Goal: Task Accomplishment & Management: Manage account settings

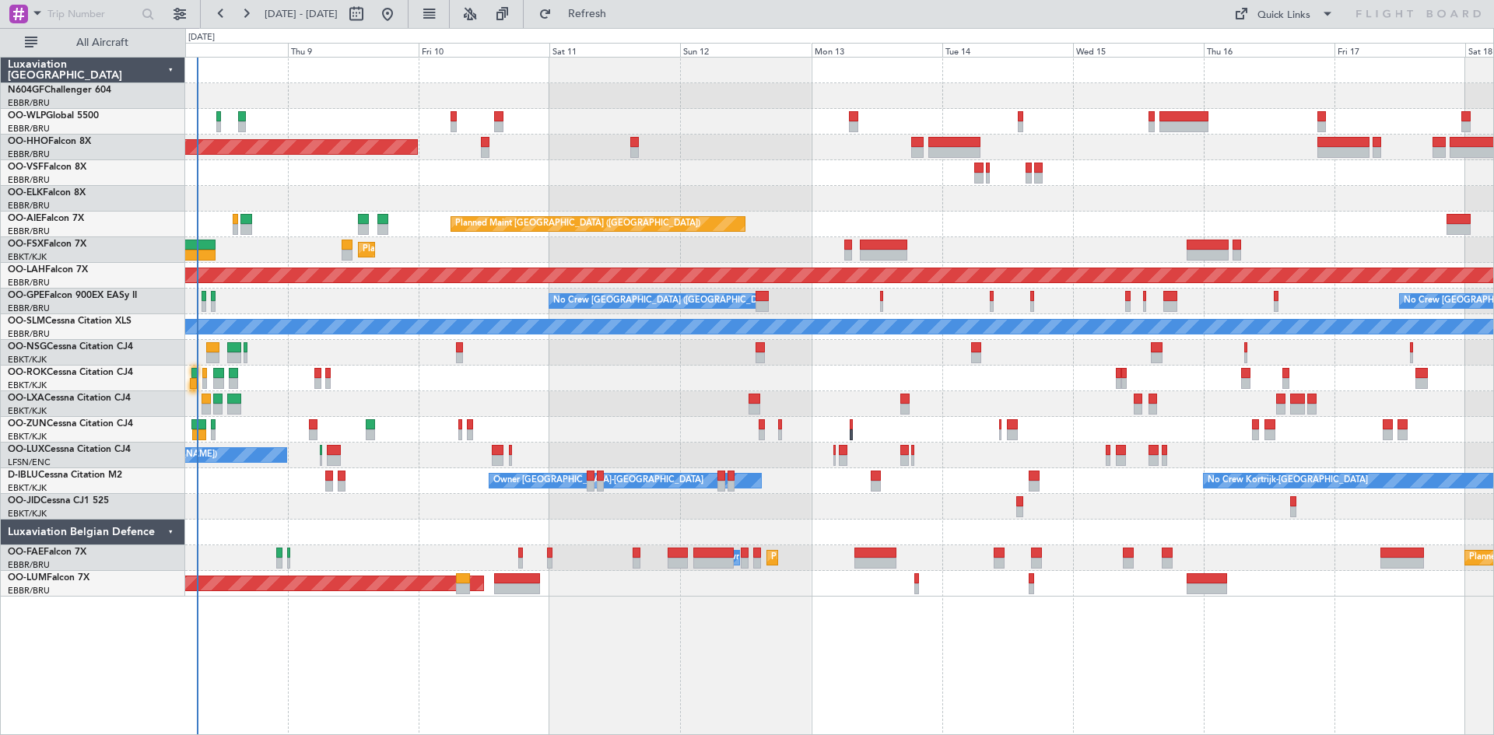
click at [582, 381] on div at bounding box center [839, 379] width 1308 height 26
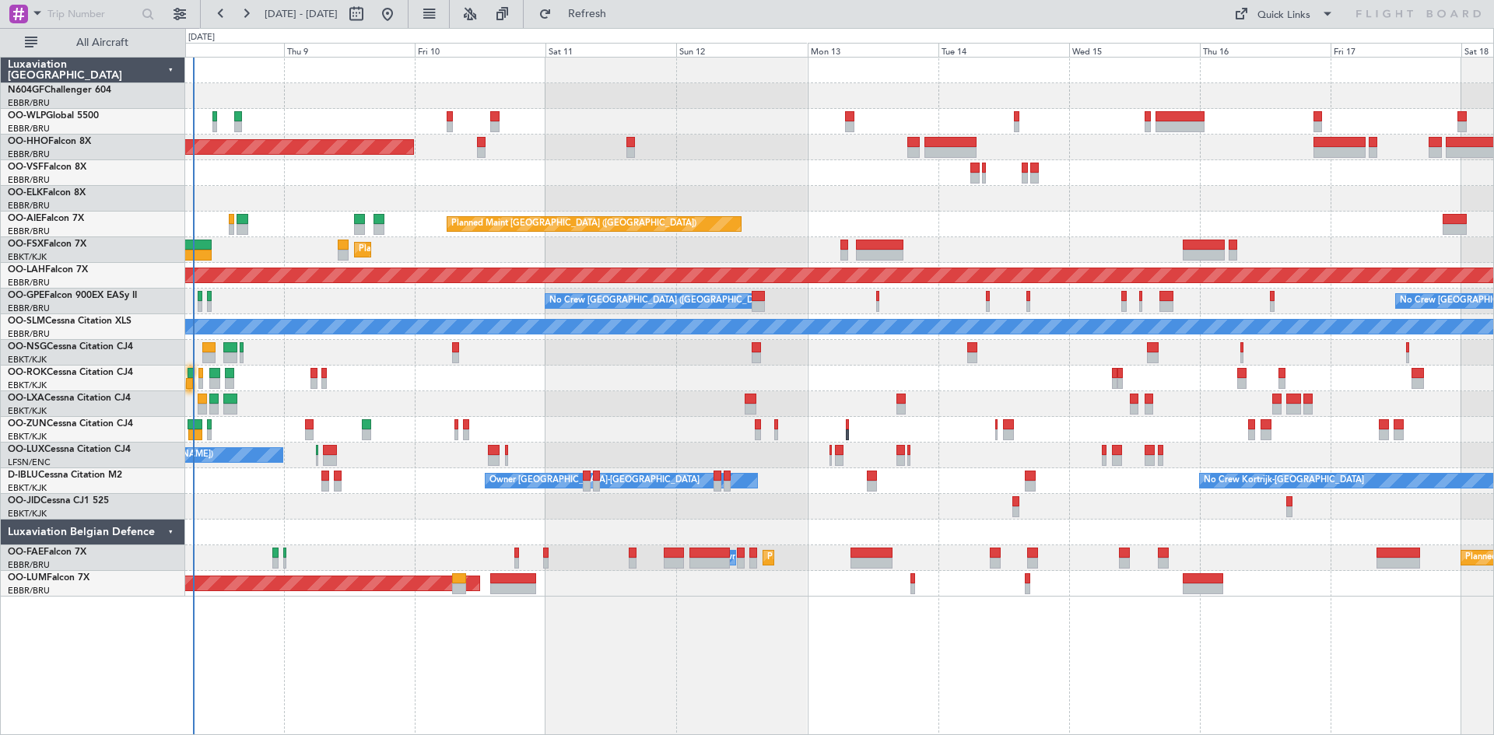
click at [486, 302] on div "No Crew Brussels (Brussels National) No Crew Brussels (Brussels National) No Cr…" at bounding box center [839, 302] width 1308 height 26
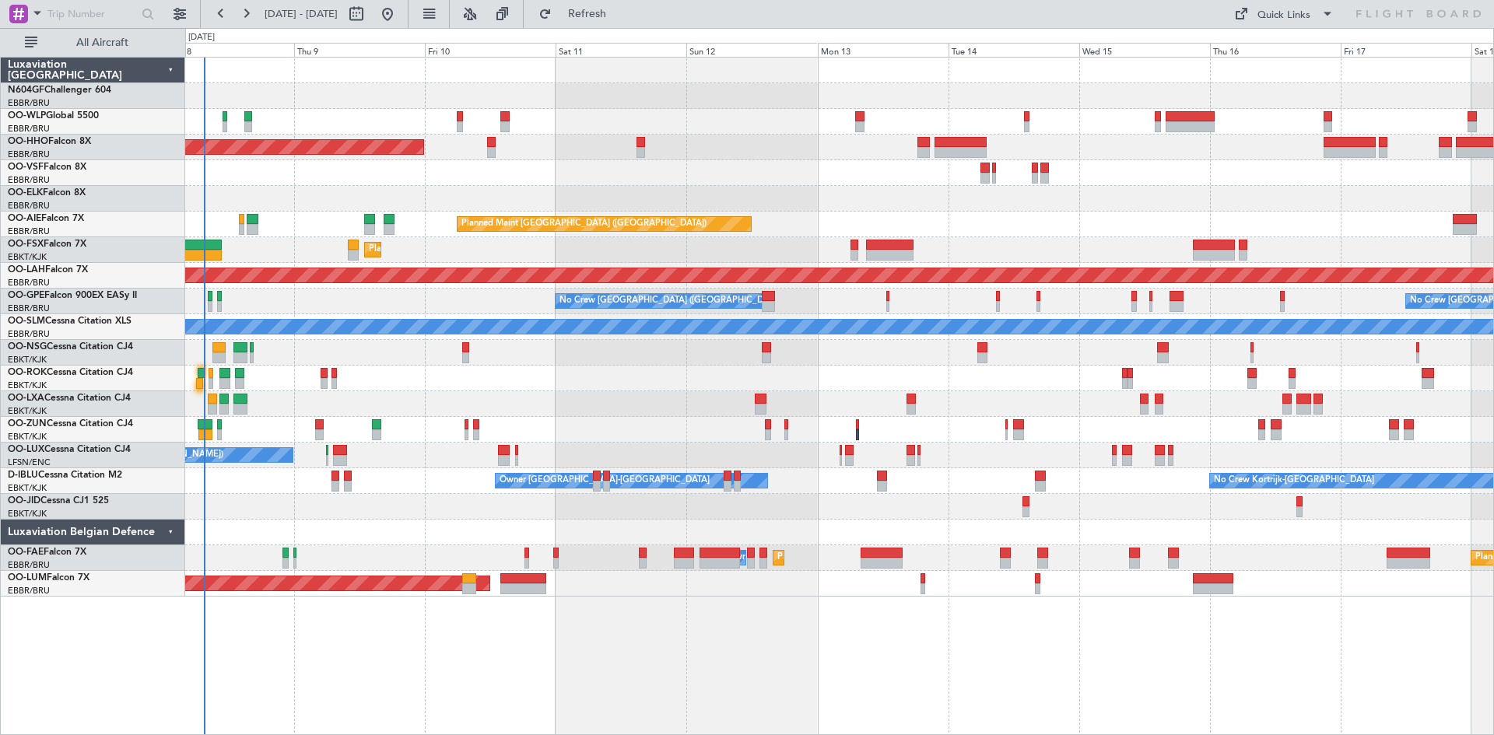
click at [764, 470] on div "Planned Maint Geneva (Cointrin) Planned Maint London (Farnborough) Unplanned Ma…" at bounding box center [839, 327] width 1308 height 539
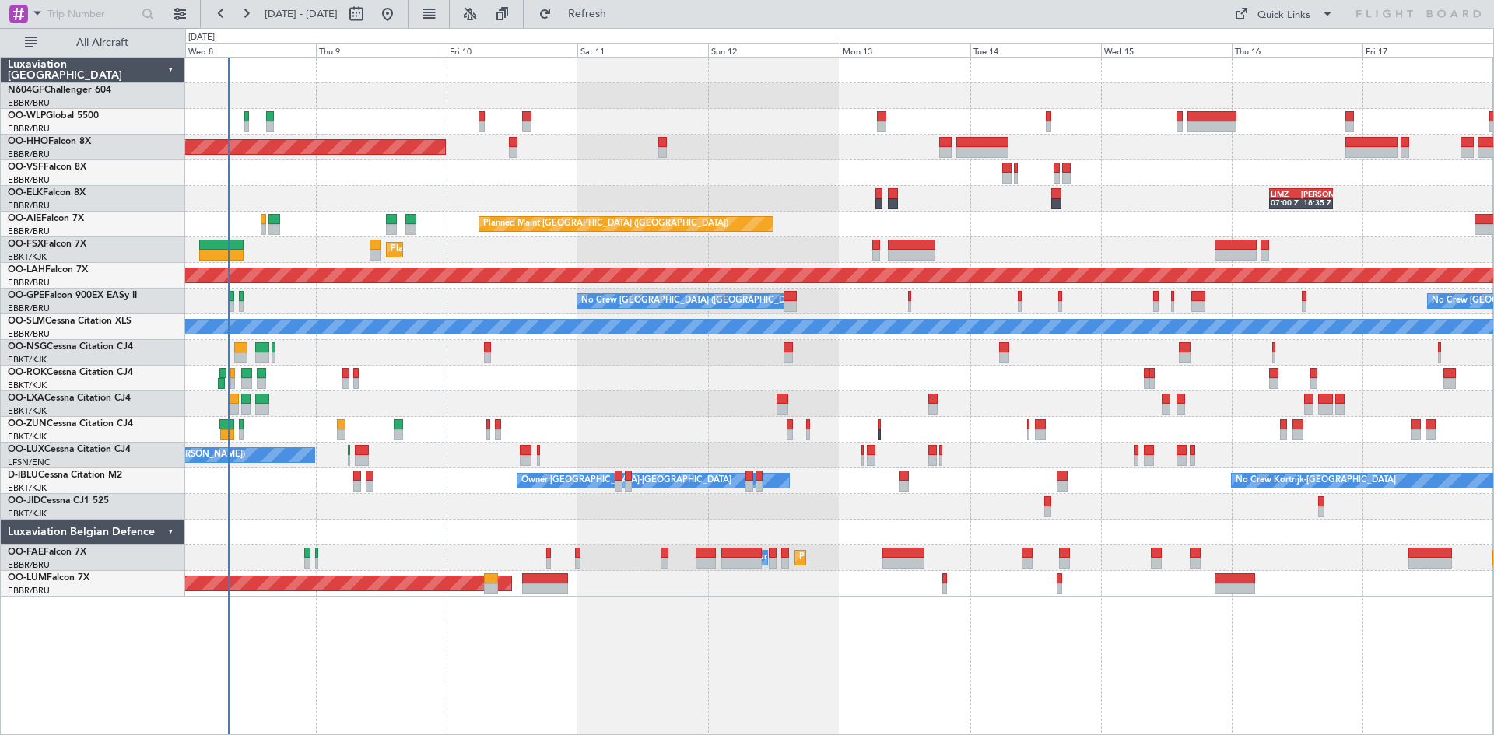
click at [453, 419] on div "Planned Maint Geneva (Cointrin) LIMZ 07:00 Z KAUS 18:35 Z Planned Maint London …" at bounding box center [839, 327] width 1308 height 539
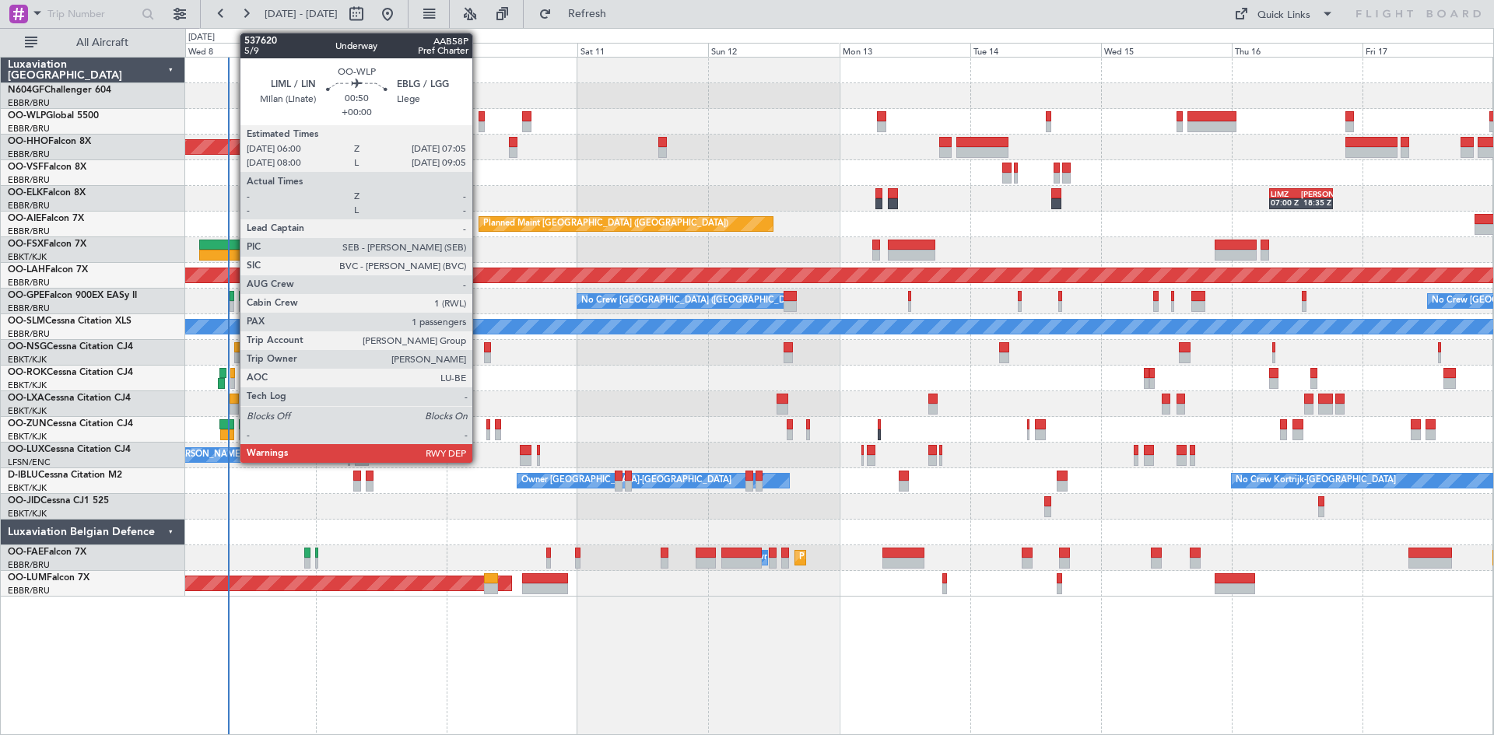
click at [479, 121] on div at bounding box center [482, 116] width 6 height 11
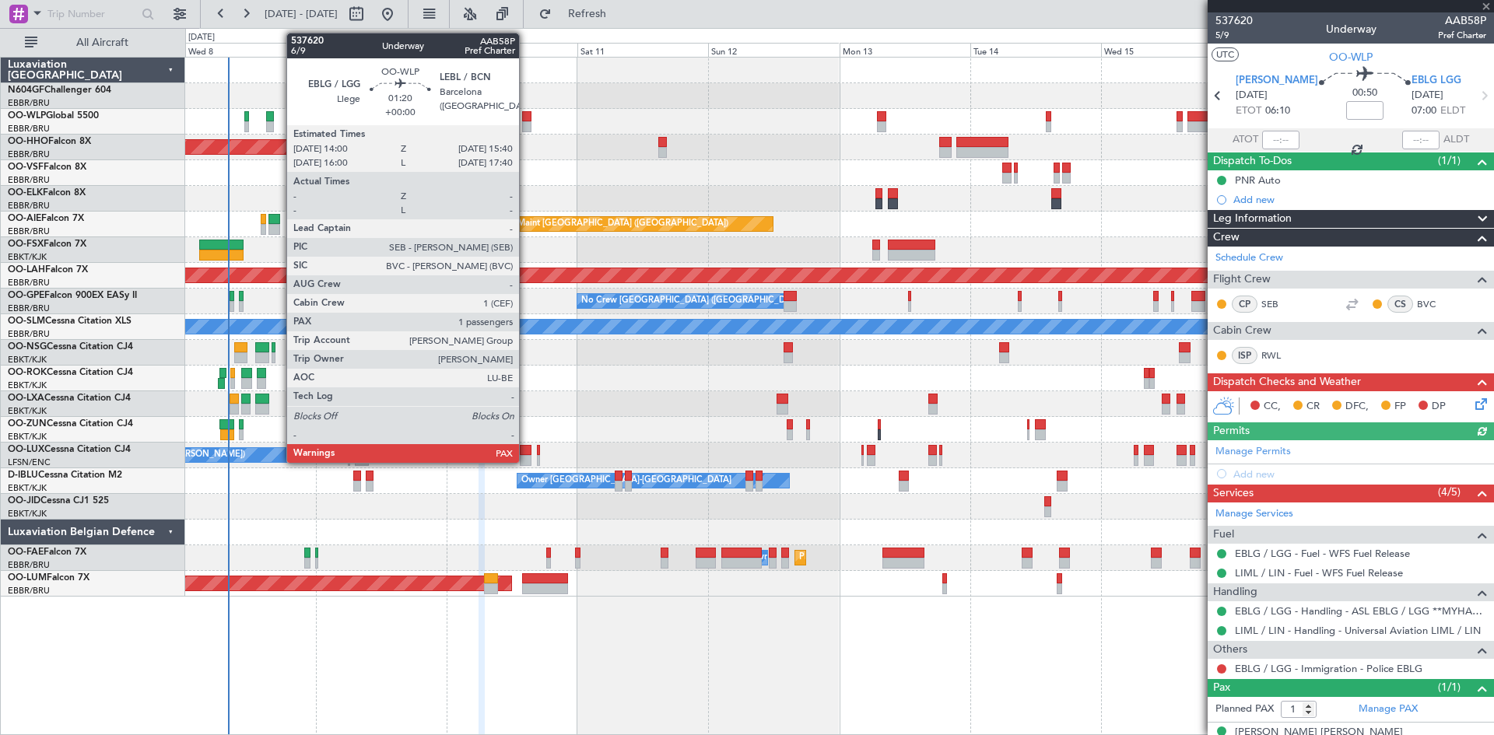
click at [526, 125] on div at bounding box center [526, 126] width 9 height 11
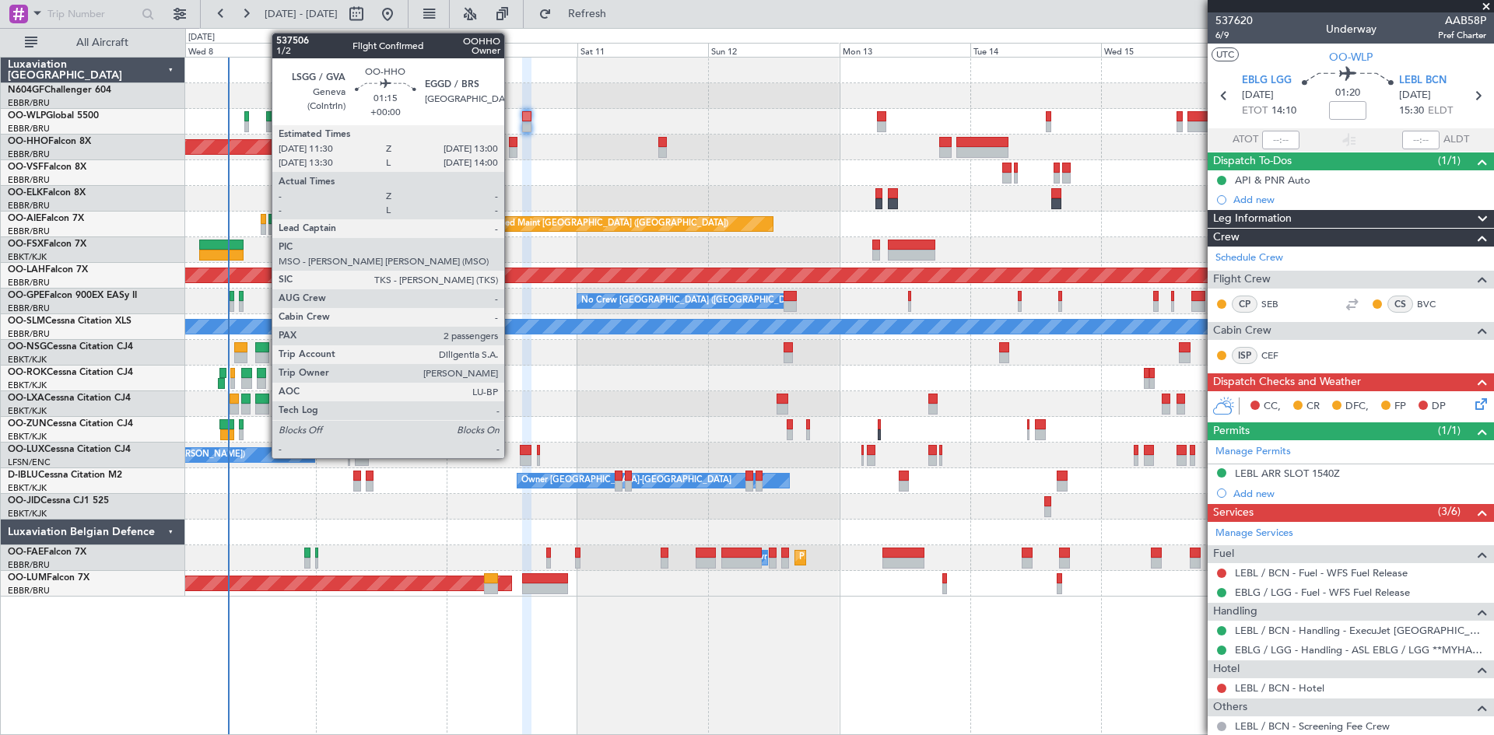
click at [511, 157] on div at bounding box center [513, 152] width 9 height 11
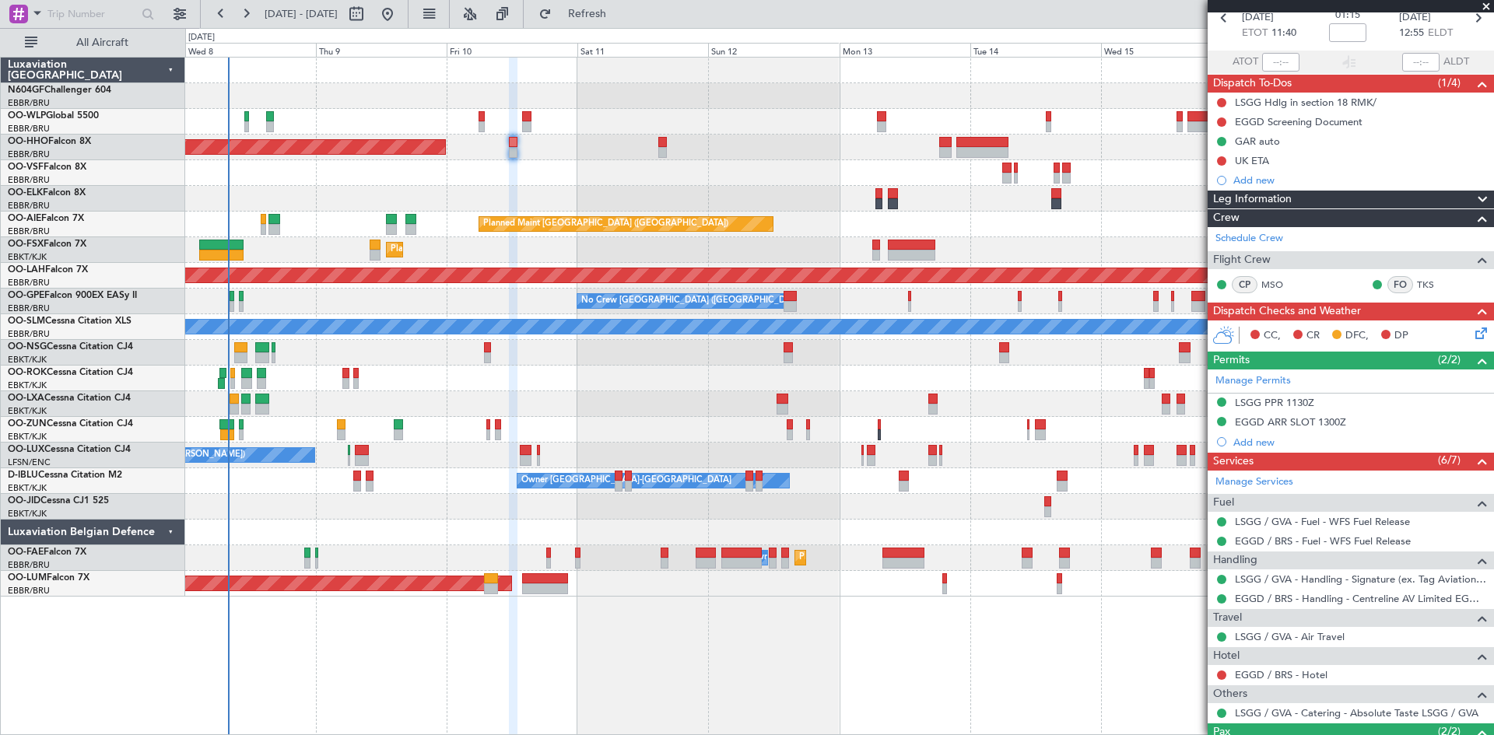
scroll to position [156, 0]
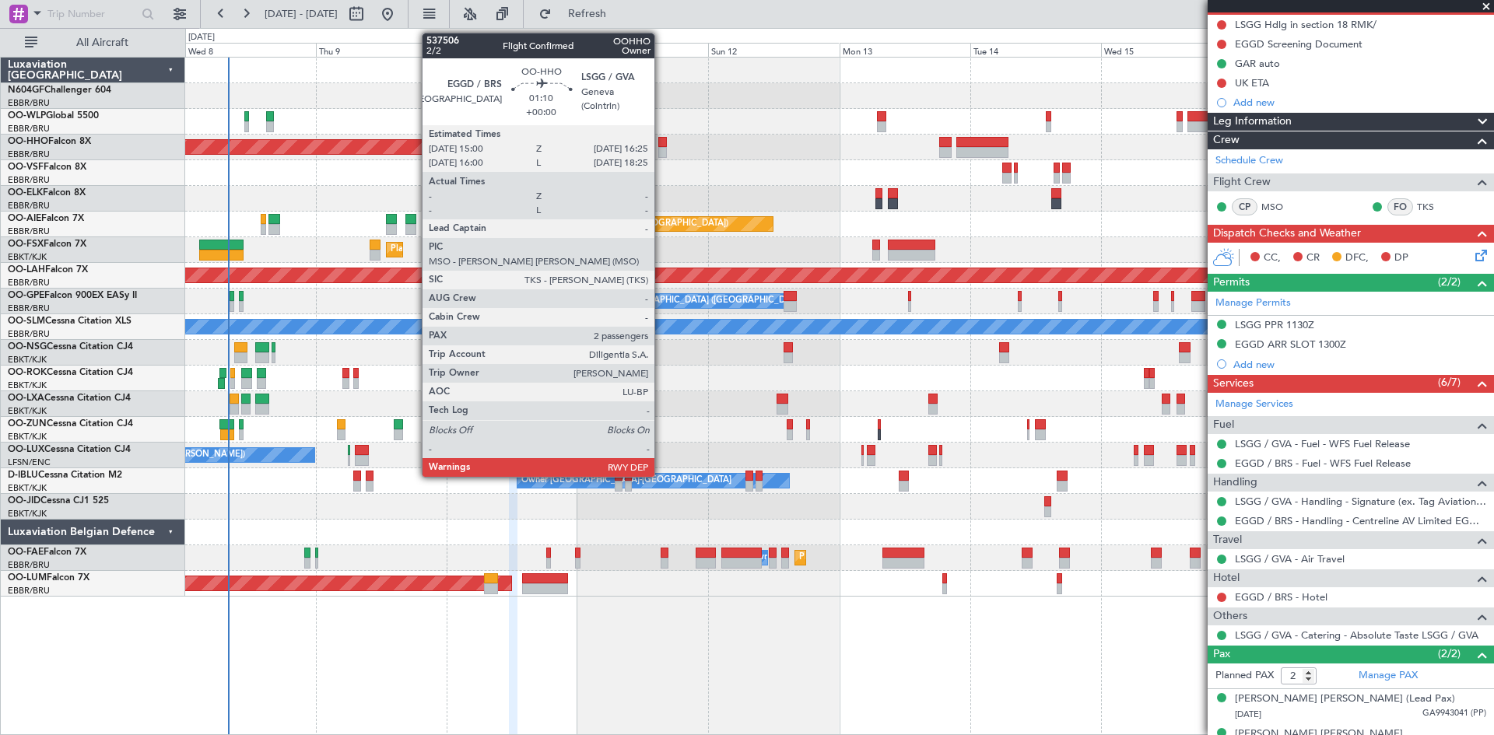
click at [662, 144] on div at bounding box center [662, 142] width 8 height 11
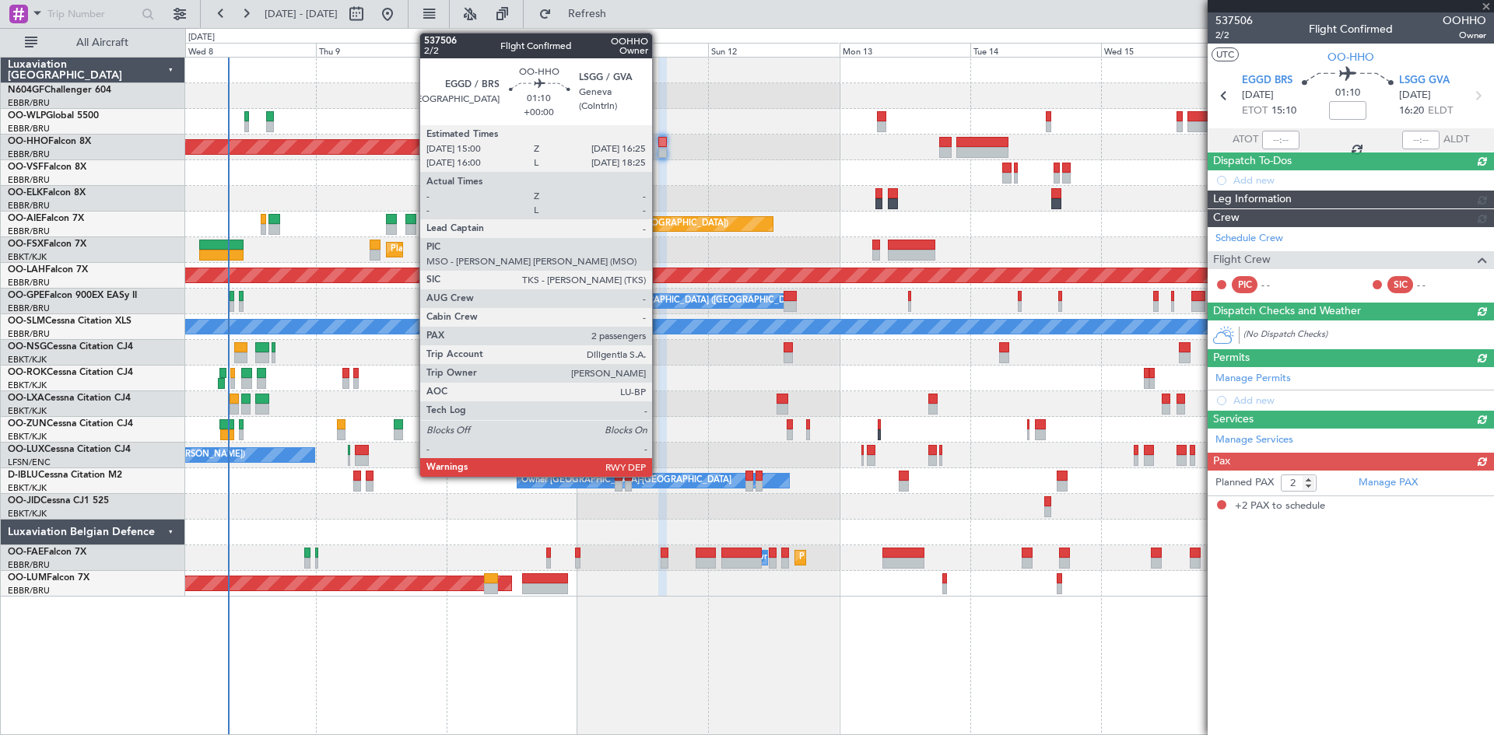
scroll to position [0, 0]
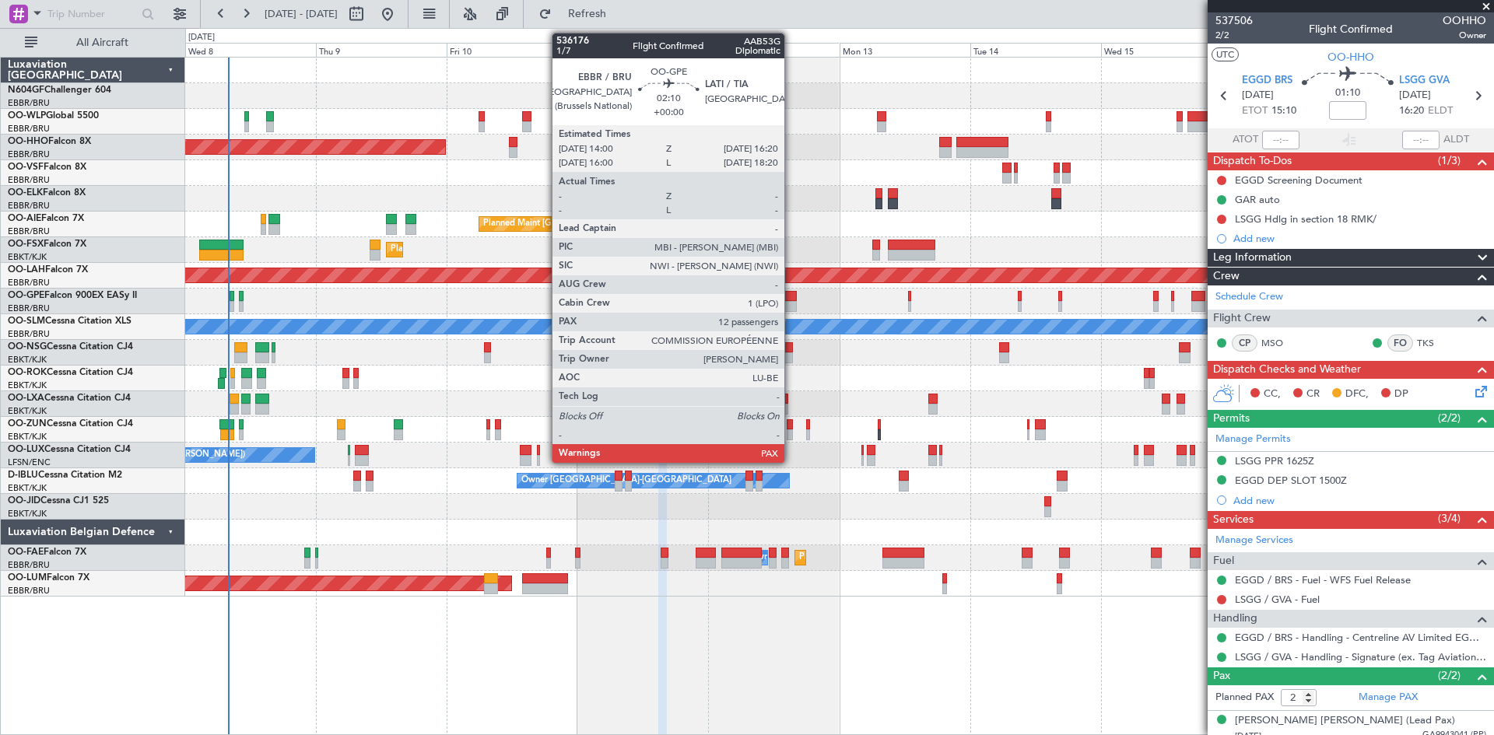
click at [791, 300] on div at bounding box center [790, 296] width 13 height 11
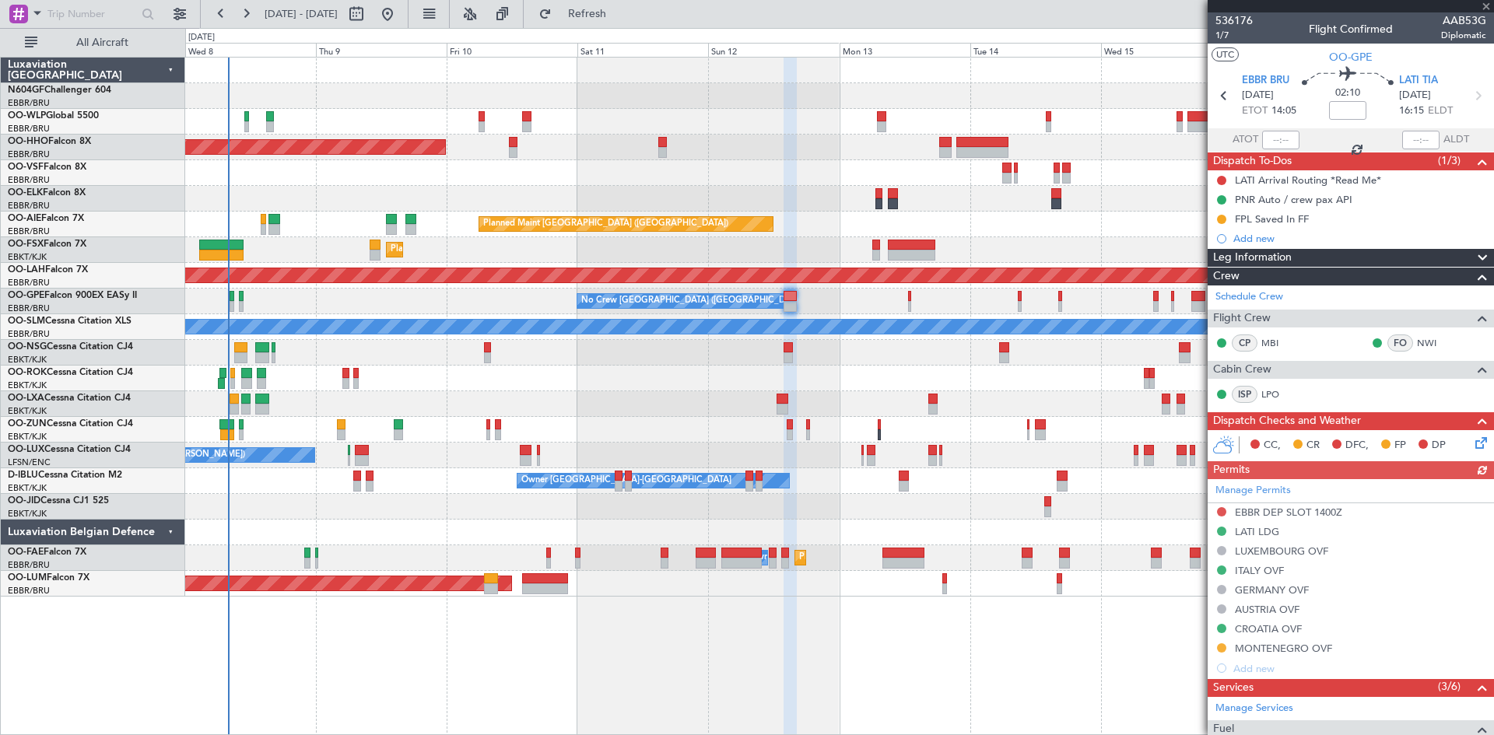
scroll to position [78, 0]
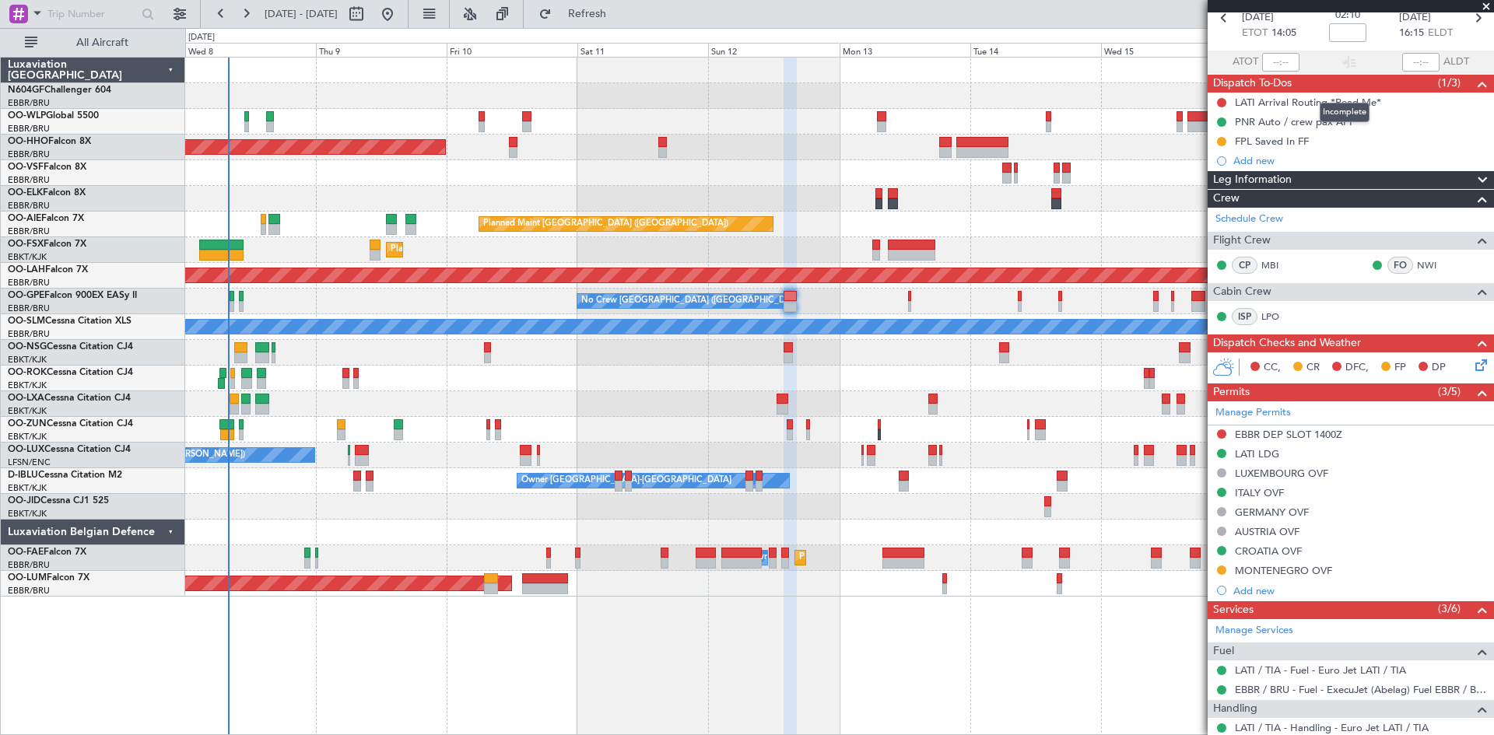
click at [1355, 101] on mat-tooltip-component "Incomplete" at bounding box center [1345, 112] width 72 height 41
click at [1268, 97] on div "LATI Arrival Routing *Read Me*" at bounding box center [1308, 102] width 146 height 13
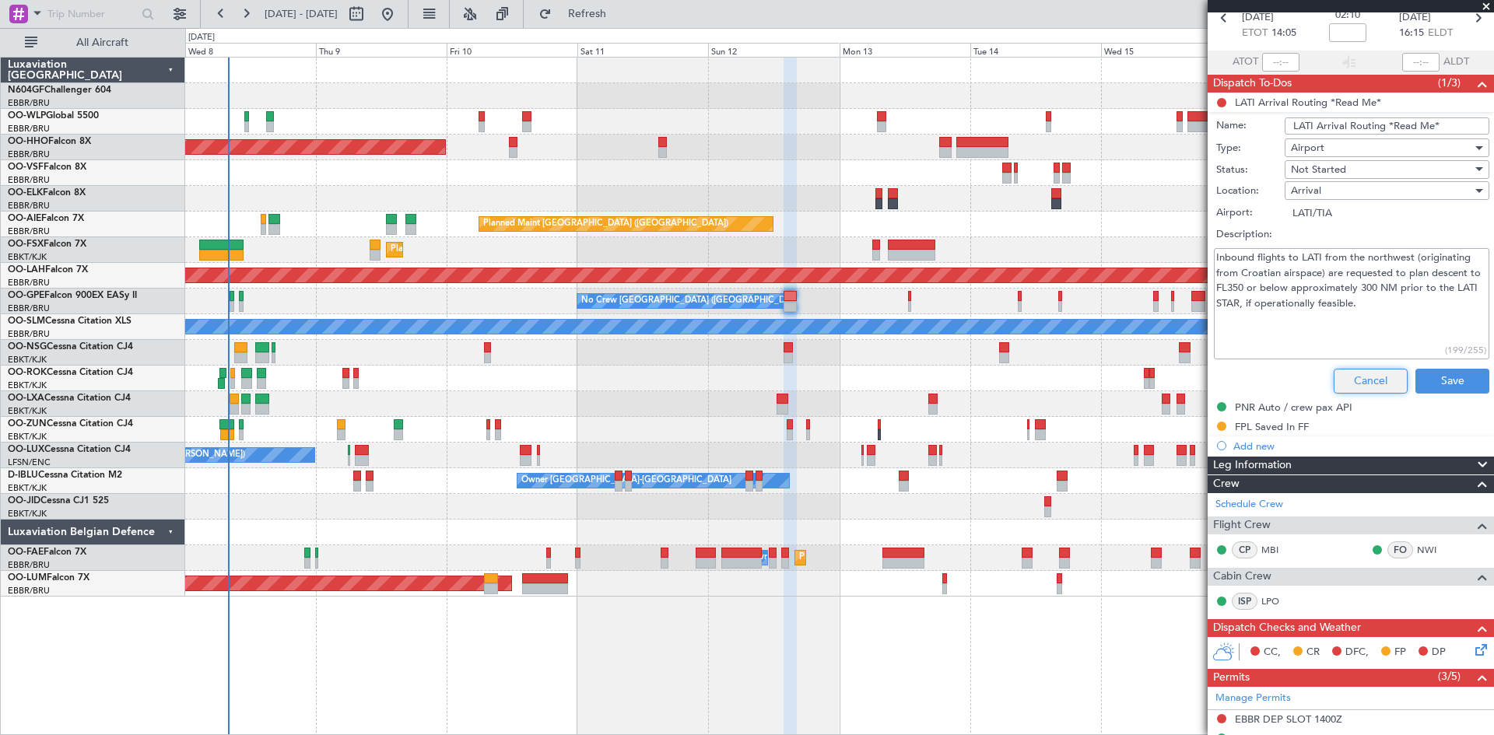
click at [1356, 372] on button "Cancel" at bounding box center [1371, 381] width 74 height 25
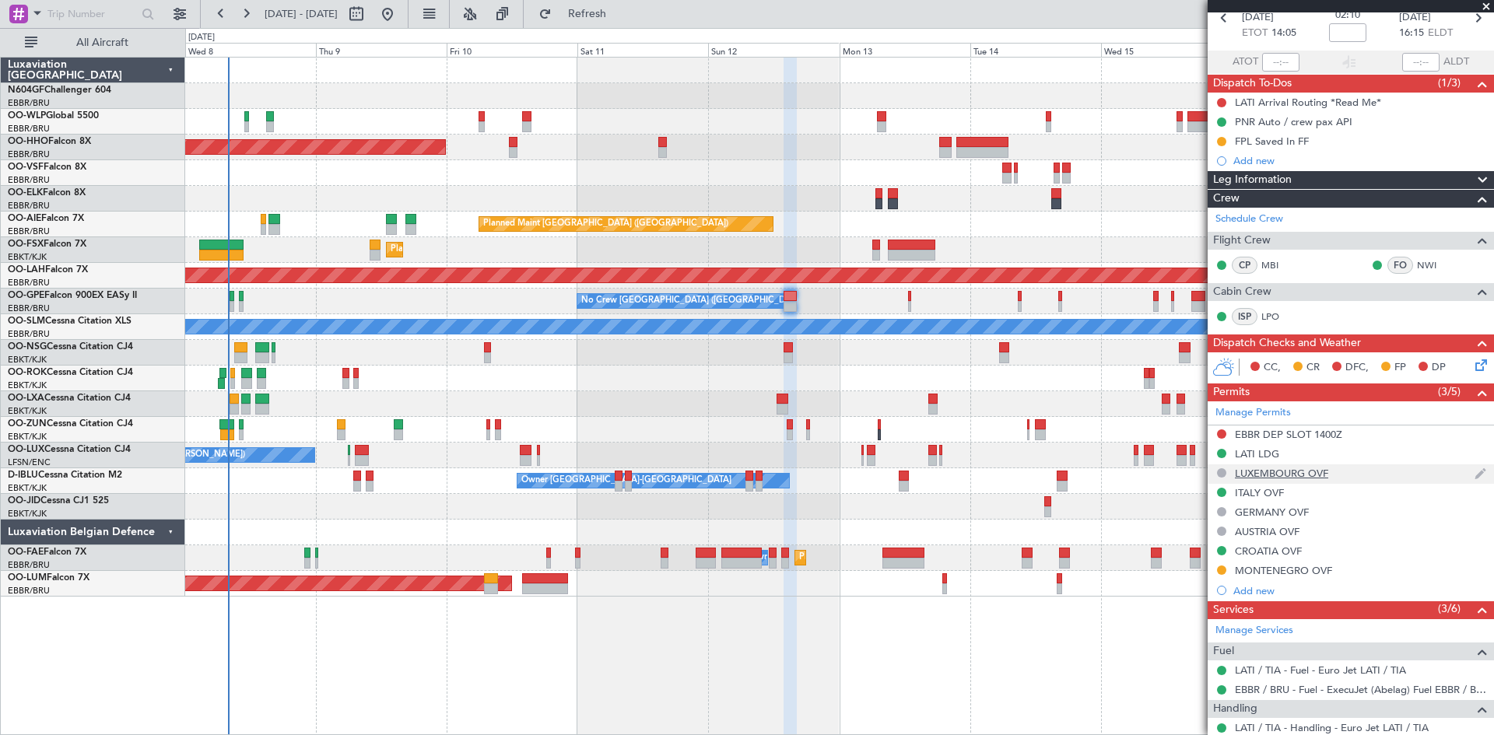
scroll to position [0, 0]
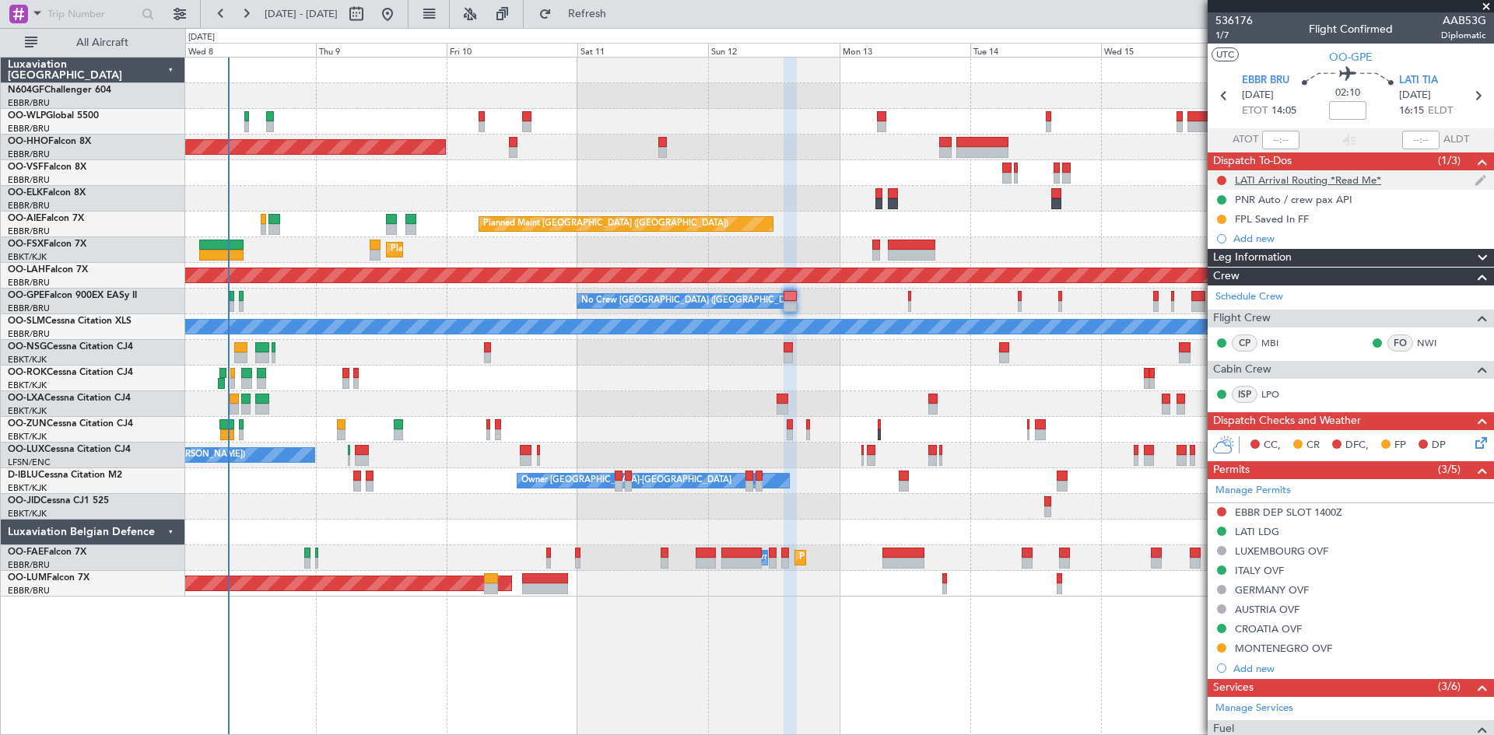
click at [1269, 181] on div "LATI Arrival Routing *Read Me*" at bounding box center [1308, 180] width 146 height 13
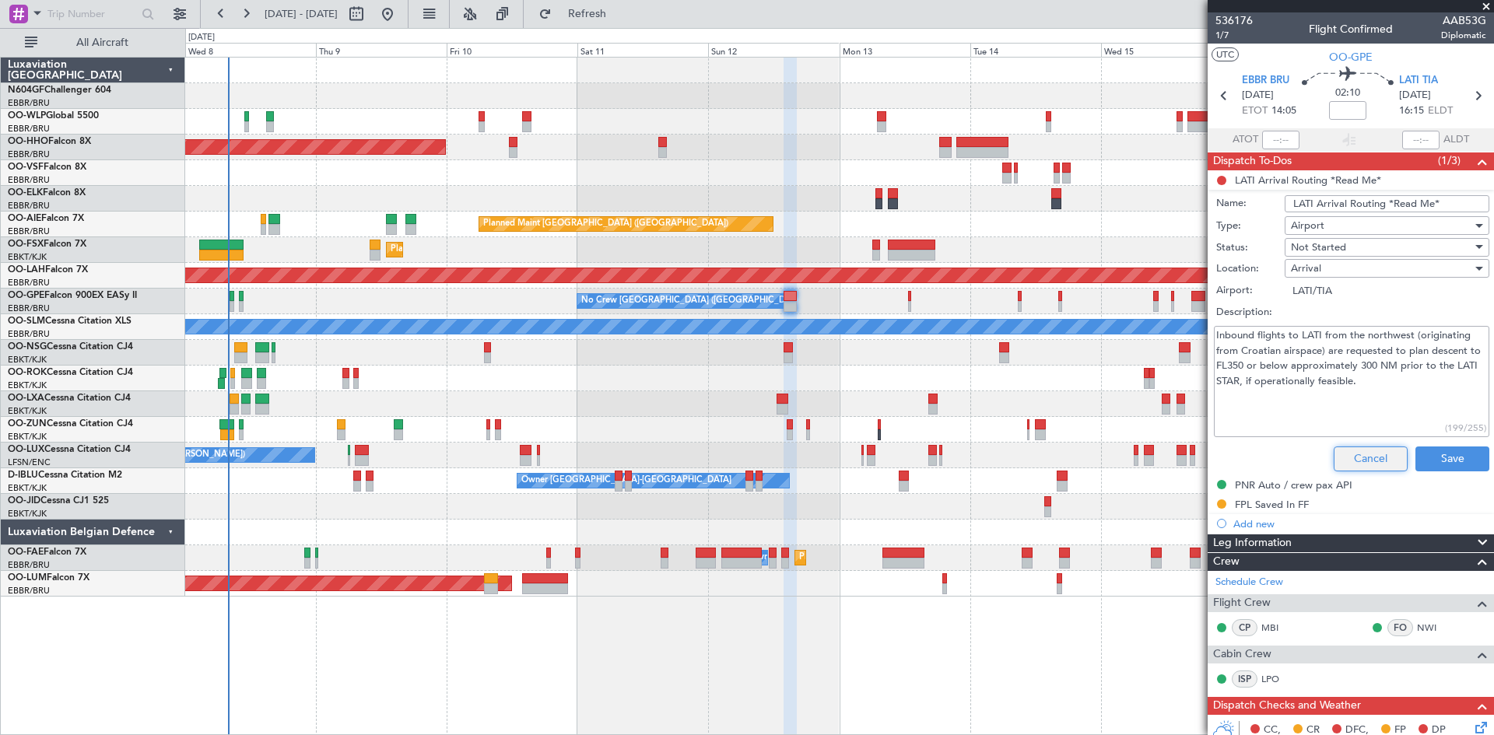
click at [1360, 450] on button "Cancel" at bounding box center [1371, 459] width 74 height 25
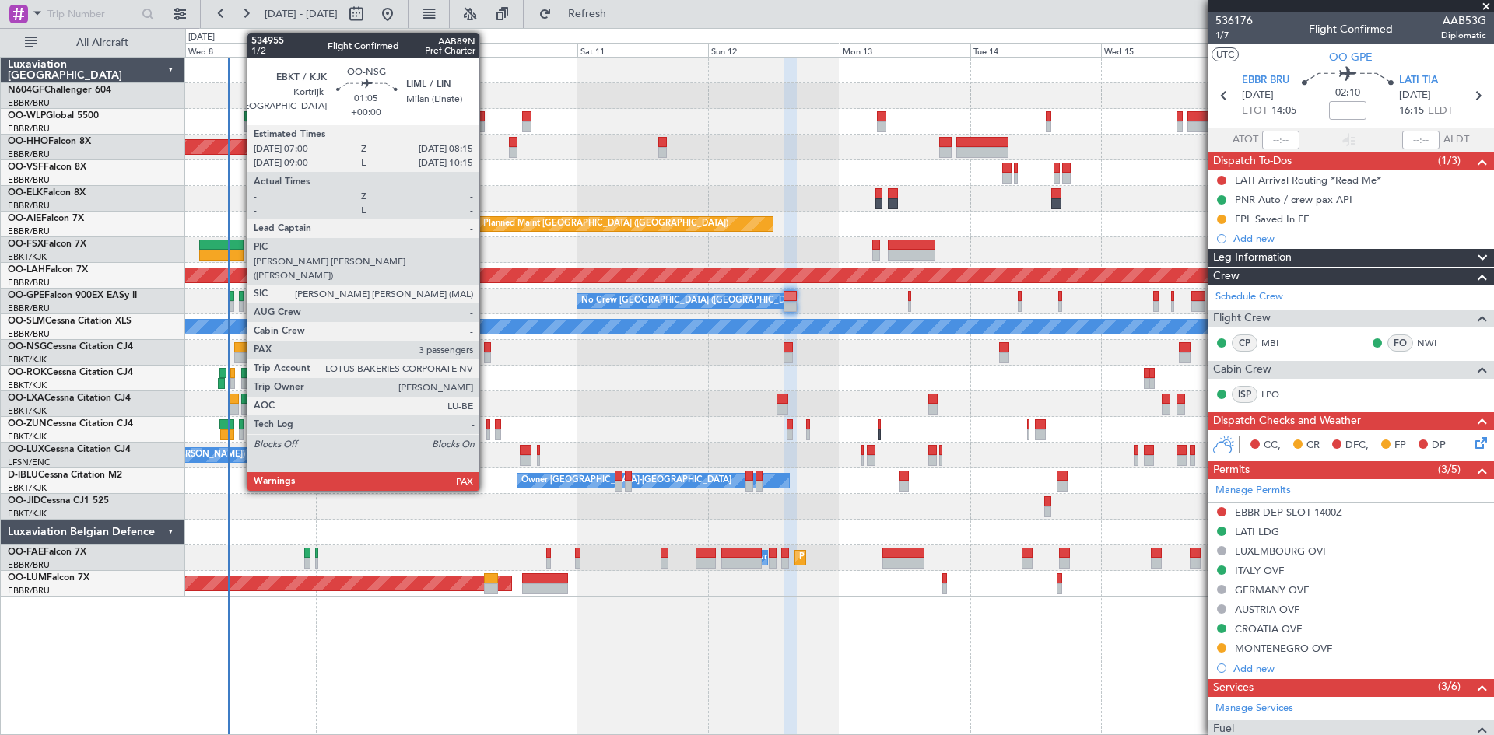
click at [486, 355] on div at bounding box center [487, 358] width 7 height 11
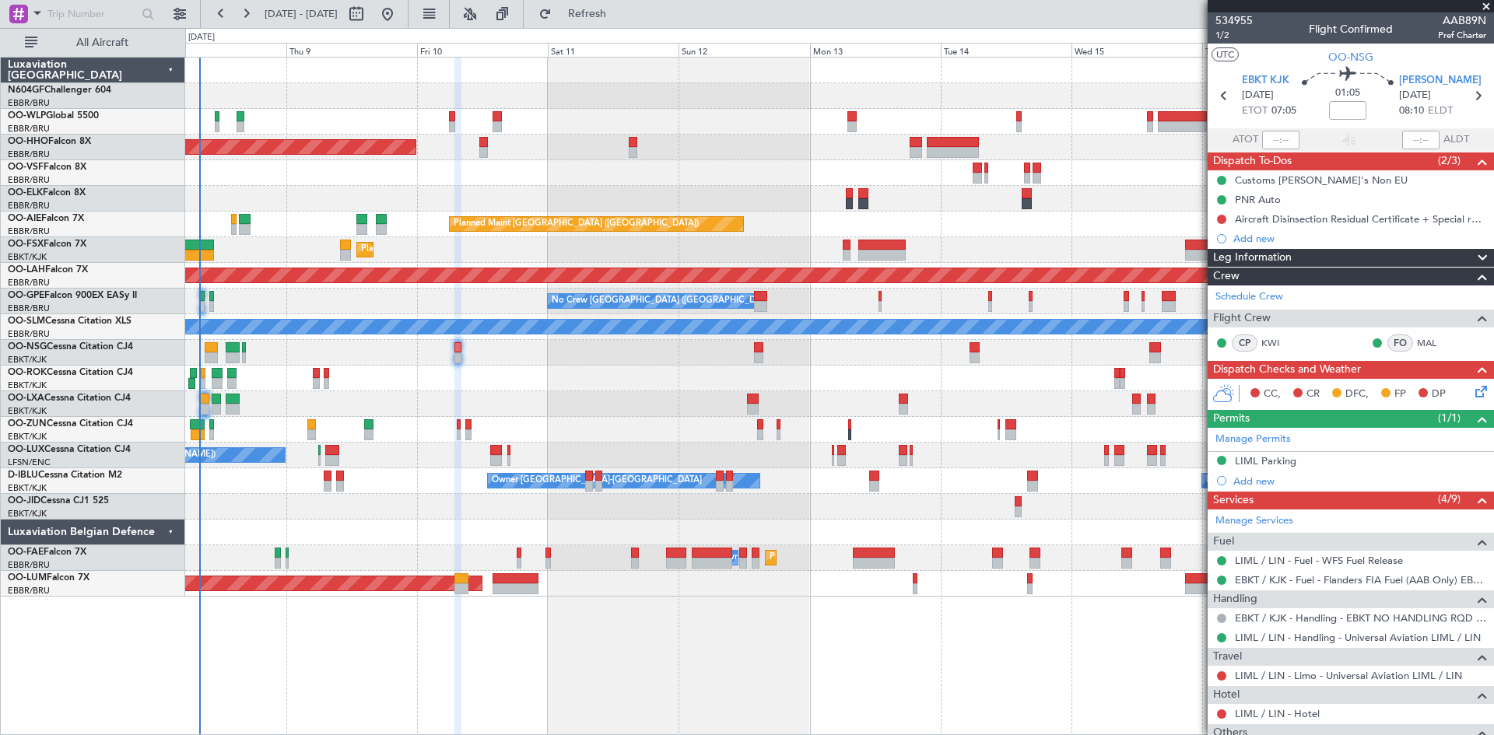
click at [391, 493] on div "No Crew Kortrijk-Wevelgem Owner Kortrijk-Wevelgem" at bounding box center [839, 482] width 1308 height 26
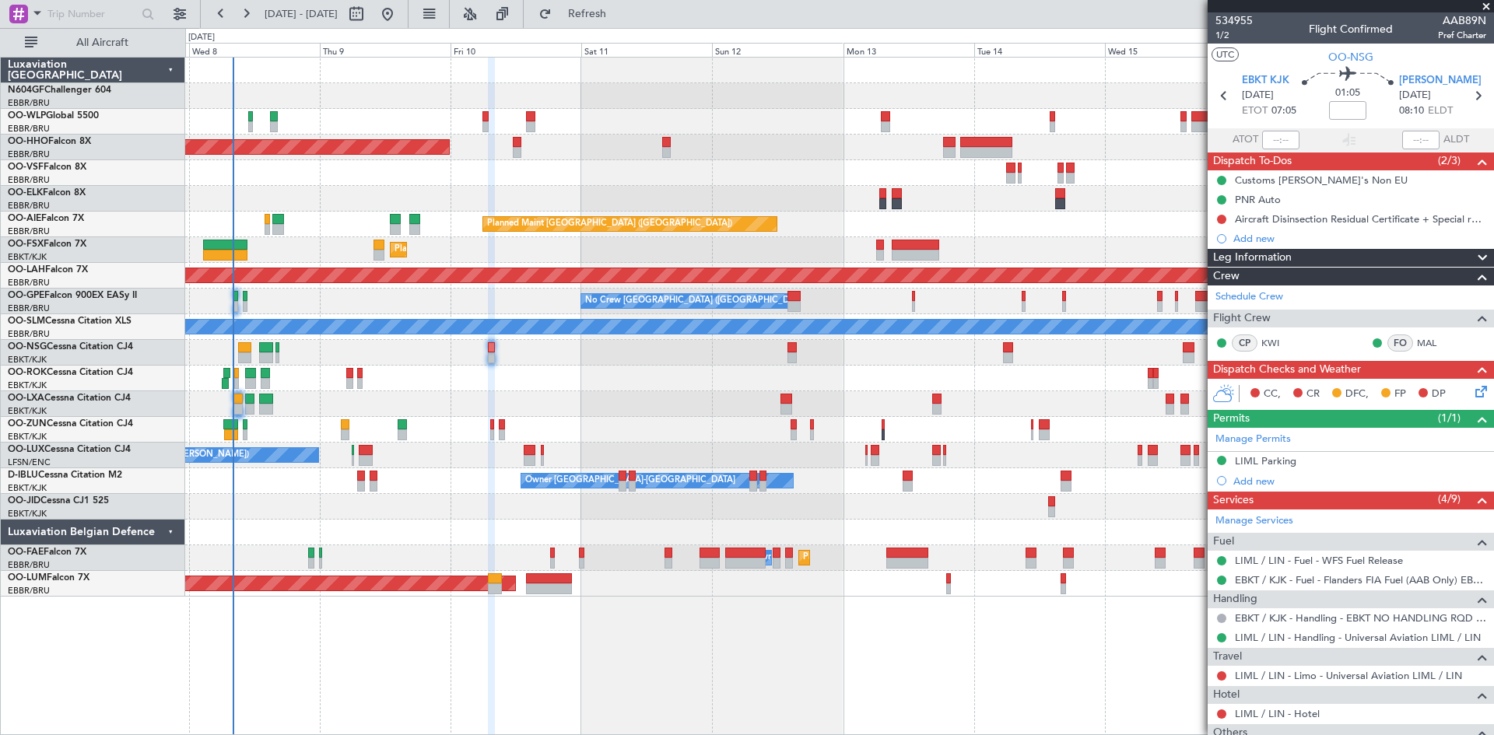
click at [442, 509] on div "Planned Maint Geneva (Cointrin) LIMZ 07:00 Z KAUS 18:35 Z Planned Maint London …" at bounding box center [839, 327] width 1308 height 539
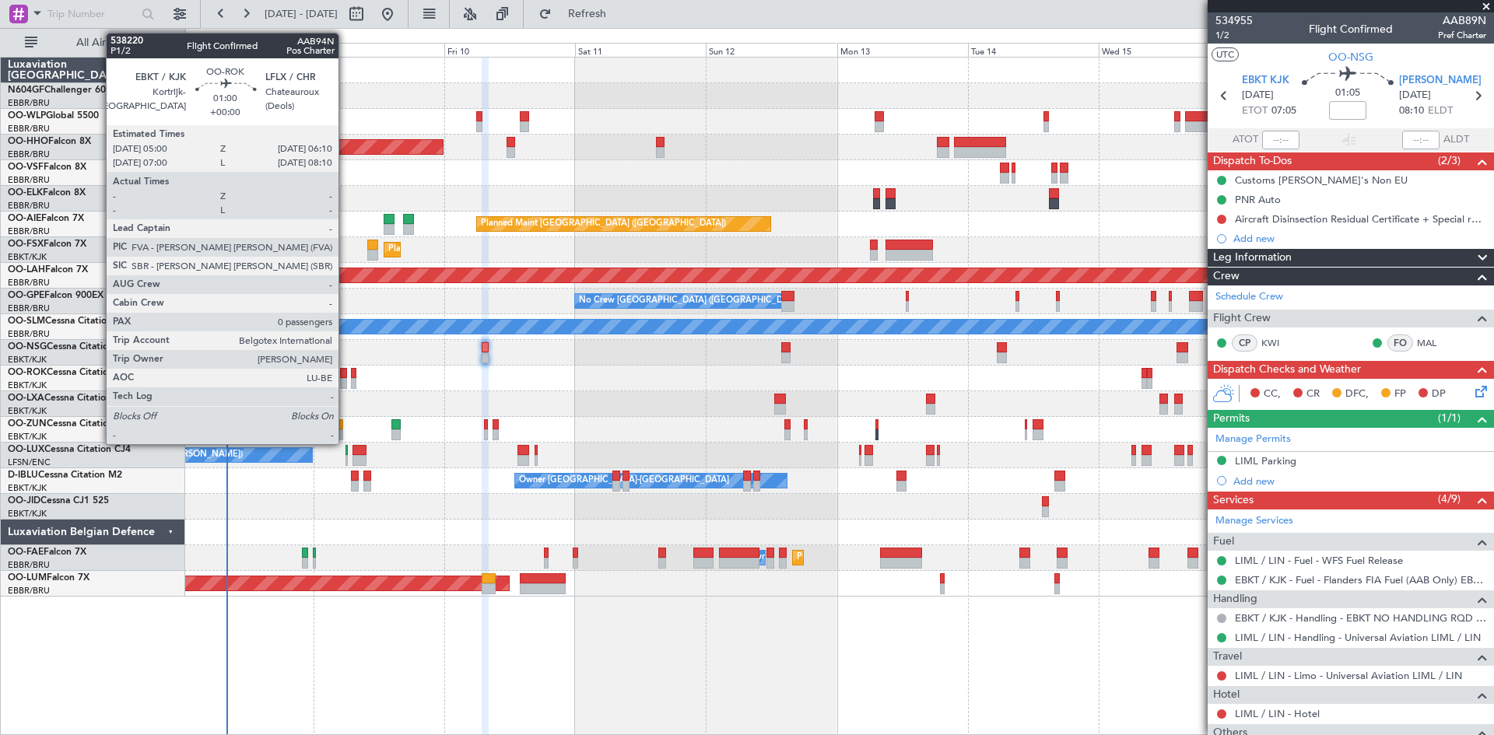
click at [346, 378] on div at bounding box center [343, 383] width 7 height 11
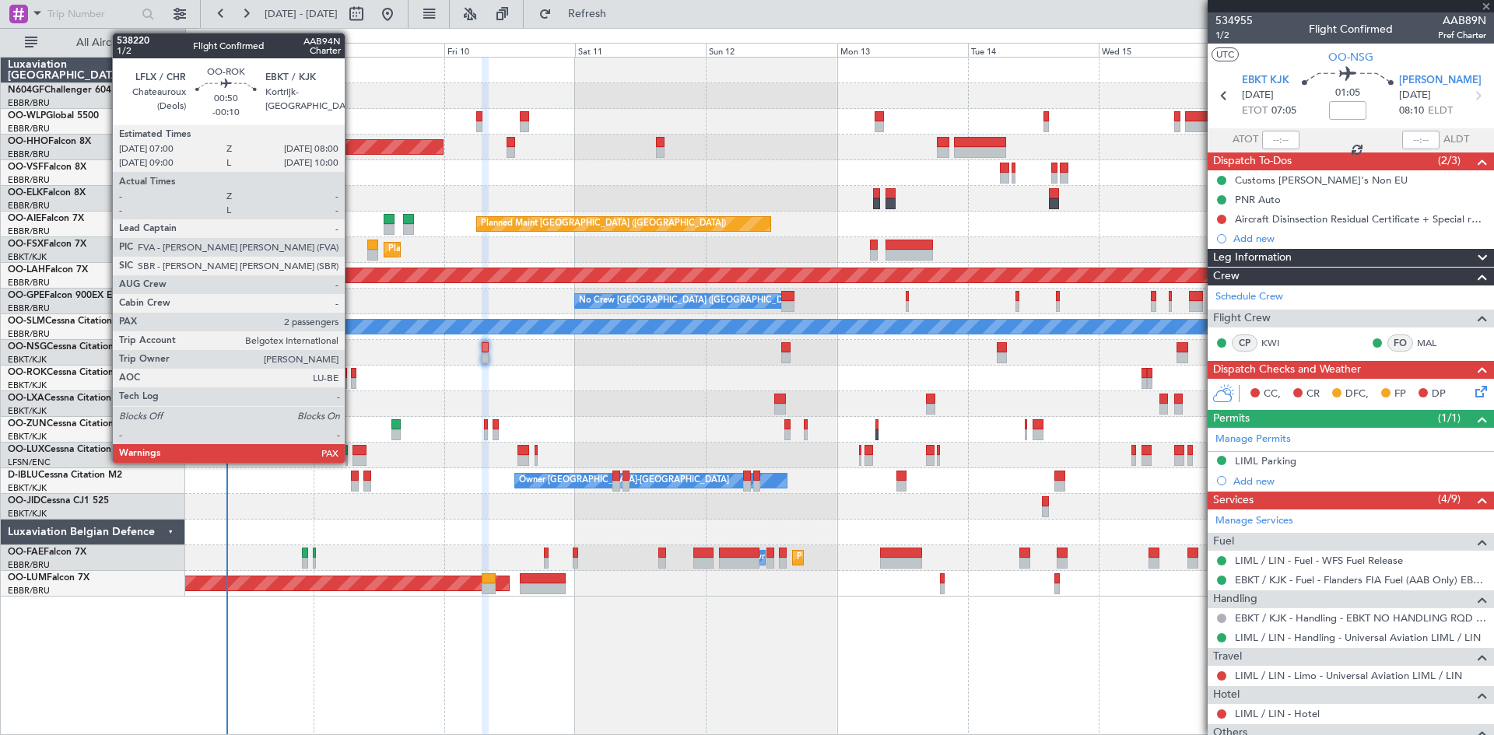
type input "0"
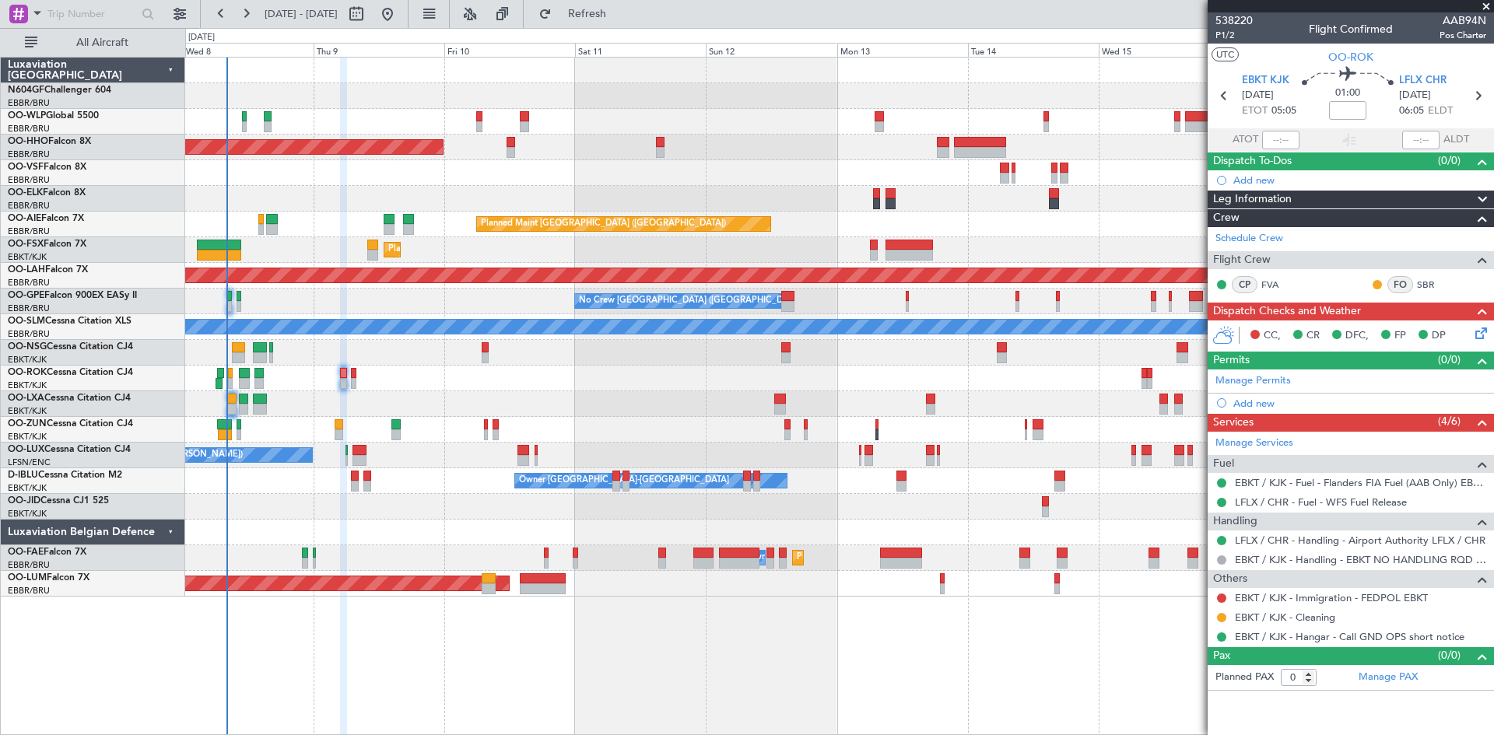
click at [572, 658] on div "Planned Maint Geneva (Cointrin) LIMZ 07:00 Z KAUS 18:35 Z Planned Maint London …" at bounding box center [839, 396] width 1309 height 679
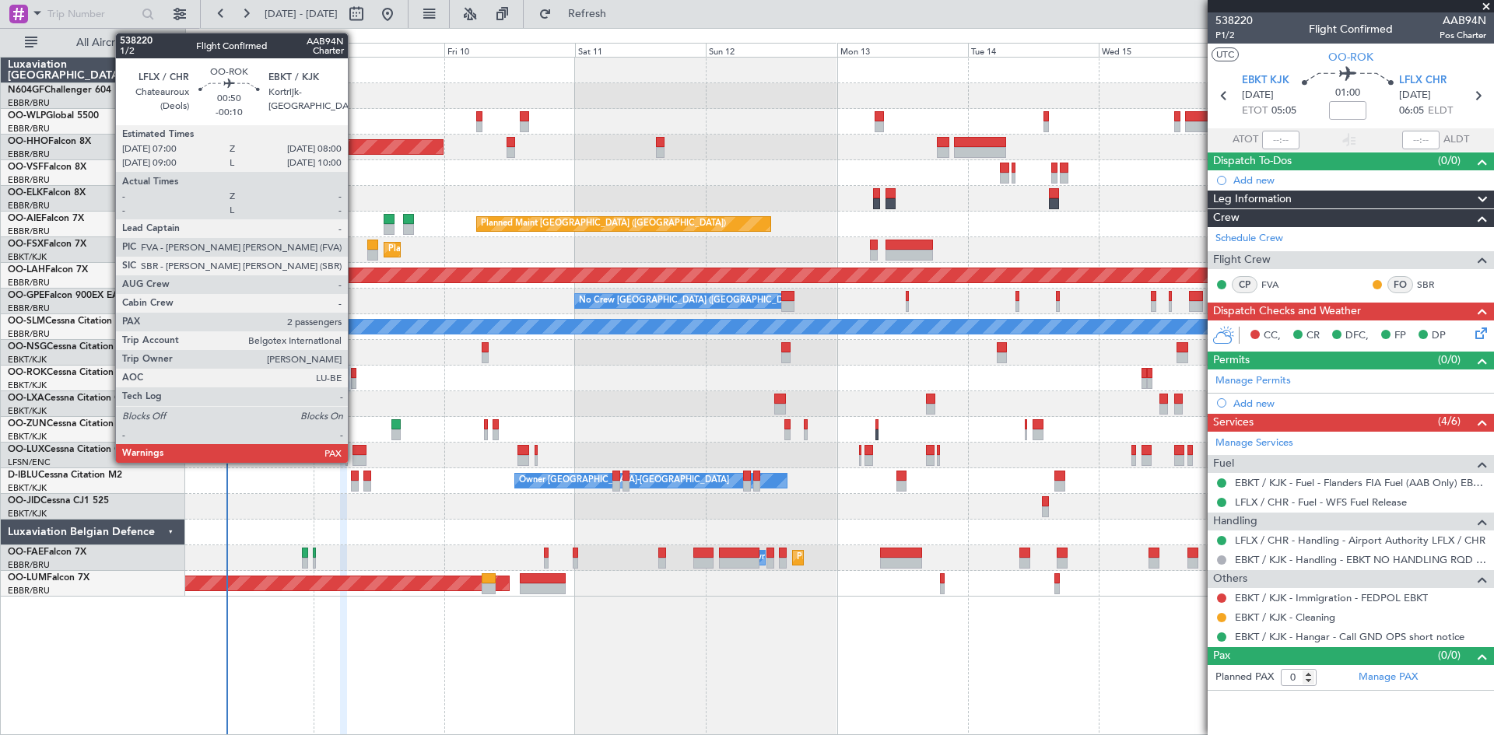
click at [355, 381] on div at bounding box center [354, 383] width 6 height 11
type input "-00:10"
type input "3"
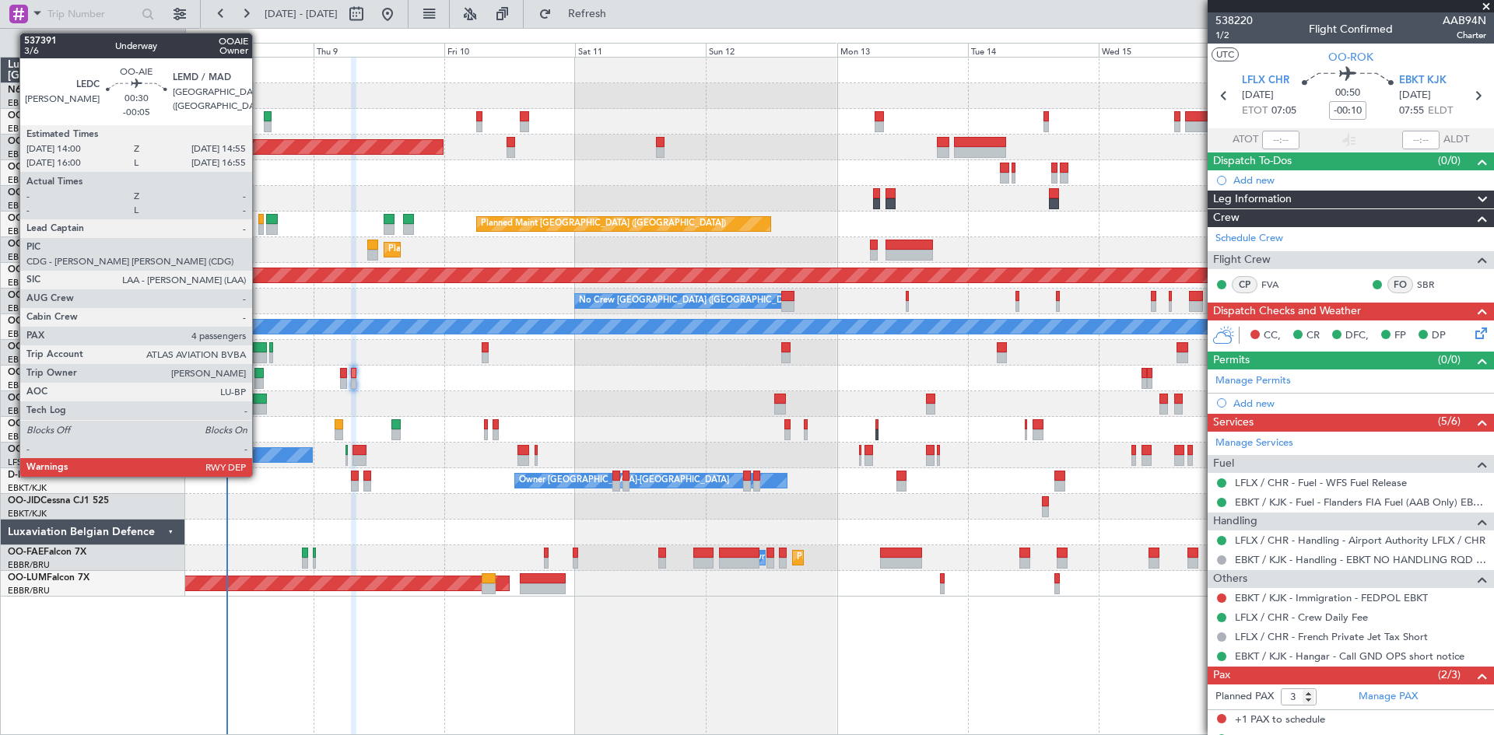
click at [259, 226] on div at bounding box center [260, 229] width 5 height 11
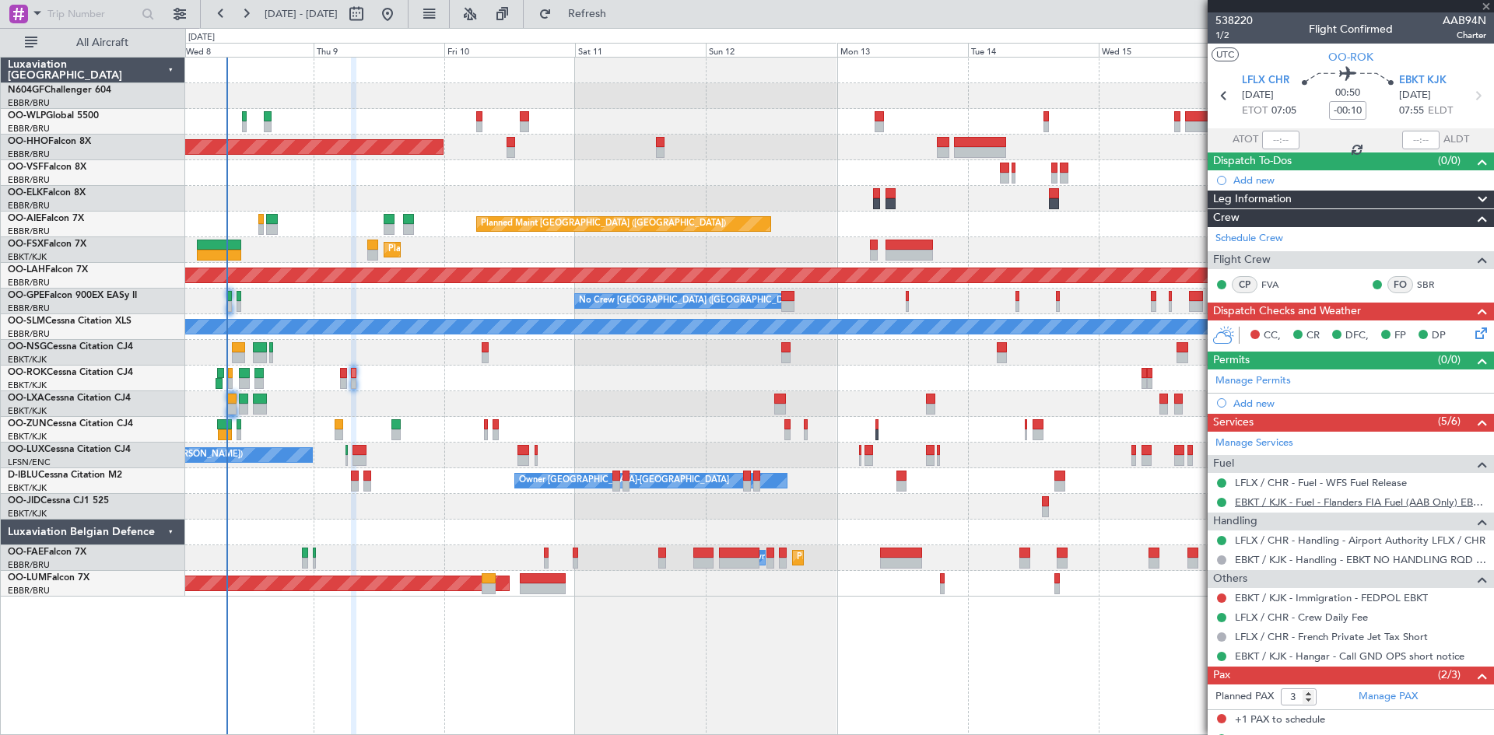
type input "-00:05"
type input "4"
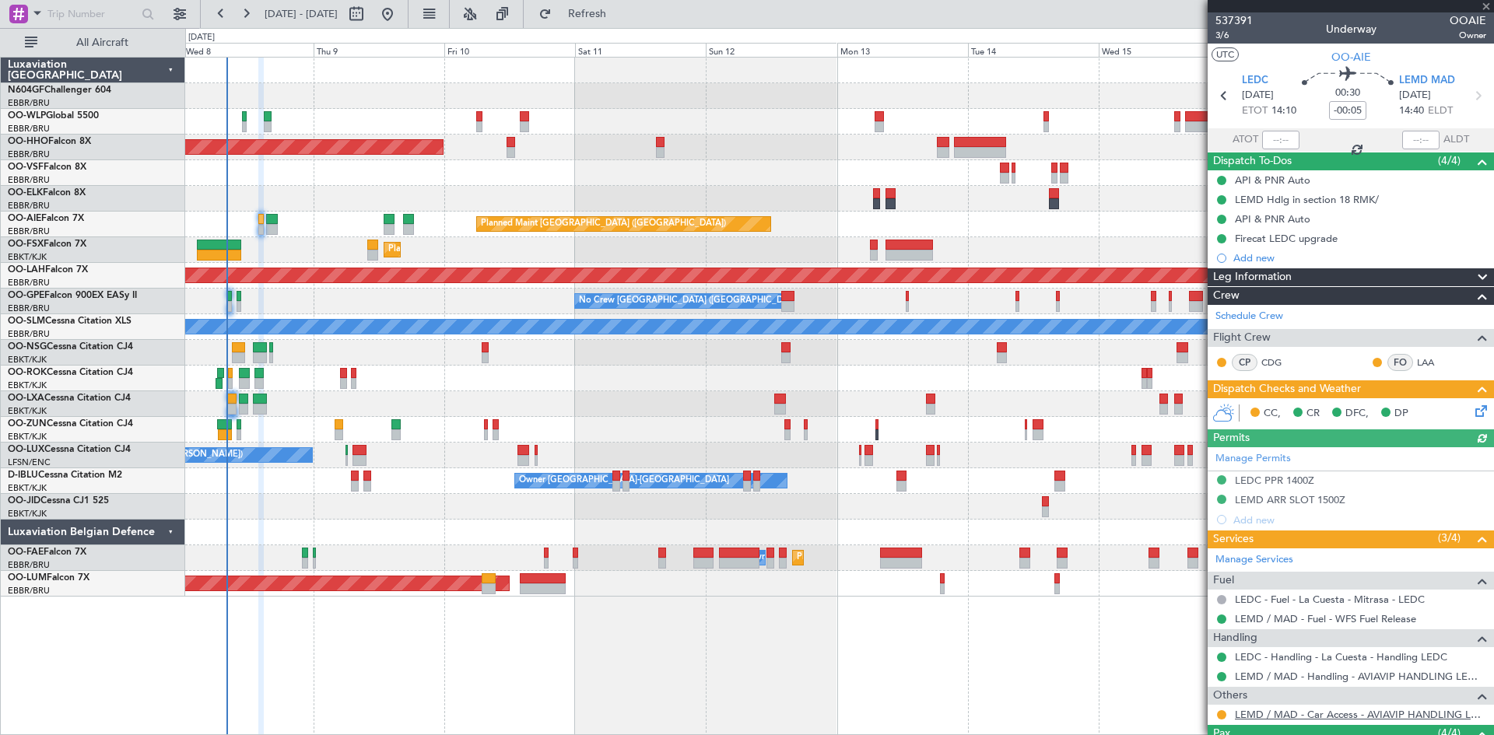
scroll to position [203, 0]
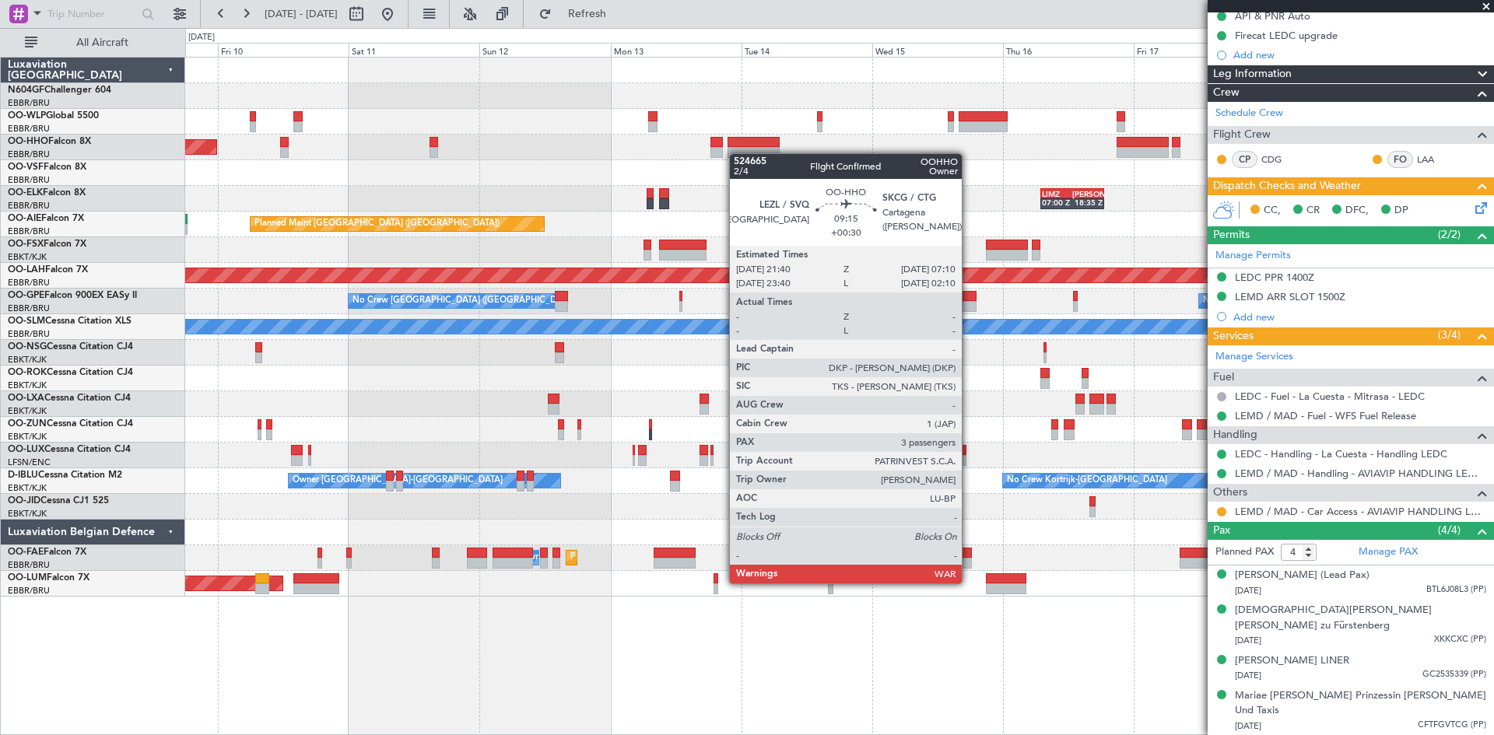
click at [732, 155] on div at bounding box center [754, 152] width 52 height 11
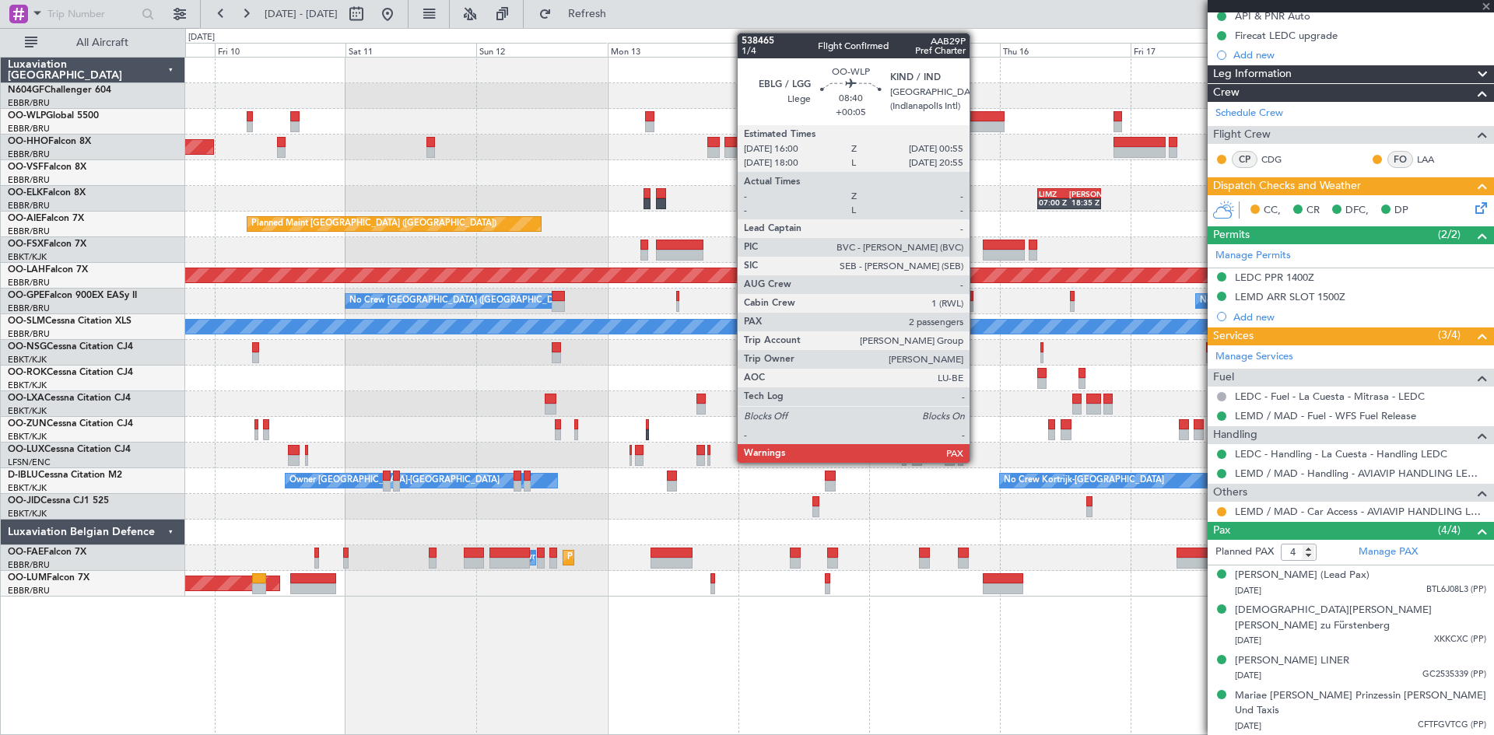
type input "+00:30"
type input "3"
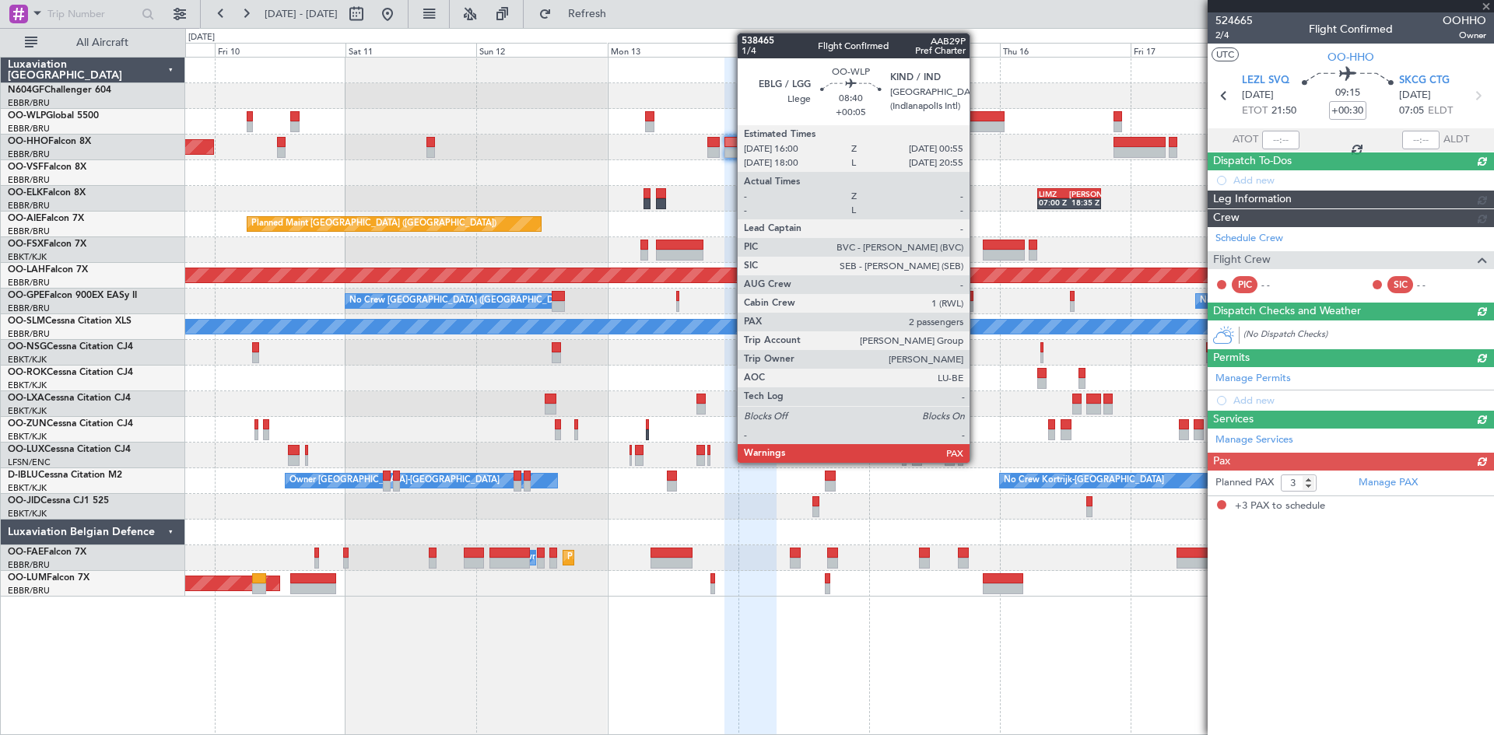
scroll to position [0, 0]
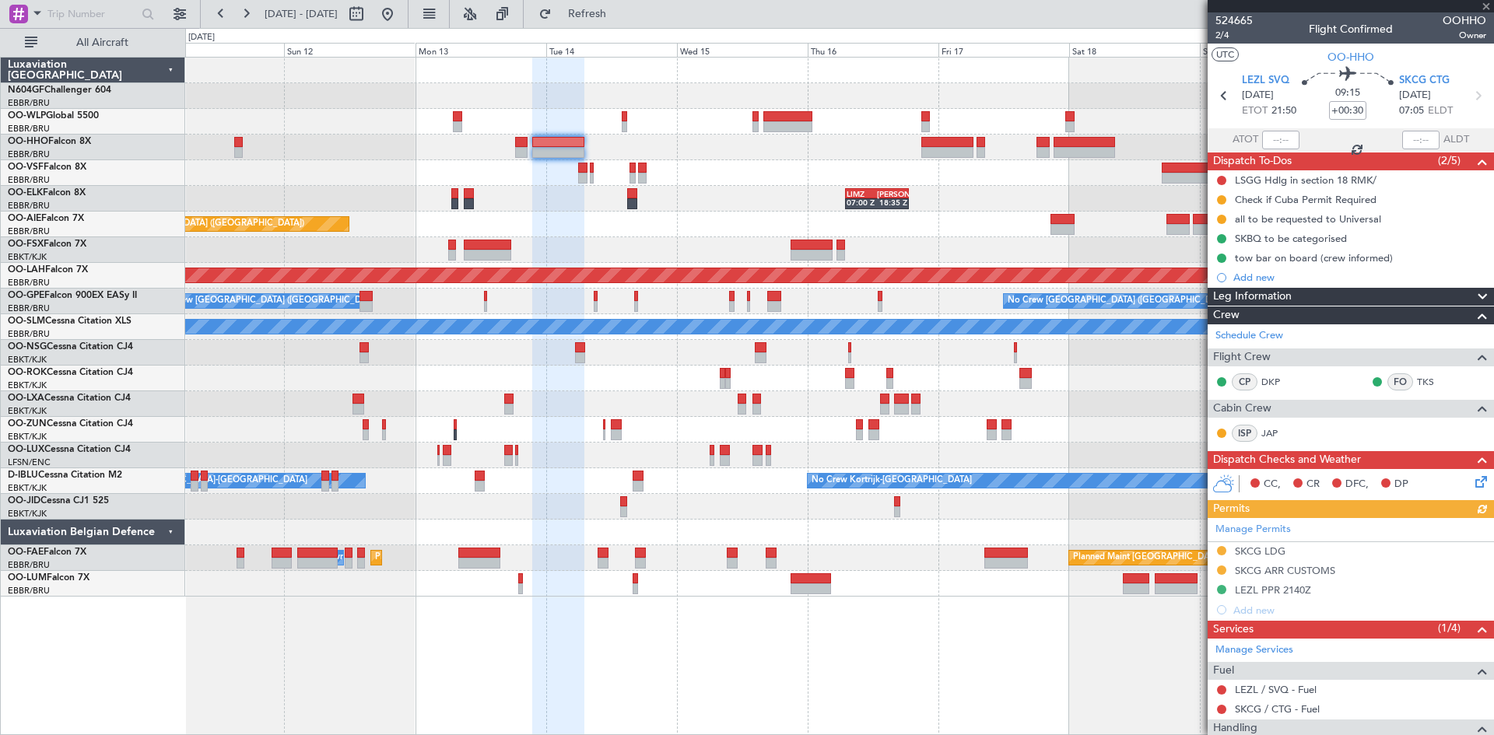
click at [784, 136] on div "Planned Maint Geneva (Cointrin) LIMZ 07:00 Z KAUS 18:35 Z Planned Maint London …" at bounding box center [839, 327] width 1308 height 539
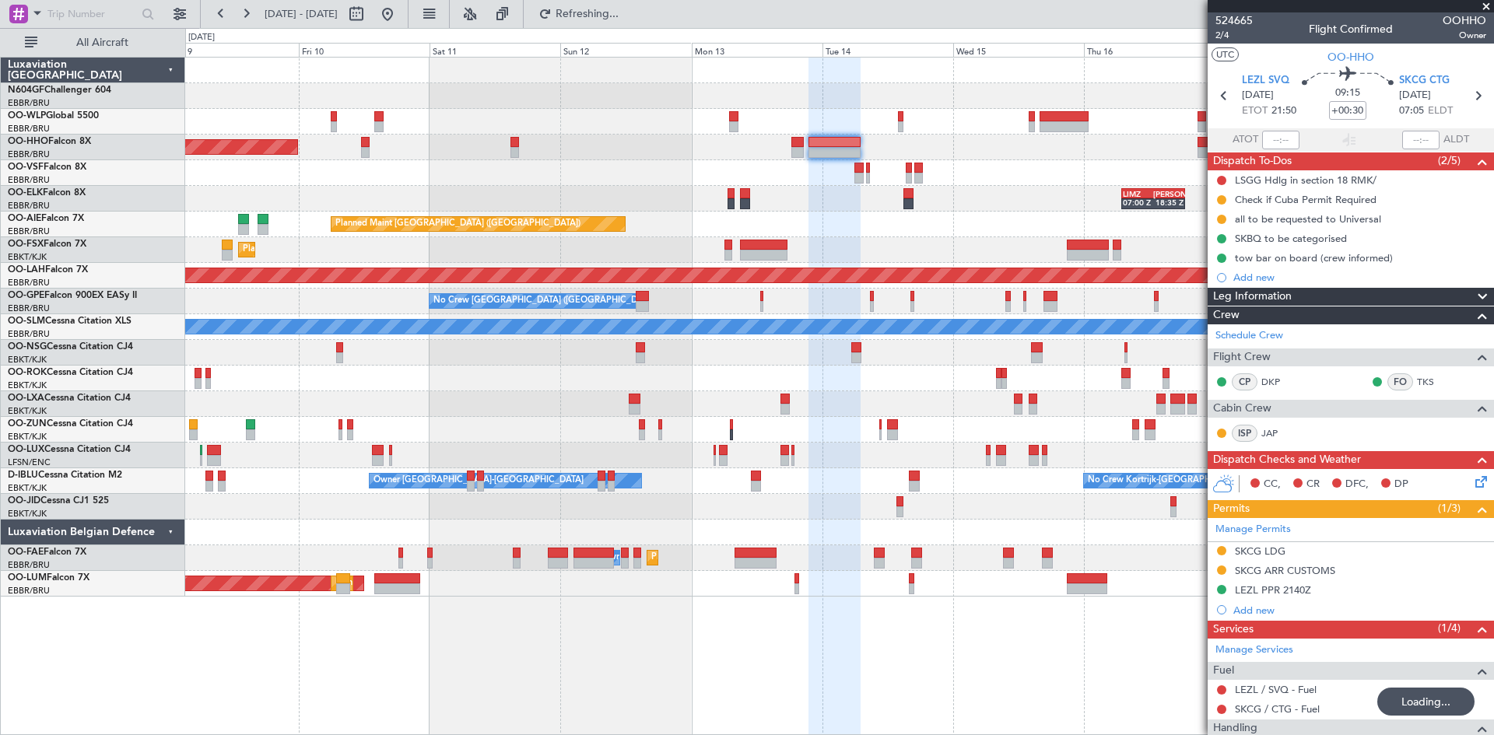
click at [1197, 255] on div "Planned Maint Geneva (Cointrin) LIMZ 07:00 Z KAUS 18:35 Z Planned Maint London …" at bounding box center [839, 327] width 1308 height 539
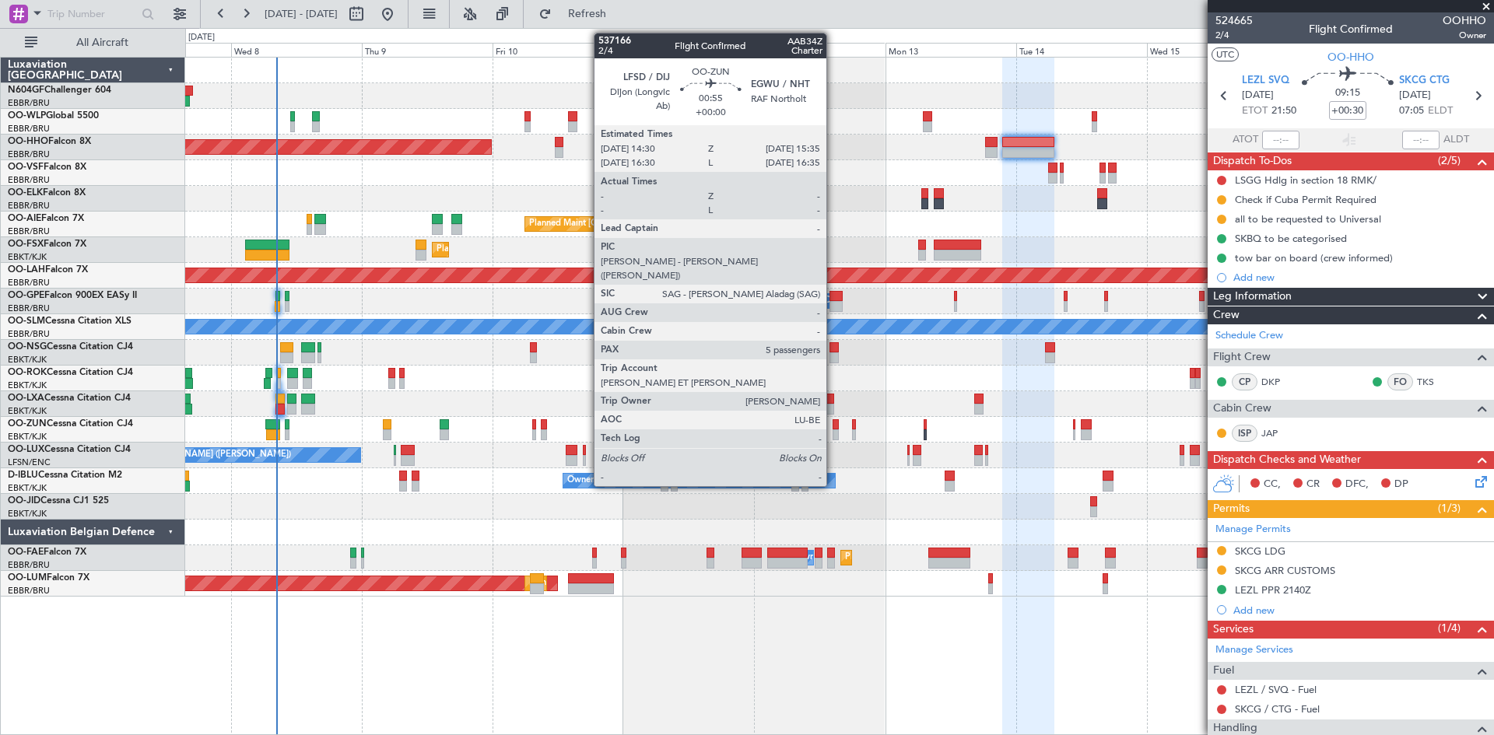
click at [834, 431] on div at bounding box center [836, 435] width 6 height 11
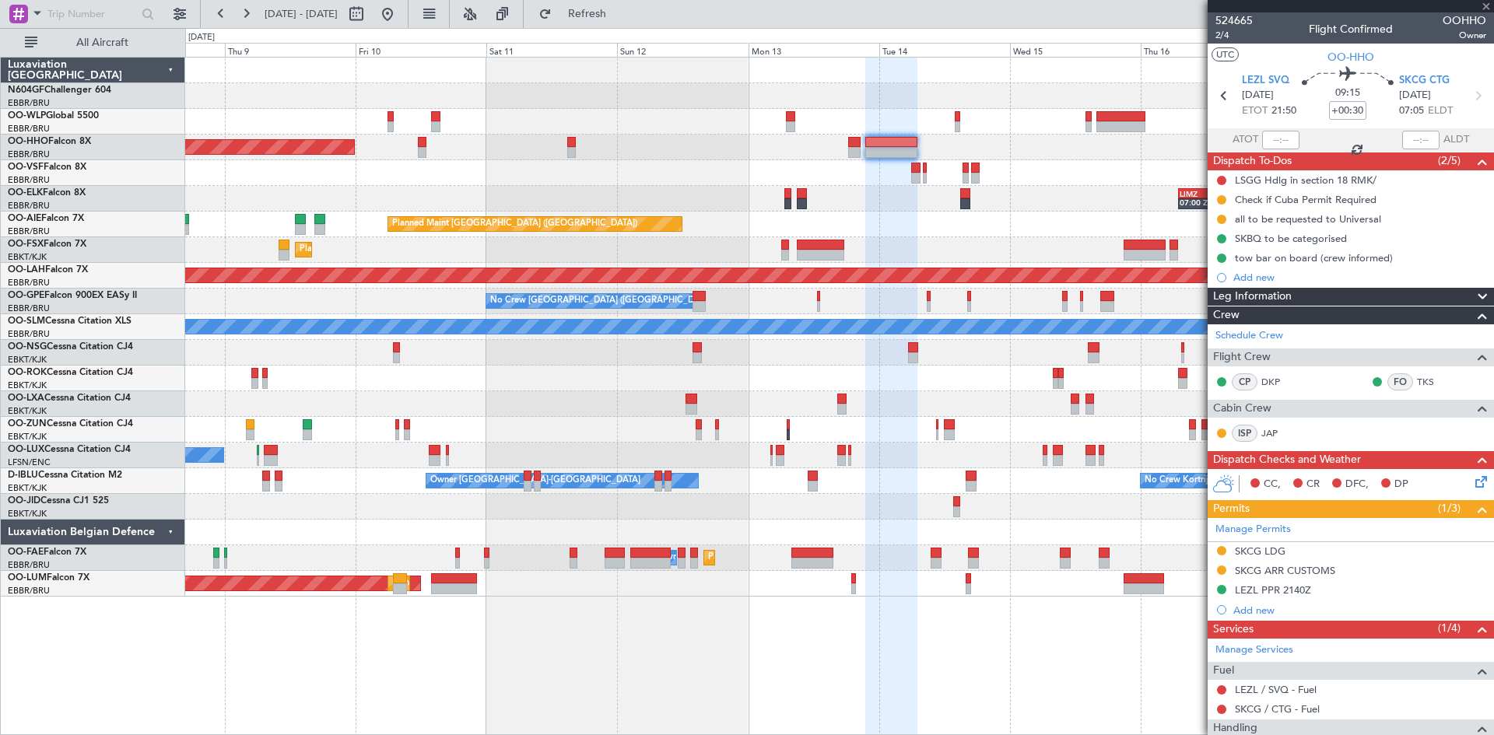
click at [793, 496] on div "Planned Maint Geneva (Cointrin) LIMZ 07:00 Z KAUS 18:35 Z Planned Maint London …" at bounding box center [839, 327] width 1308 height 539
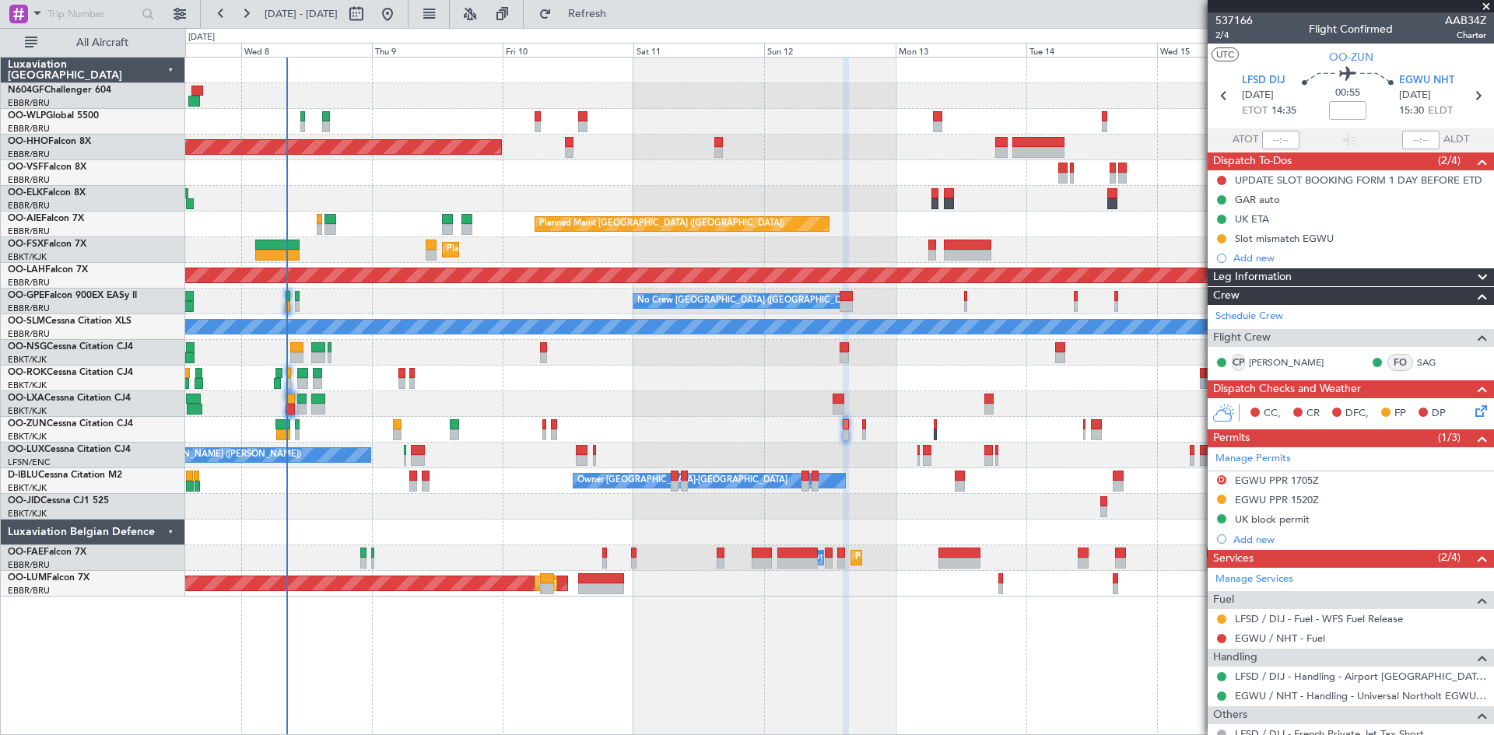
click at [568, 426] on div "Planned Maint Geneva (Cointrin) LIMZ 07:00 Z [PERSON_NAME] 18:35 Z Planned Main…" at bounding box center [839, 327] width 1308 height 539
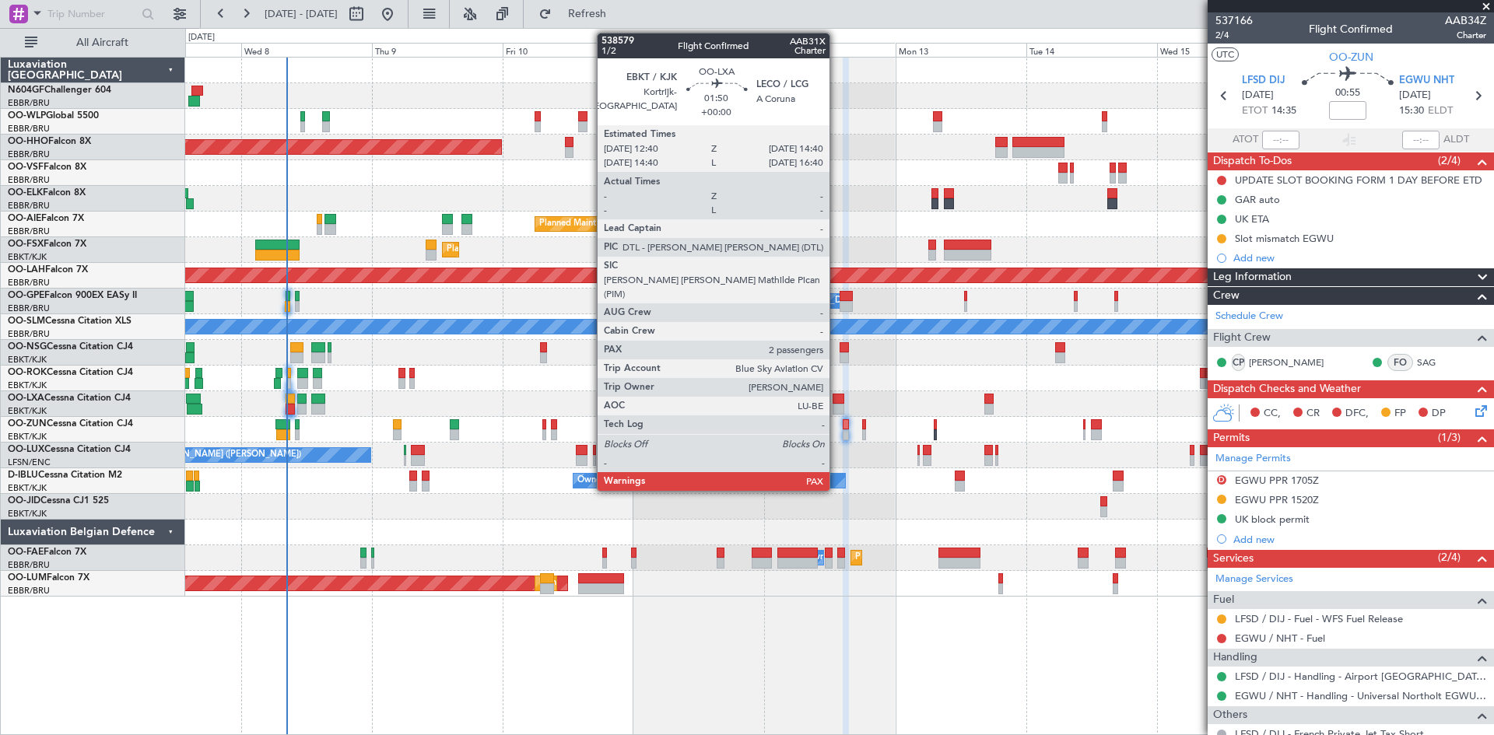
click at [837, 403] on div at bounding box center [839, 399] width 12 height 11
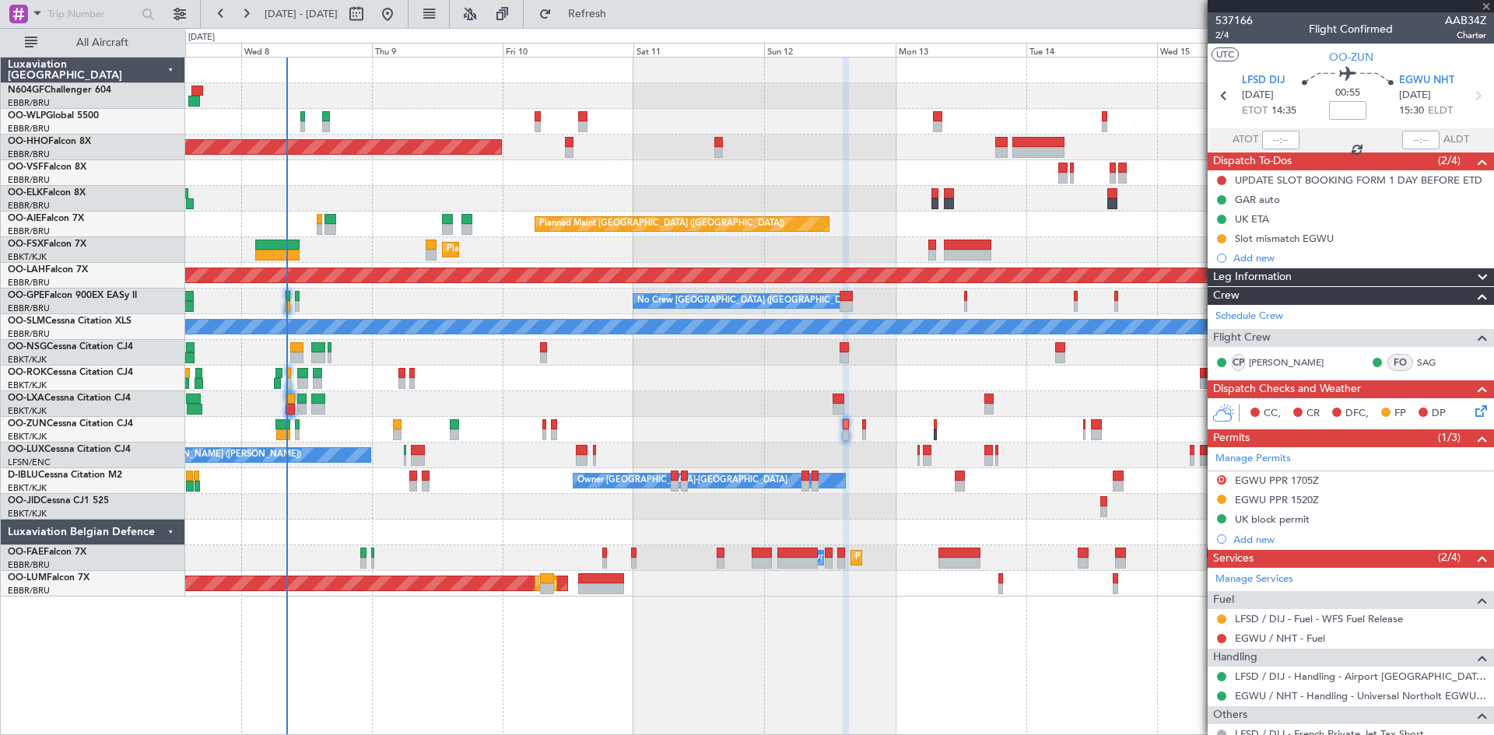
type input "2"
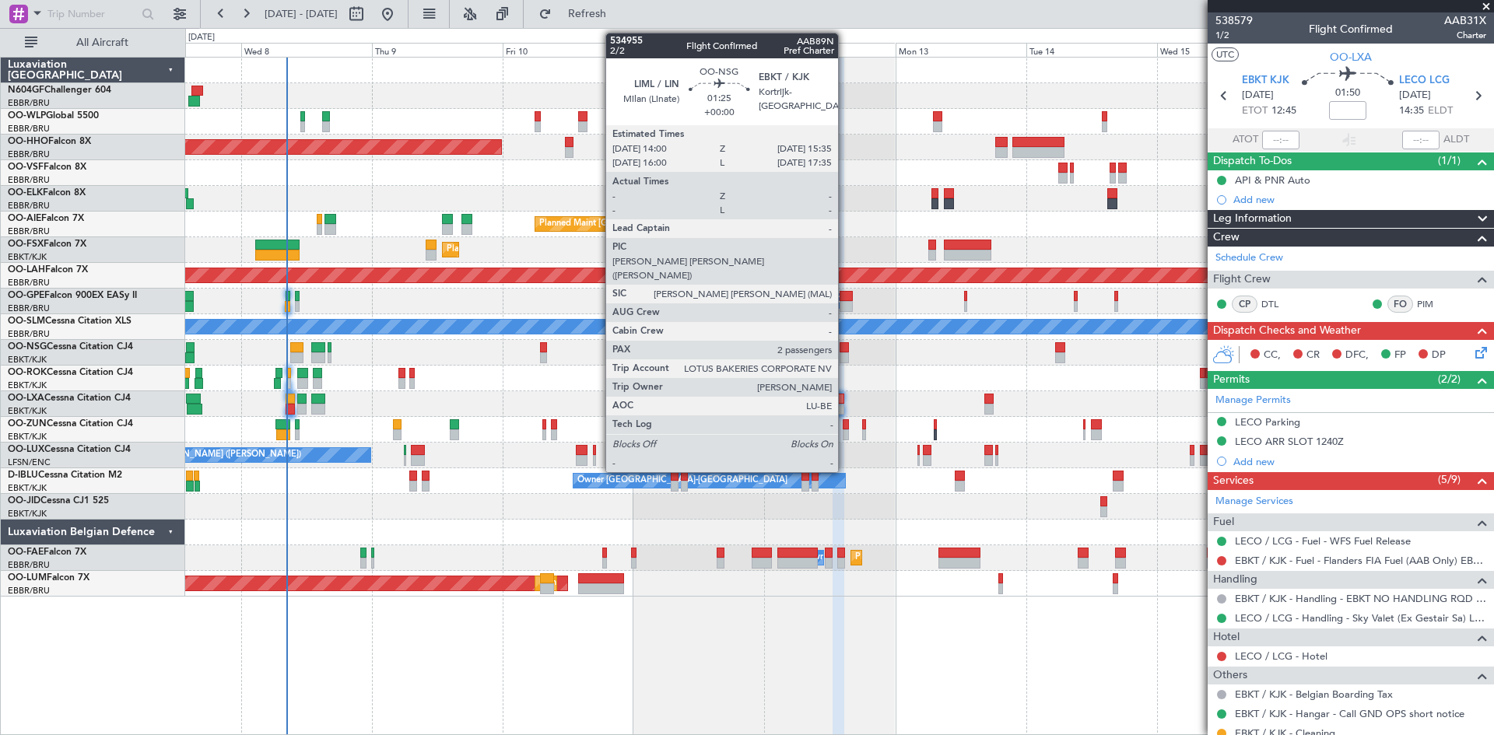
click at [844, 355] on div at bounding box center [844, 358] width 9 height 11
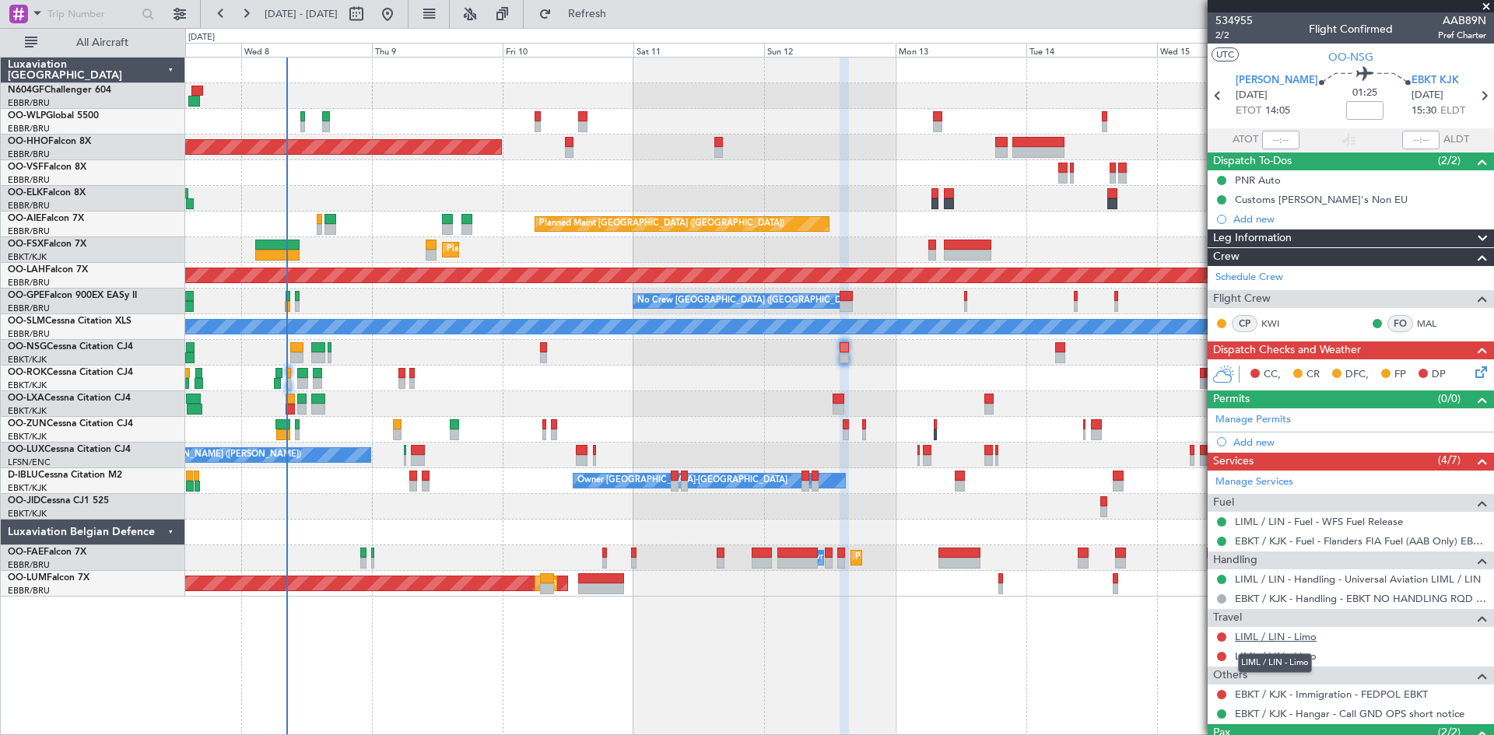
click at [1271, 631] on link "LIML / LIN - Limo" at bounding box center [1276, 636] width 82 height 13
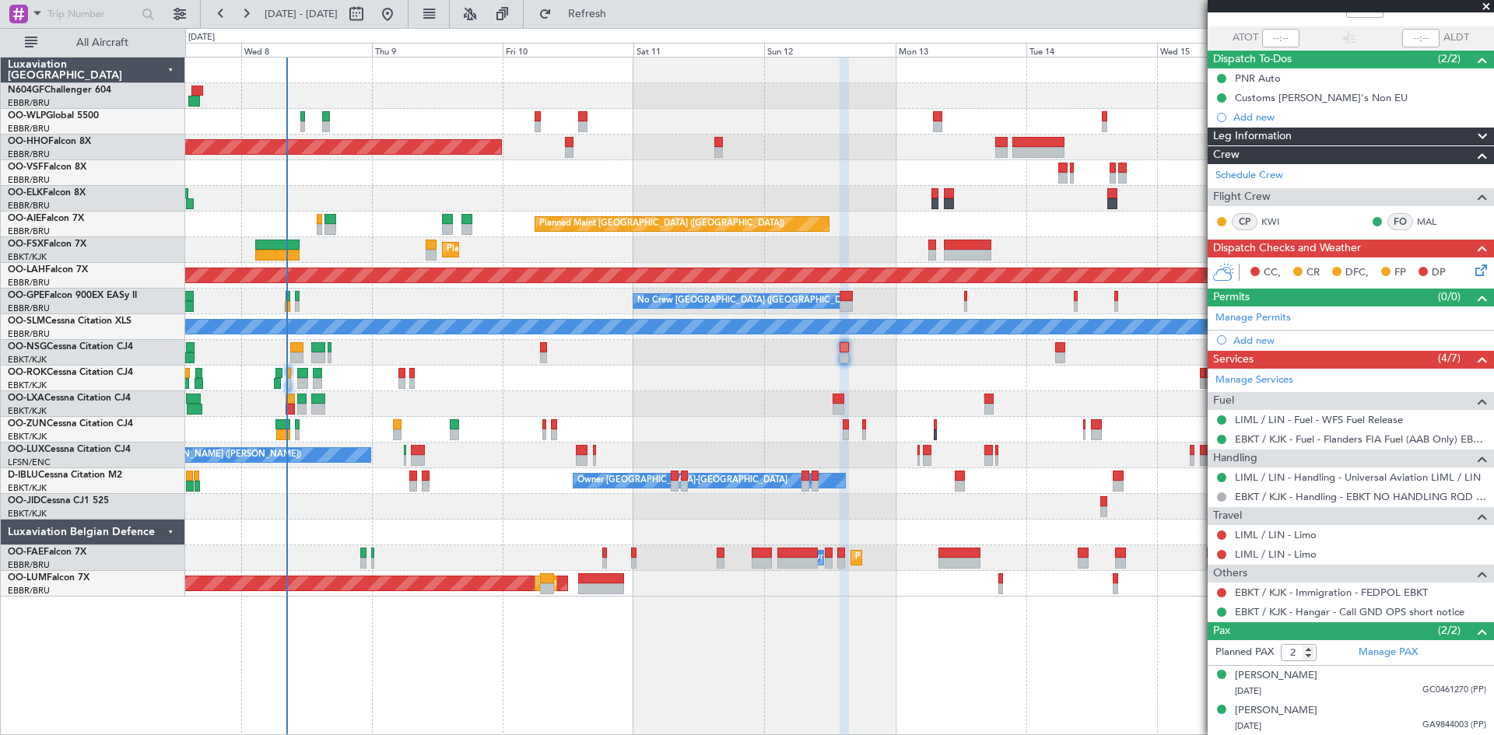
click at [1279, 541] on div "LIML / LIN - Limo" at bounding box center [1351, 534] width 286 height 19
click at [1279, 528] on link "LIML / LIN - Limo" at bounding box center [1276, 534] width 82 height 13
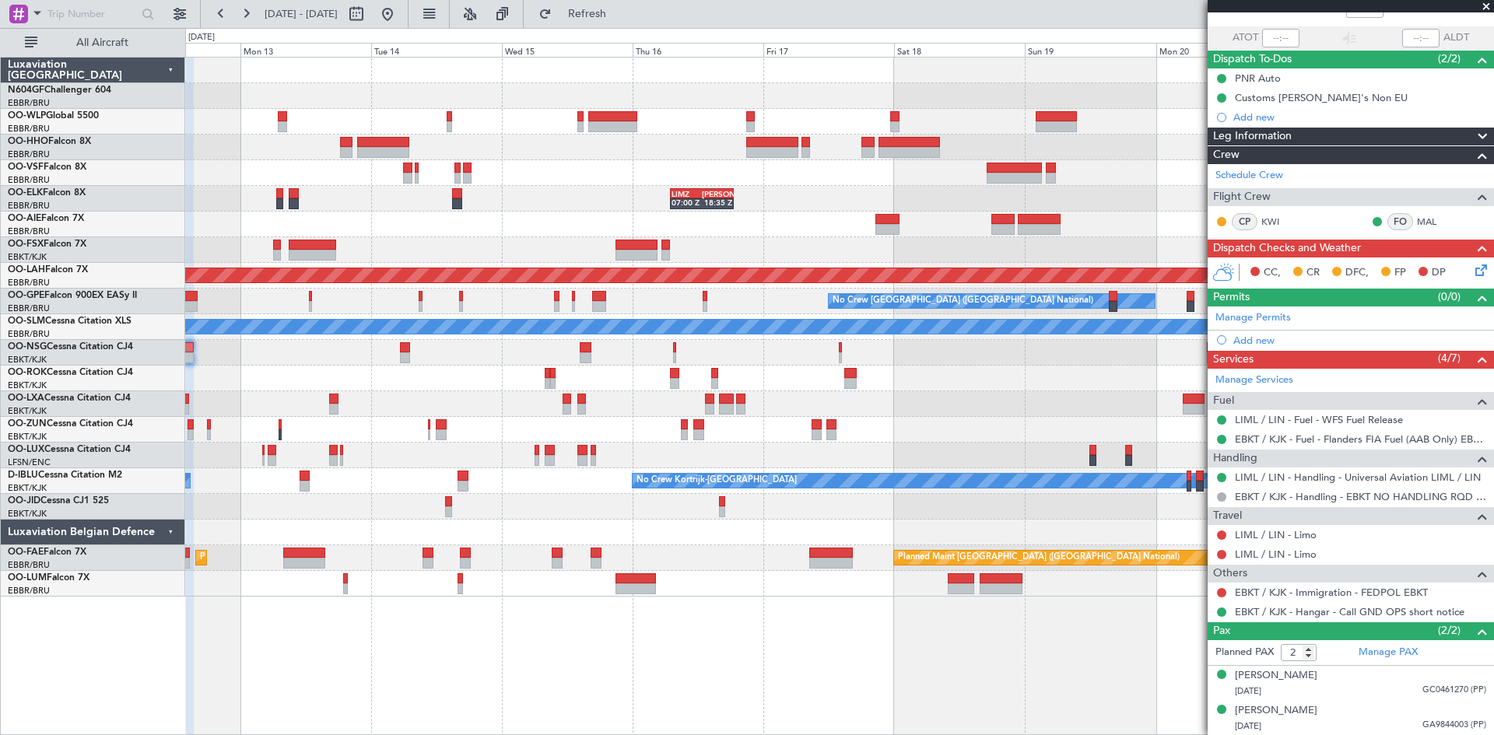
click at [324, 647] on div "LIMZ 07:00 Z KAUS 18:35 Z Planned Maint London (Farnborough) Planned Maint Alto…" at bounding box center [839, 396] width 1309 height 679
click at [705, 714] on div "LIMZ 07:00 Z KAUS 18:35 Z Planned Maint London (Farnborough) Planned Maint Alto…" at bounding box center [839, 396] width 1309 height 679
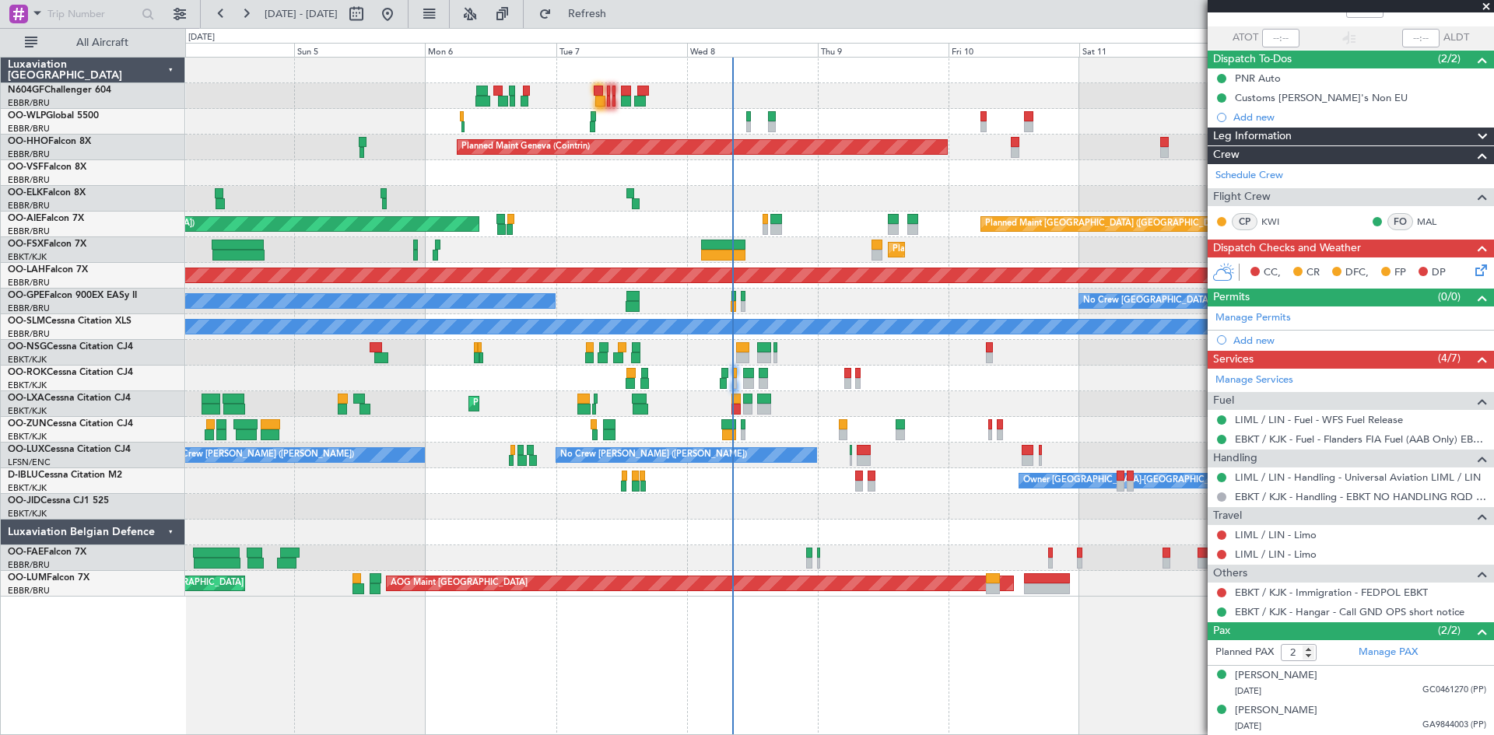
click at [1427, 531] on fb-app "12 Oct 2025 - 22 Oct 2025 Refresh Quick Links All Aircraft Planned Maint Milan …" at bounding box center [747, 374] width 1494 height 724
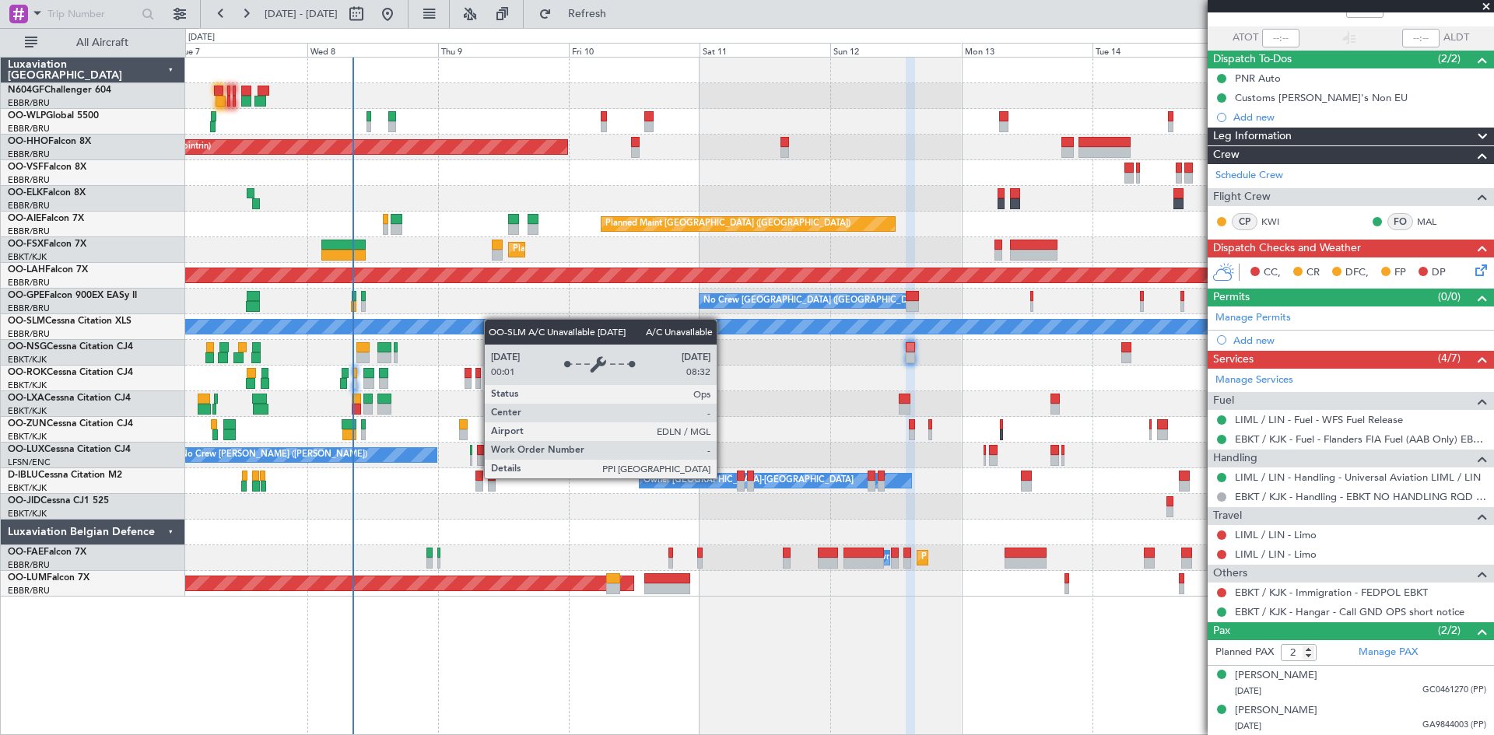
click at [488, 321] on div "Planned Maint Geneva (Cointrin) LIMZ 07:00 Z KAUS 18:35 Z Planned Maint London …" at bounding box center [839, 327] width 1308 height 539
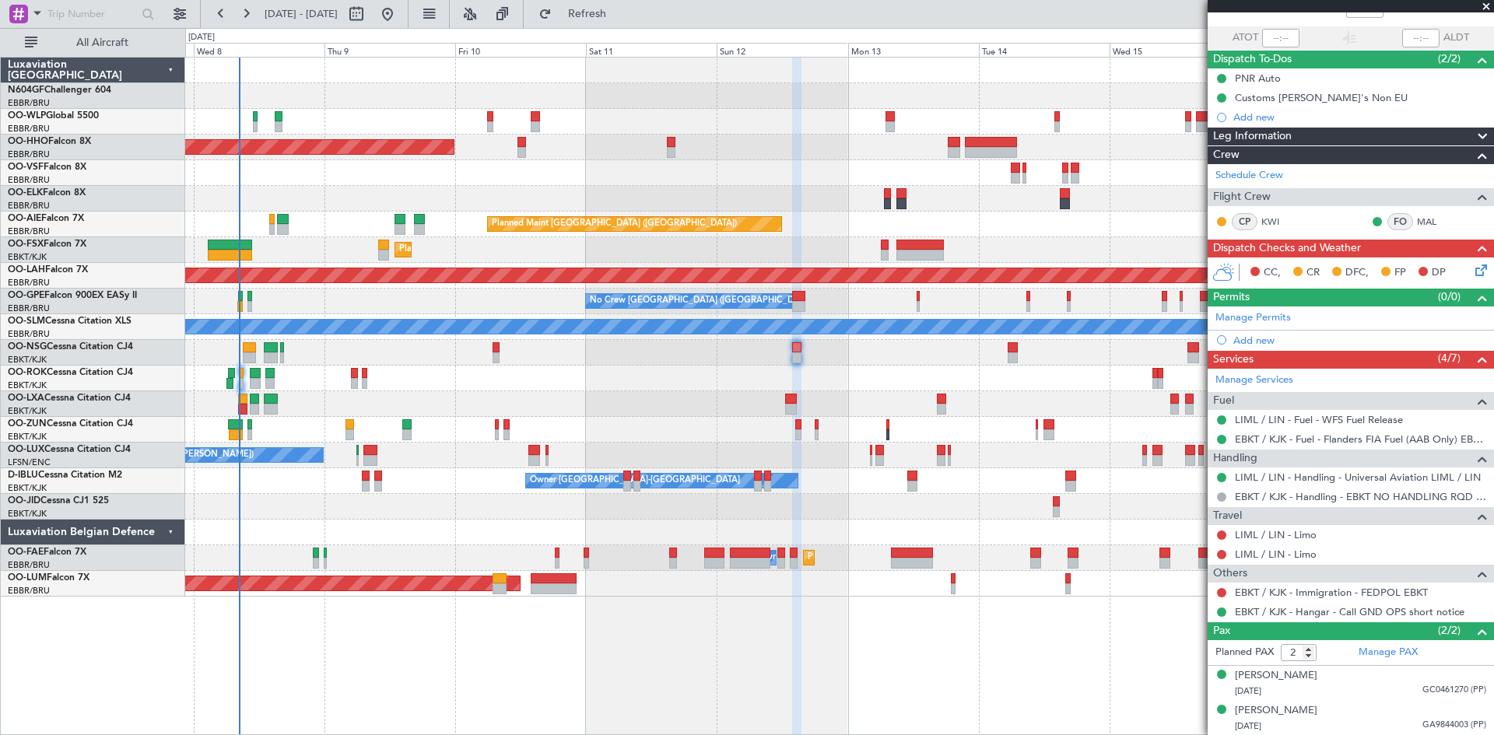
click at [1111, 396] on div "Planned Maint Geneva (Cointrin) LIMZ 07:00 Z KAUS 18:35 Z Planned Maint London …" at bounding box center [839, 327] width 1308 height 539
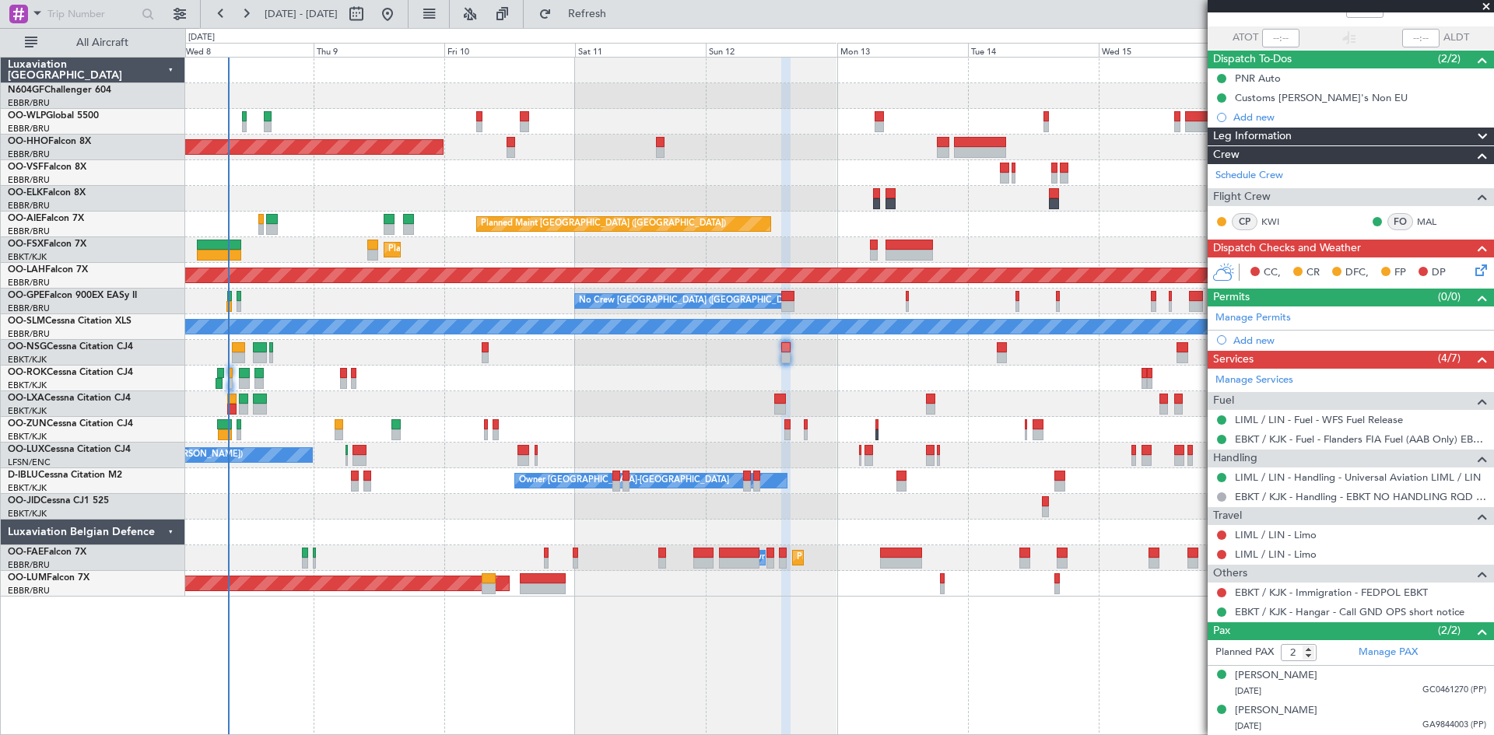
click at [1111, 405] on div "Planned Maint Geneva (Cointrin) LIMZ 07:00 Z KAUS 18:35 Z Planned Maint London …" at bounding box center [839, 327] width 1308 height 539
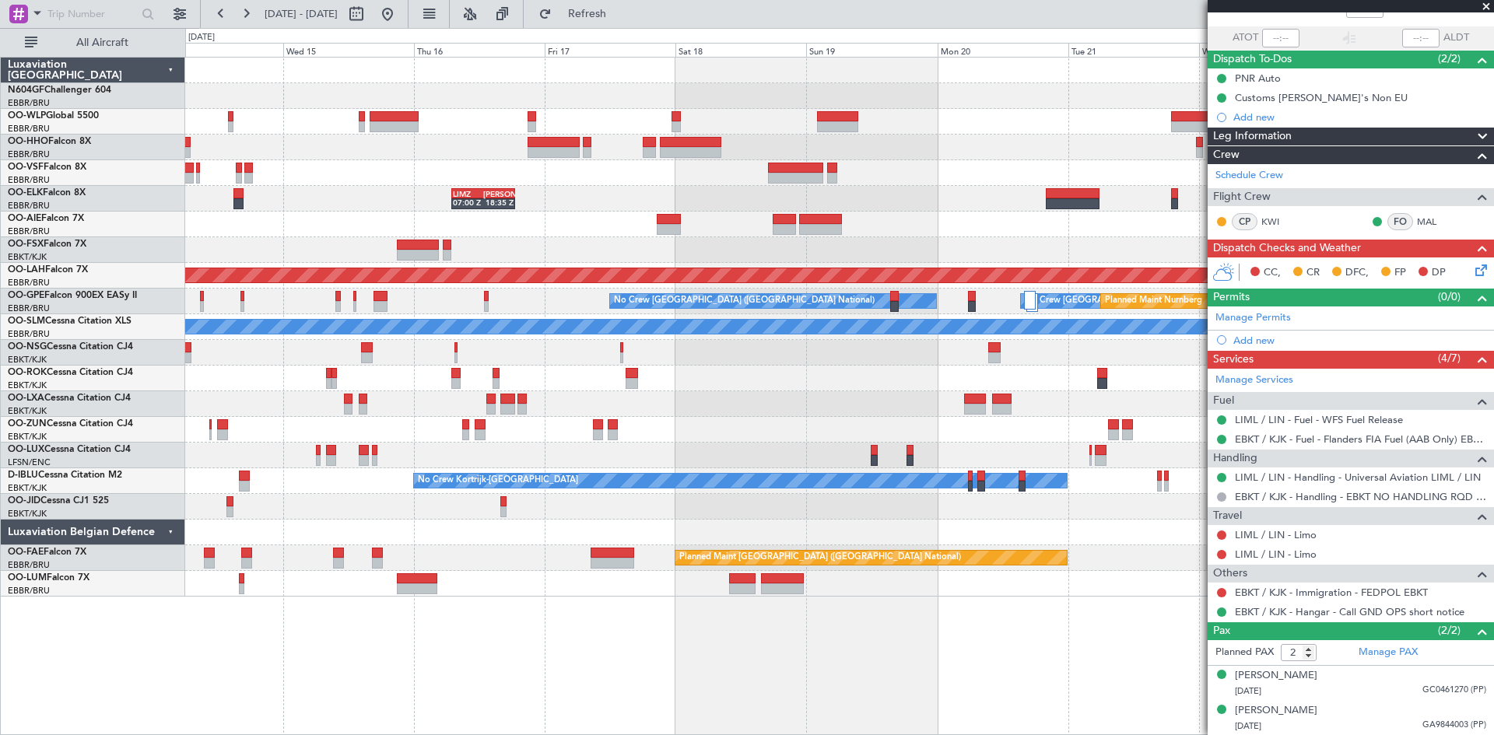
click at [180, 430] on div "- - FIMP 17:00 Z EBLG 05:10 Z LIMZ 07:00 Z KAUS 18:35 Z Planned Maint London (F…" at bounding box center [747, 381] width 1494 height 707
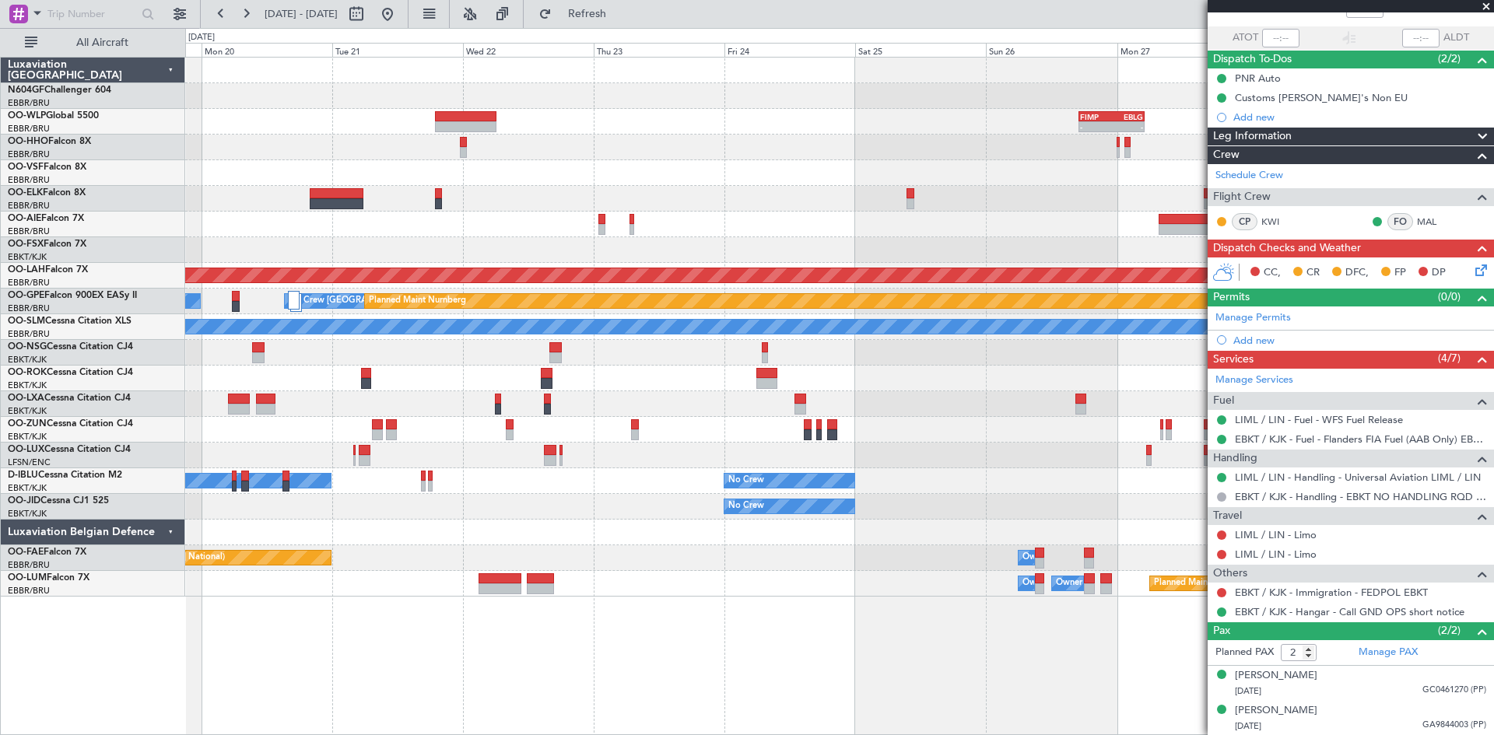
click at [195, 387] on div "- - FIMP 17:00 Z EBLG 05:10 Z Planned Maint Alton-st Louis (St Louis Regl) No C…" at bounding box center [839, 327] width 1308 height 539
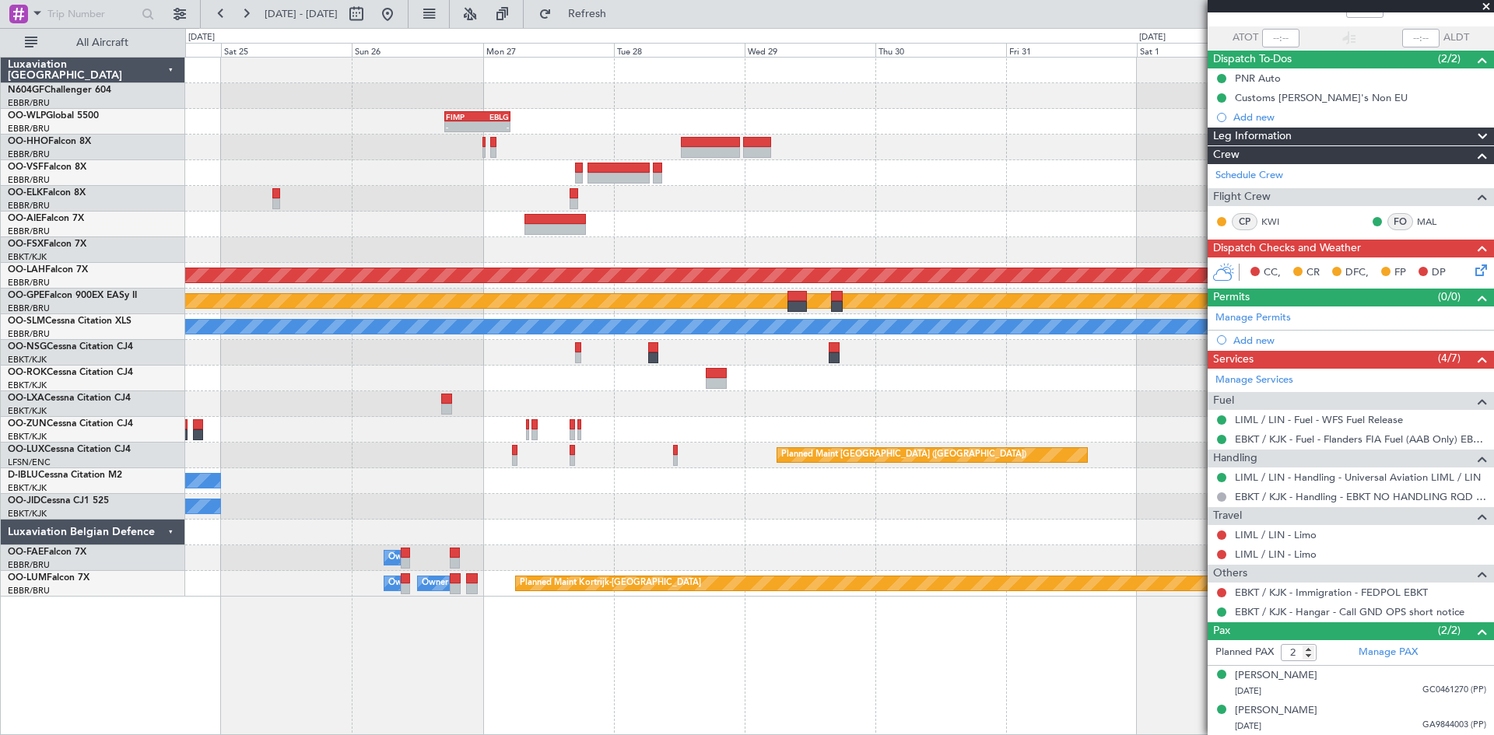
click at [201, 340] on div "- - FIMP 17:00 Z EBLG 05:10 Z Planned Maint Alton-st Louis (St Louis Regl) No C…" at bounding box center [839, 327] width 1308 height 539
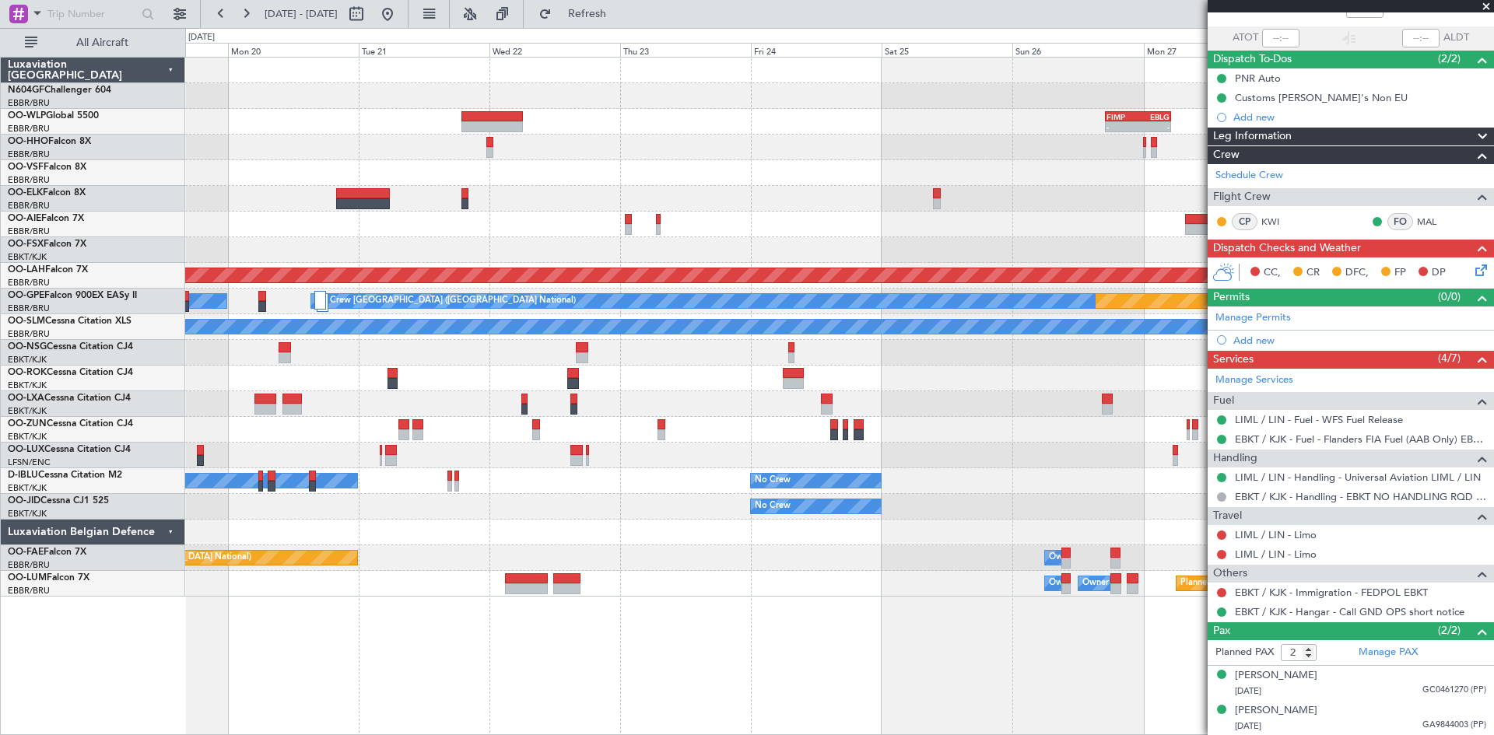
click at [1163, 462] on div "- - FIMP 17:00 Z EBLG 05:10 Z Planned Maint Alton-st Louis (St Louis Regl) Plan…" at bounding box center [839, 327] width 1308 height 539
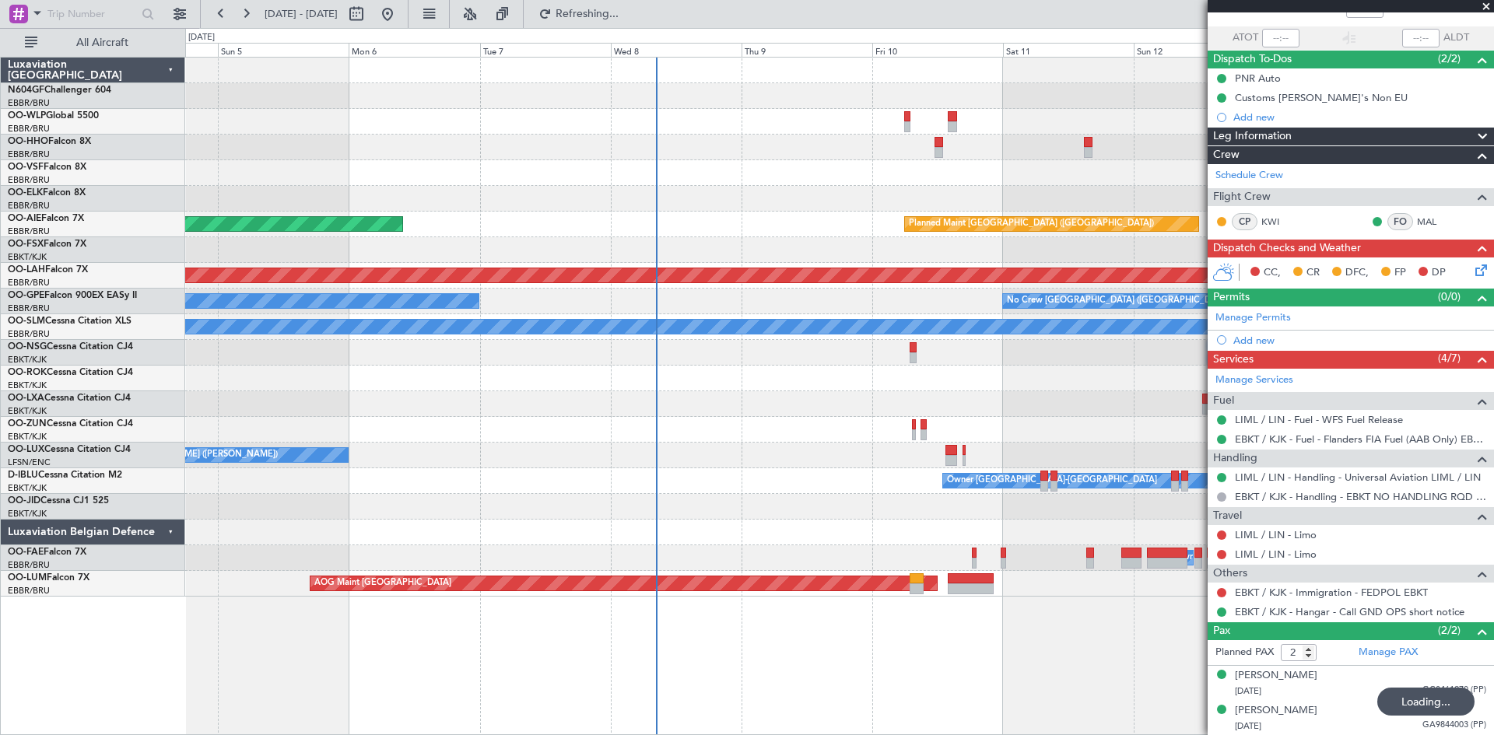
click at [1005, 521] on div "LIMZ 07:00 Z KAUS 18:35 Z Planned Maint London (Farnborough) Unplanned Maint Lo…" at bounding box center [839, 327] width 1308 height 539
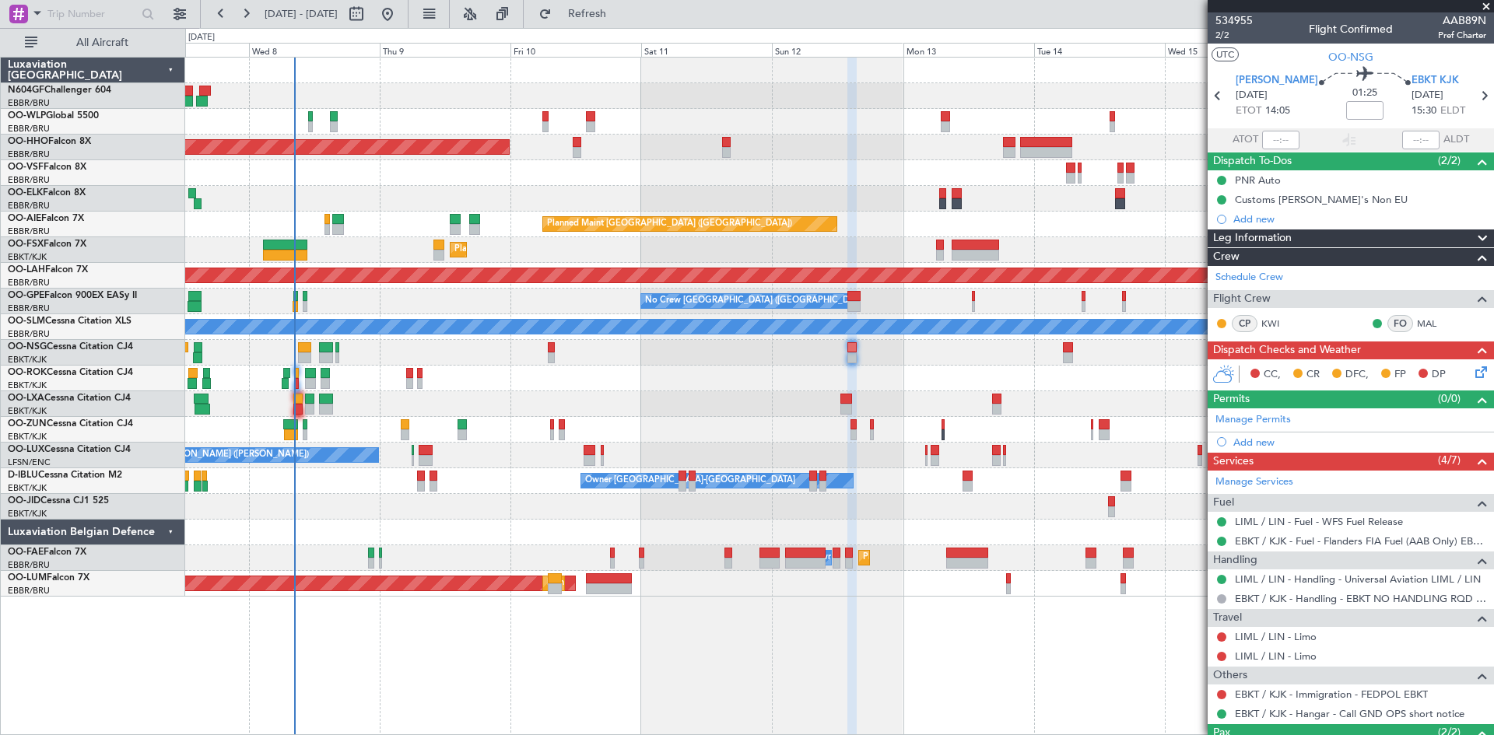
scroll to position [102, 0]
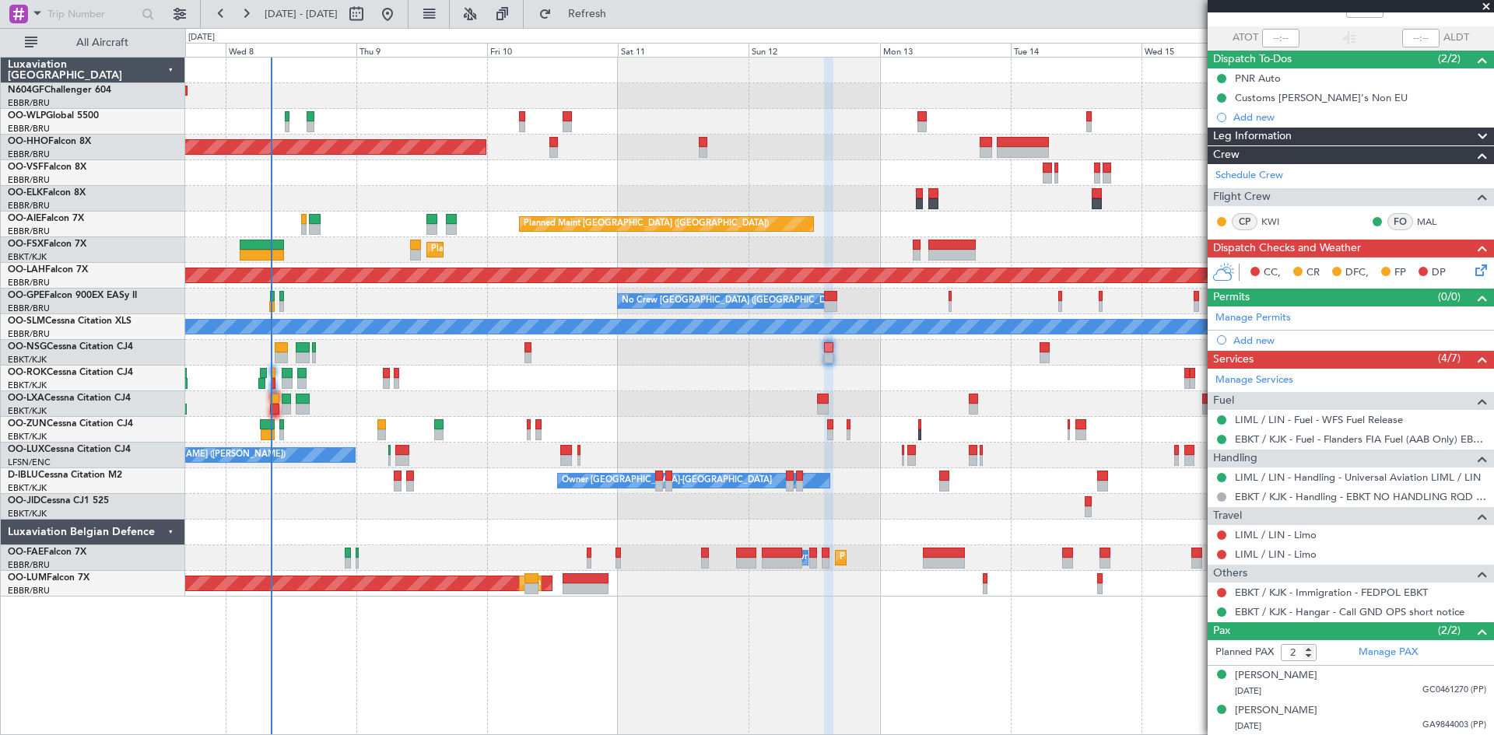
click at [589, 440] on div "Planned Maint Geneva (Cointrin) LIMZ 07:00 Z [PERSON_NAME] 18:35 Z Planned Main…" at bounding box center [839, 327] width 1308 height 539
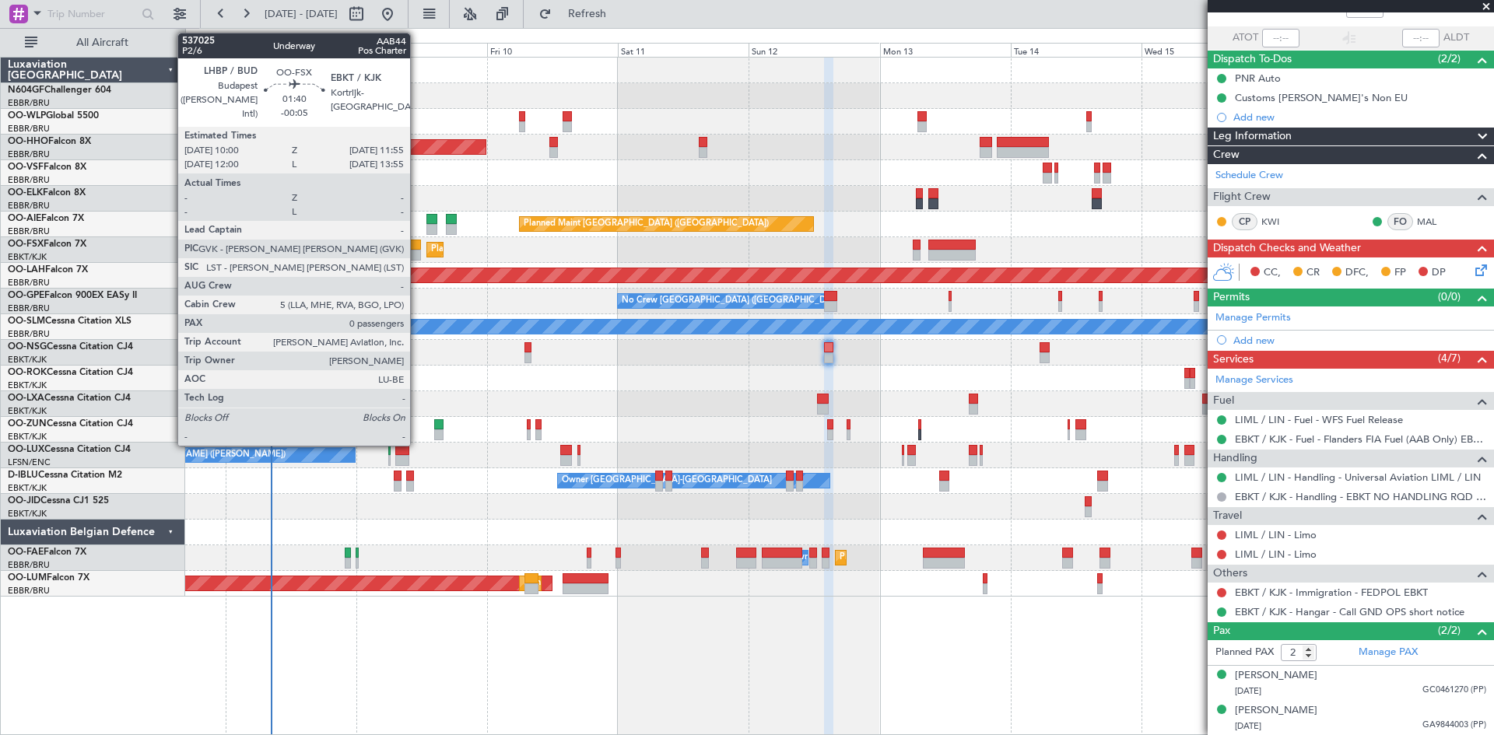
click at [417, 253] on div at bounding box center [415, 255] width 11 height 11
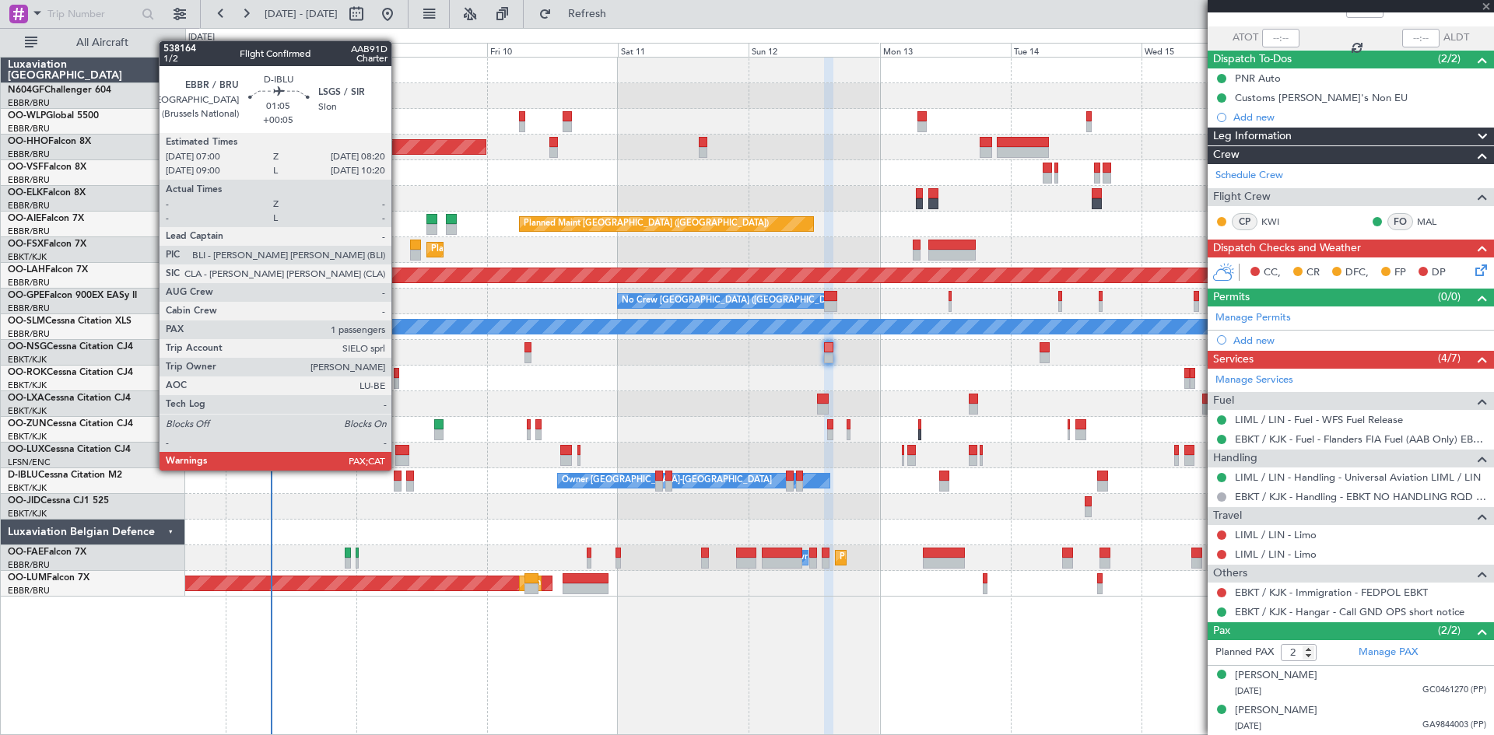
type input "-00:05"
type input "0"
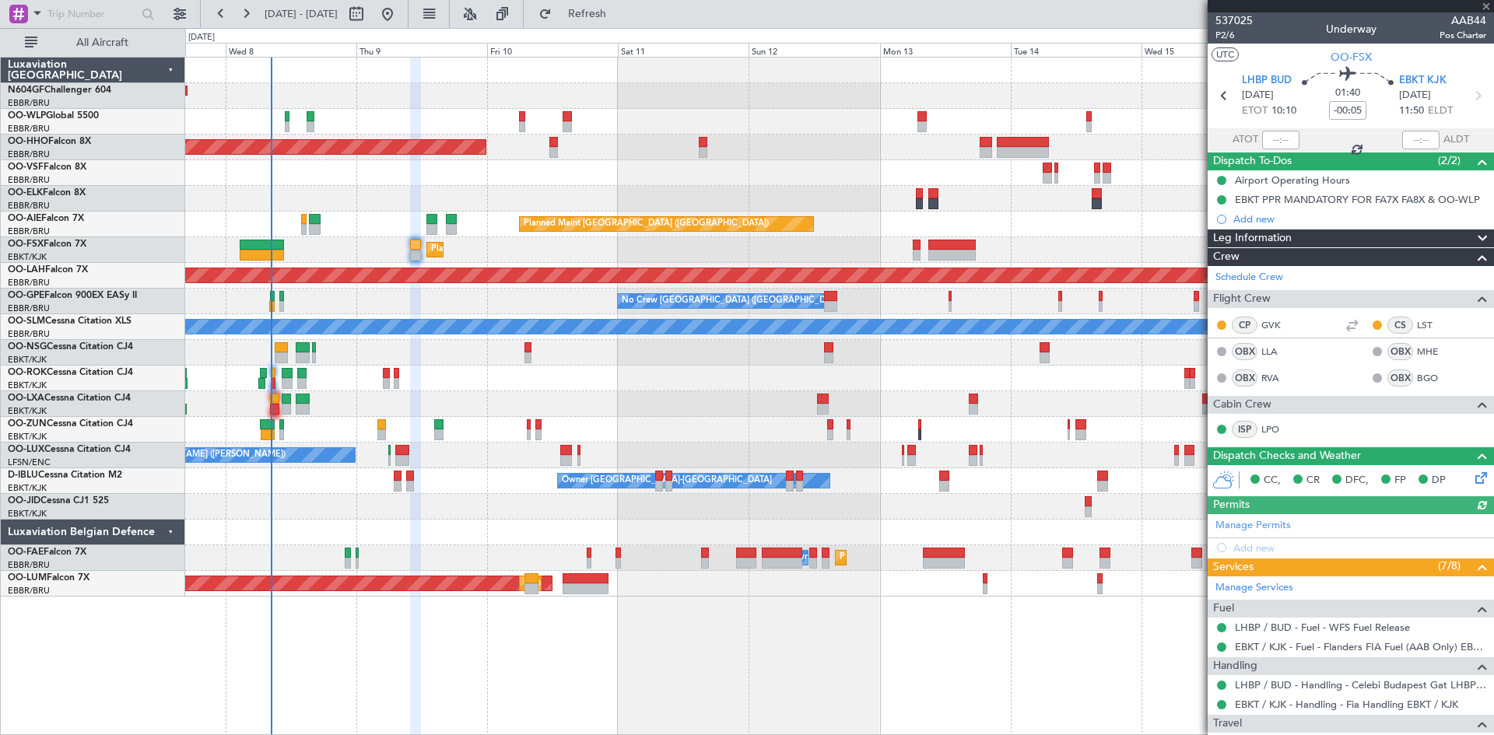
scroll to position [138, 0]
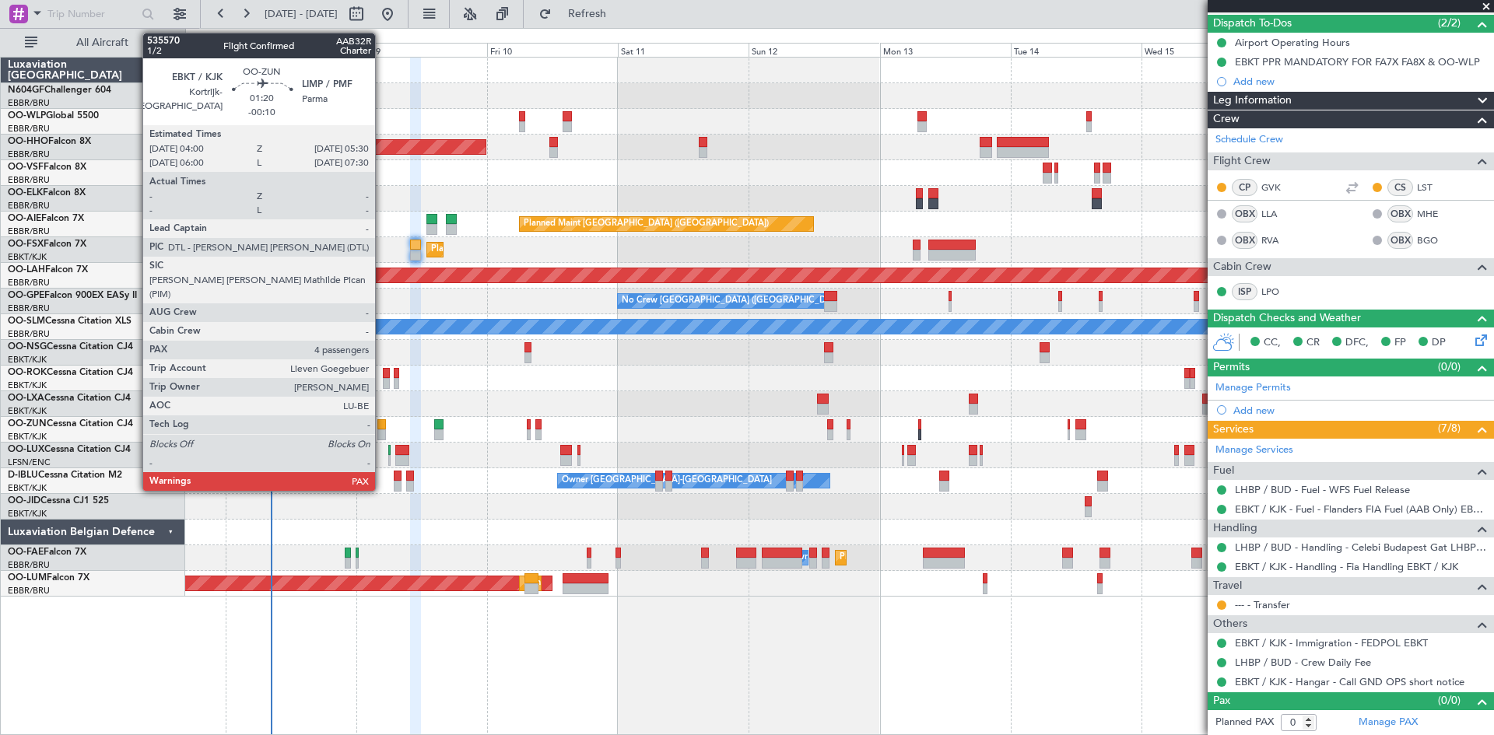
click at [382, 430] on div at bounding box center [381, 435] width 9 height 11
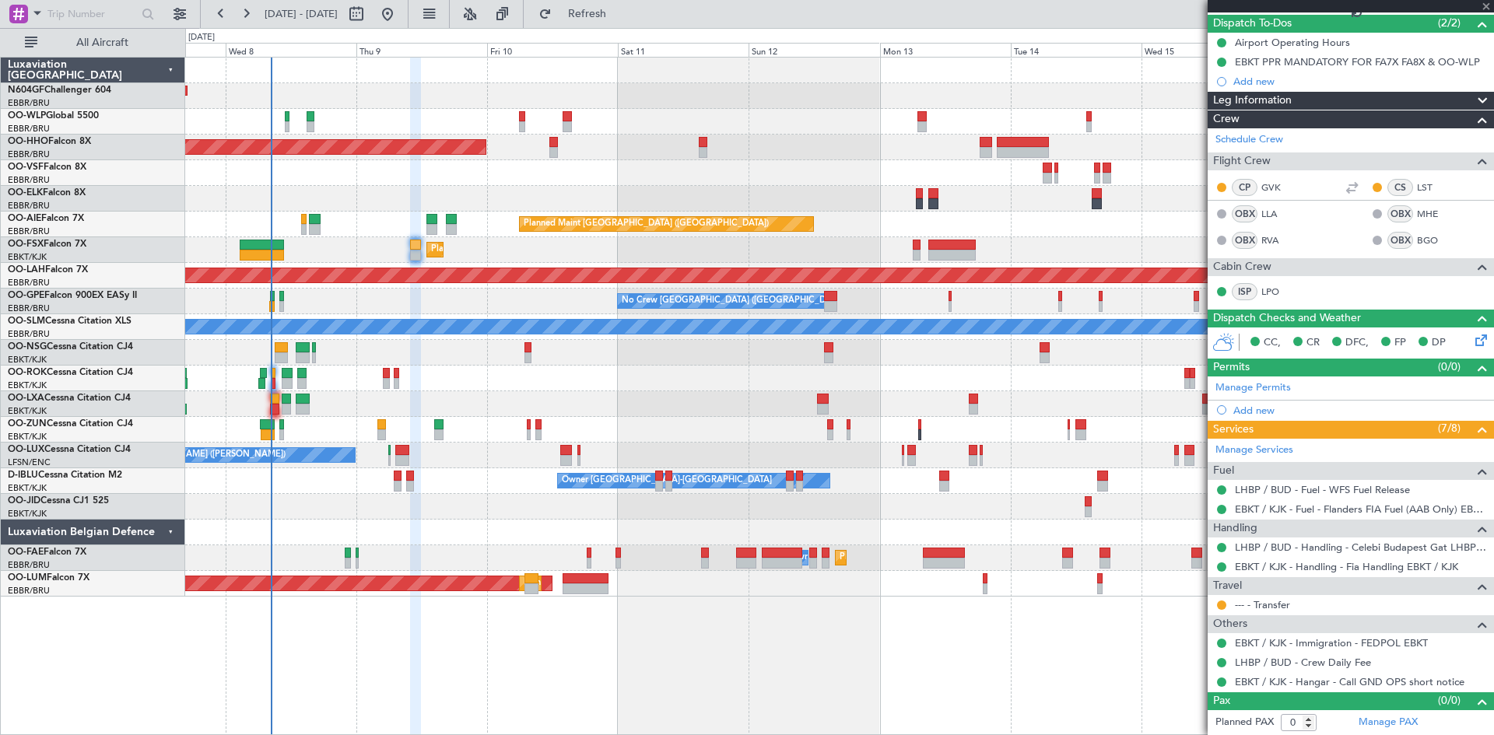
type input "-00:10"
type input "4"
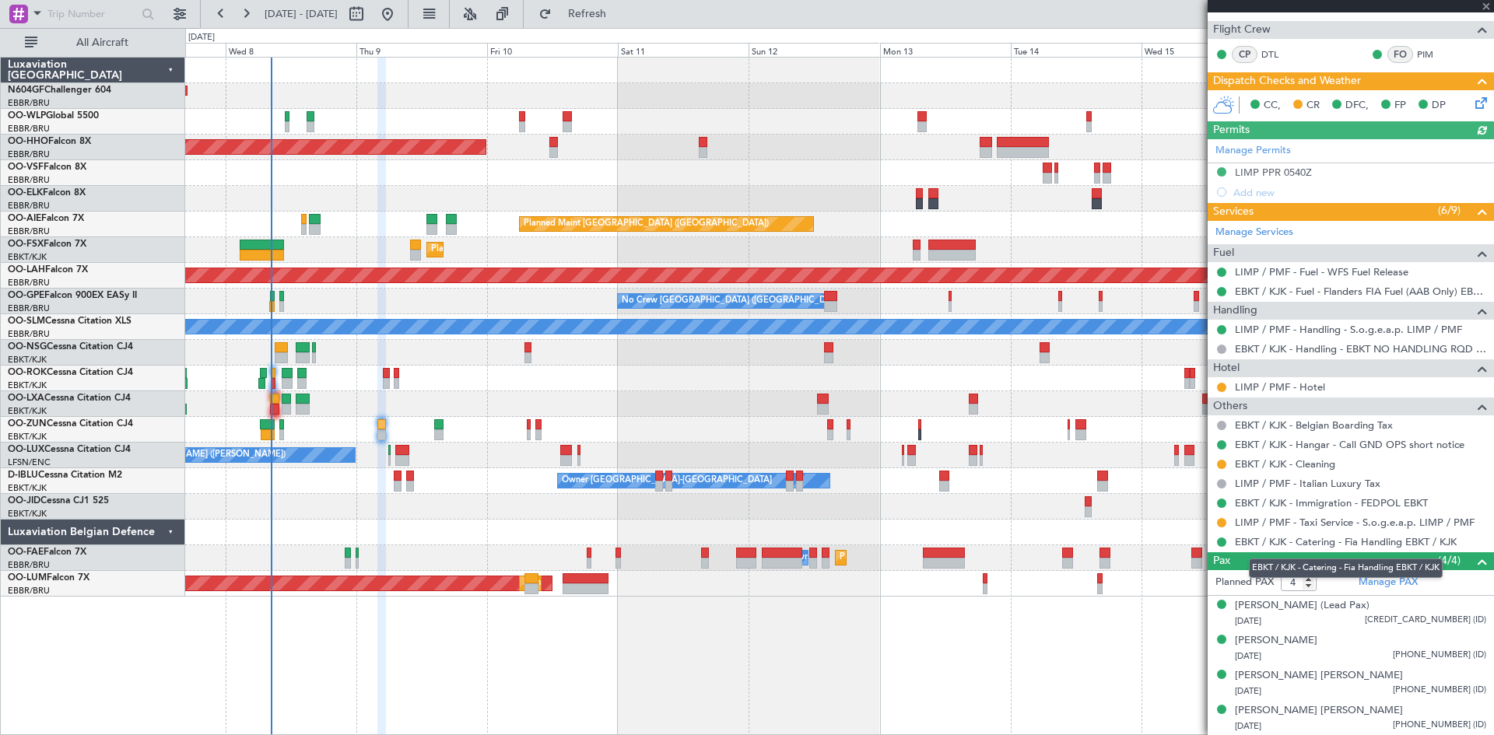
scroll to position [16, 0]
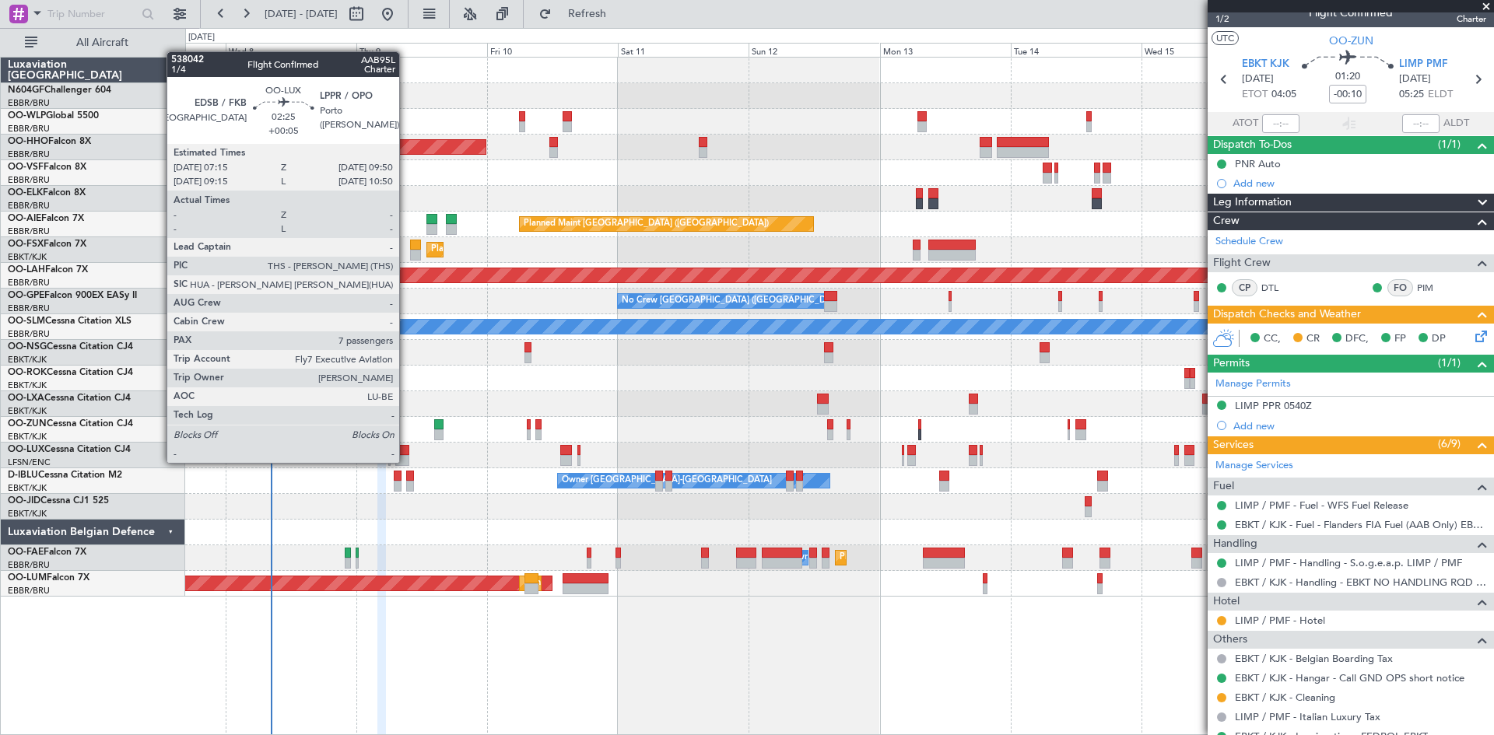
click at [406, 462] on div at bounding box center [402, 460] width 15 height 11
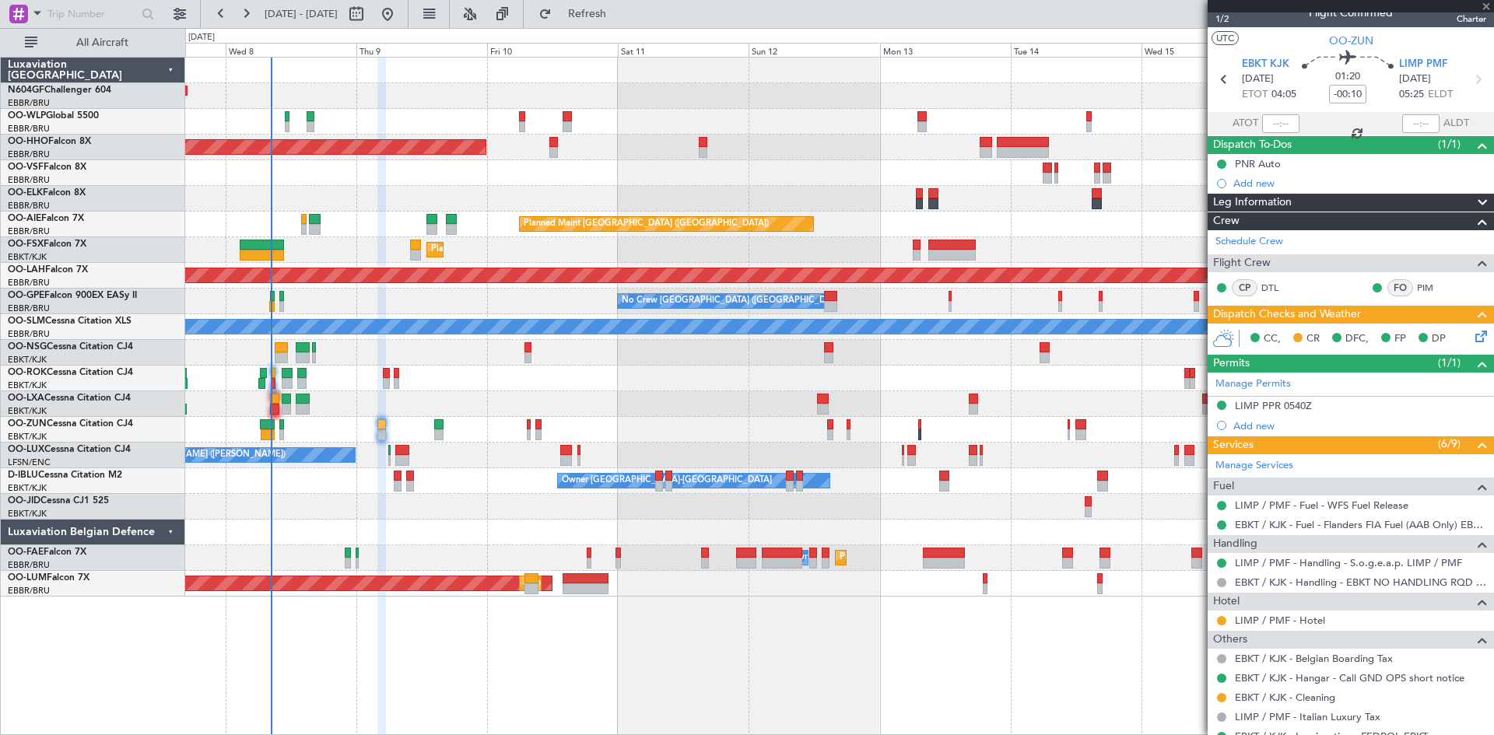
type input "+00:05"
type input "7"
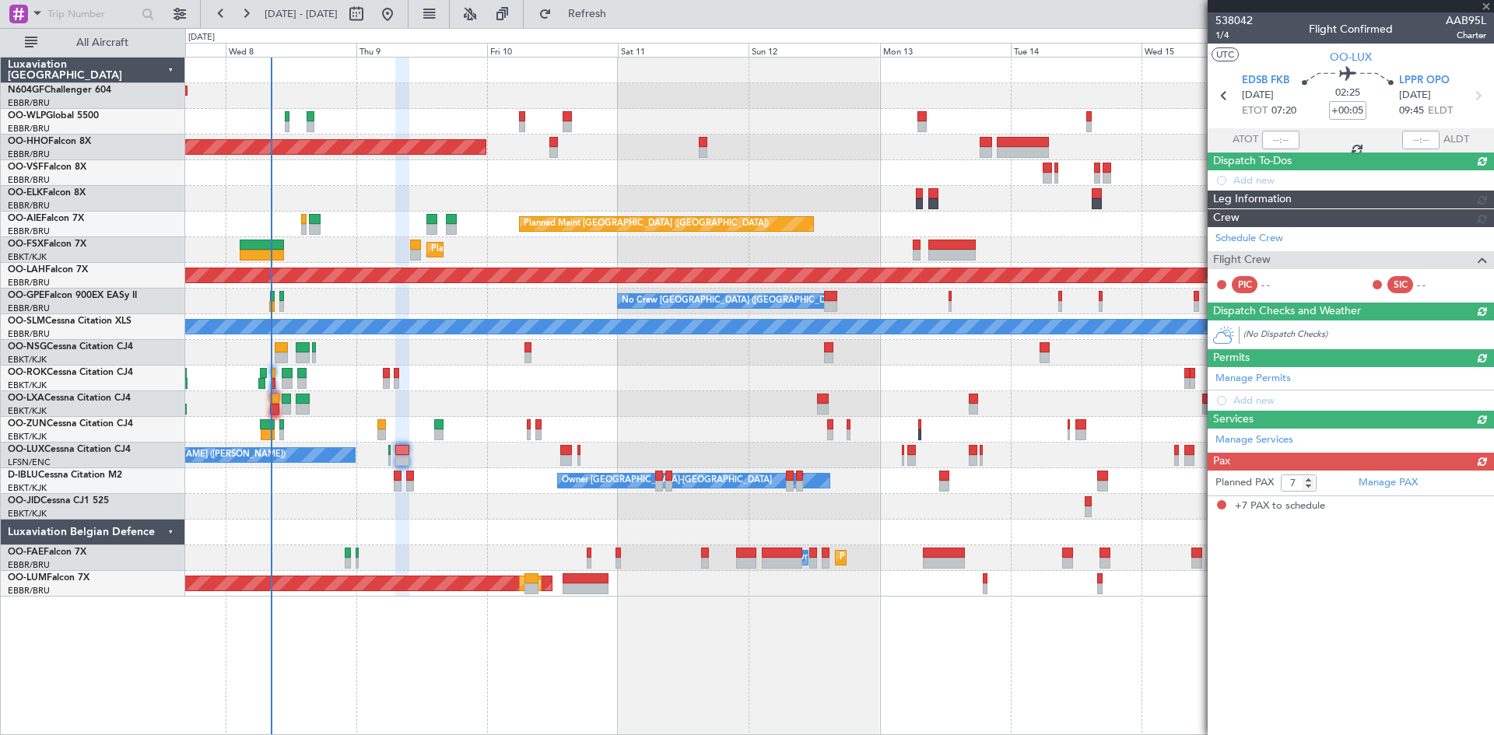
scroll to position [0, 0]
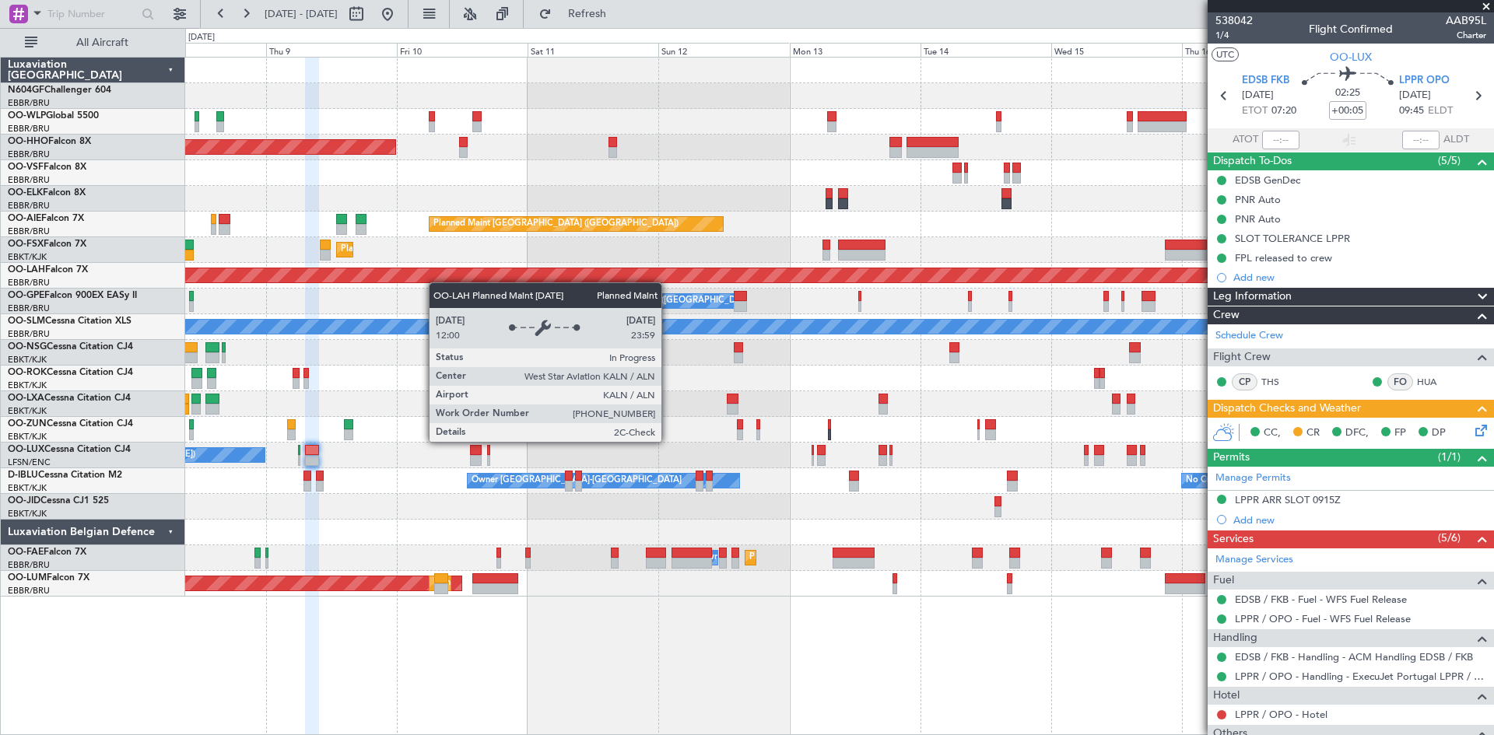
click at [437, 282] on div "Planned Maint Geneva (Cointrin) LIMZ 07:00 Z [PERSON_NAME] 18:35 Z Planned Main…" at bounding box center [839, 327] width 1308 height 539
